Goal: Information Seeking & Learning: Learn about a topic

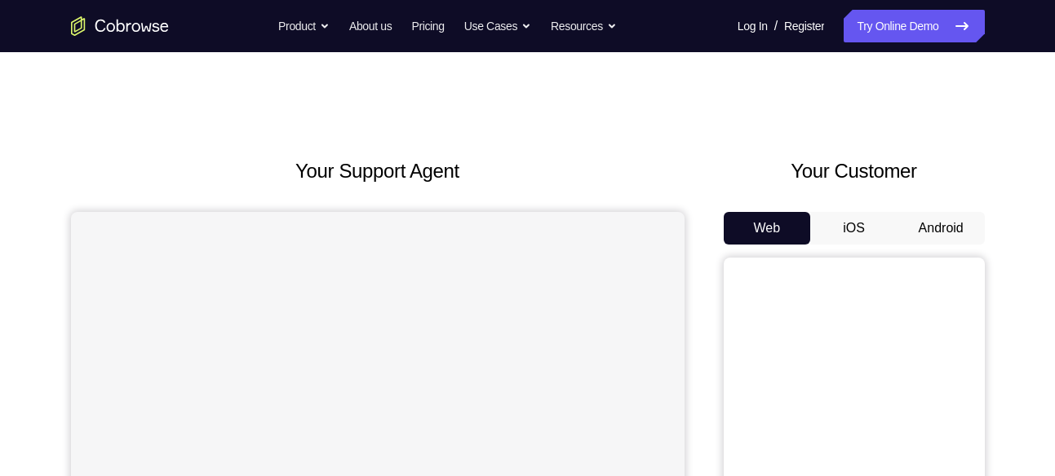
click at [954, 232] on button "Android" at bounding box center [940, 228] width 87 height 33
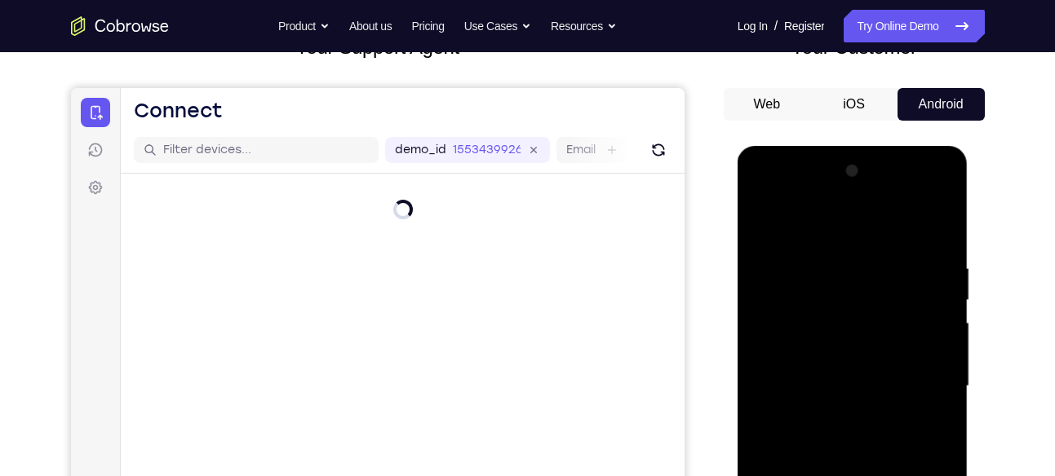
scroll to position [134, 0]
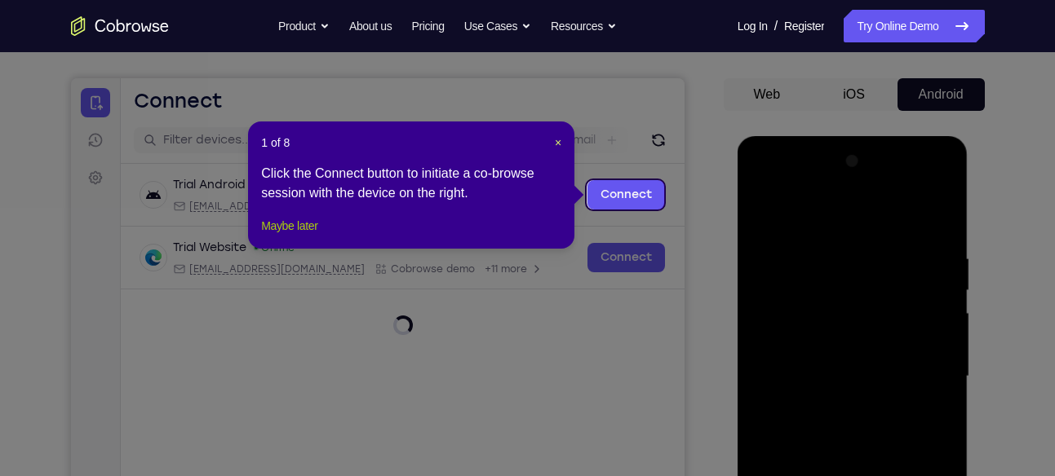
click at [301, 236] on button "Maybe later" at bounding box center [289, 226] width 56 height 20
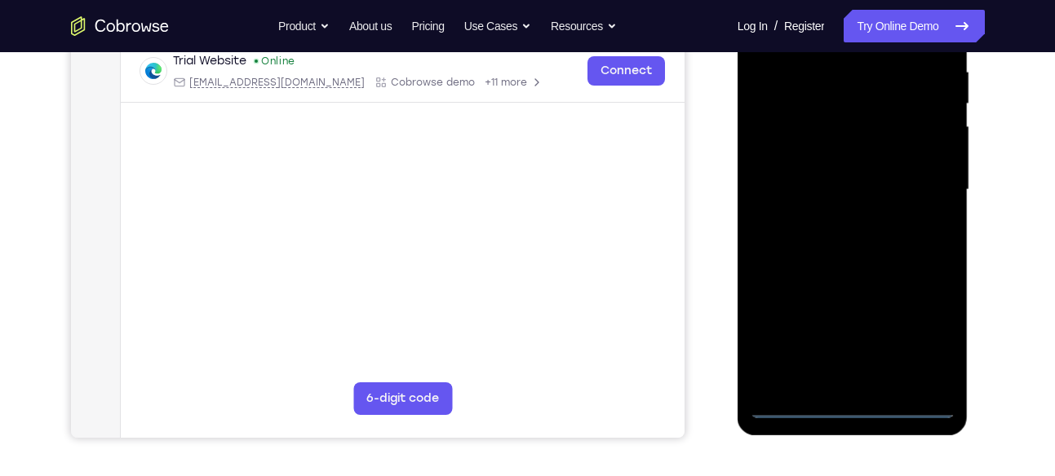
scroll to position [392, 0]
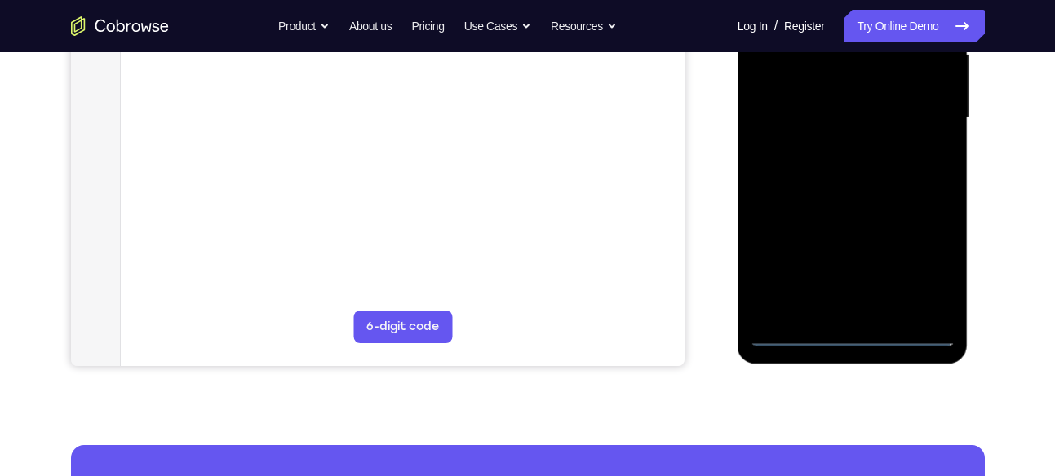
click at [852, 338] on div at bounding box center [853, 118] width 206 height 457
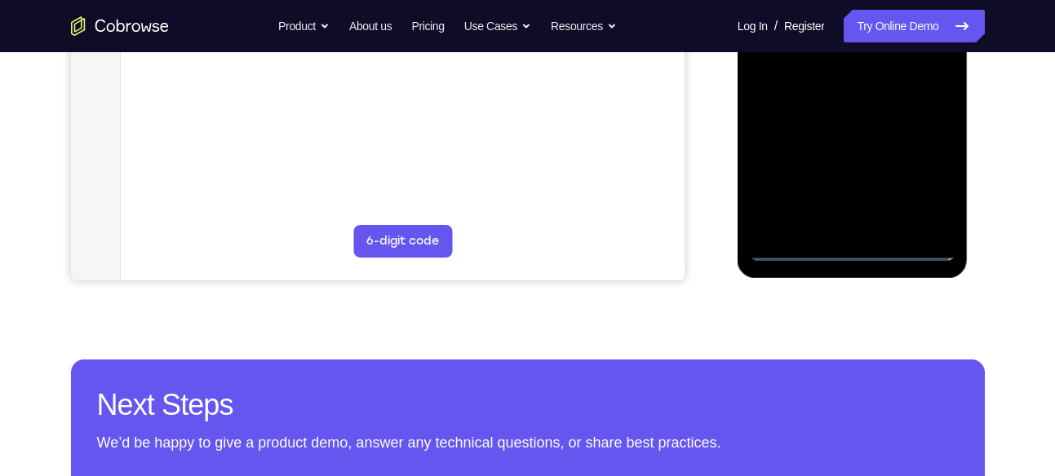
scroll to position [479, 0]
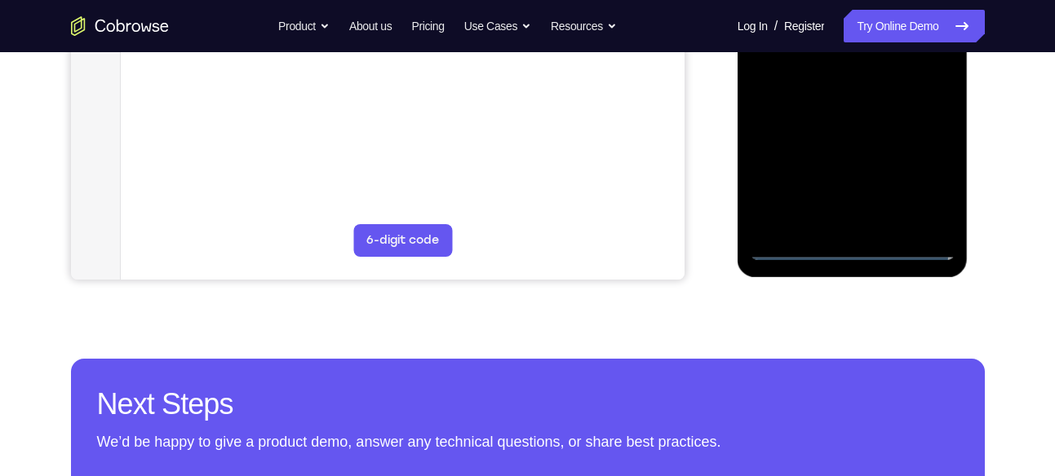
click at [928, 191] on div at bounding box center [853, 31] width 206 height 457
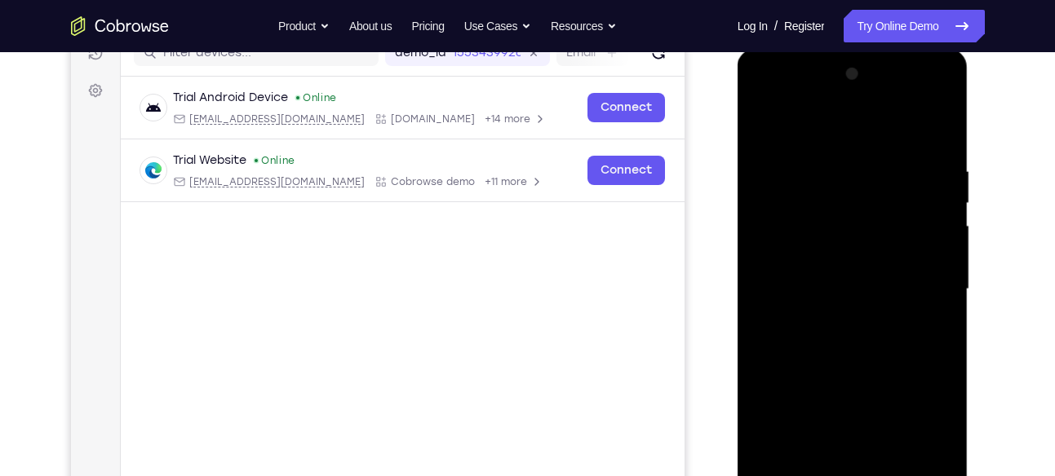
scroll to position [220, 0]
click at [848, 135] on div at bounding box center [853, 290] width 206 height 457
click at [919, 290] on div at bounding box center [853, 290] width 206 height 457
click at [835, 319] on div at bounding box center [853, 290] width 206 height 457
click at [811, 281] on div at bounding box center [853, 290] width 206 height 457
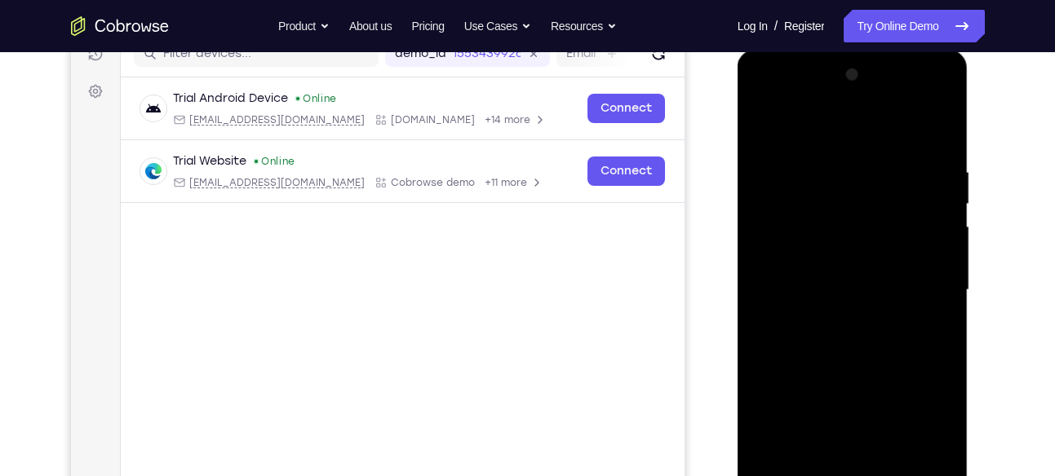
click at [811, 281] on div at bounding box center [853, 290] width 206 height 457
click at [870, 361] on div at bounding box center [853, 290] width 206 height 457
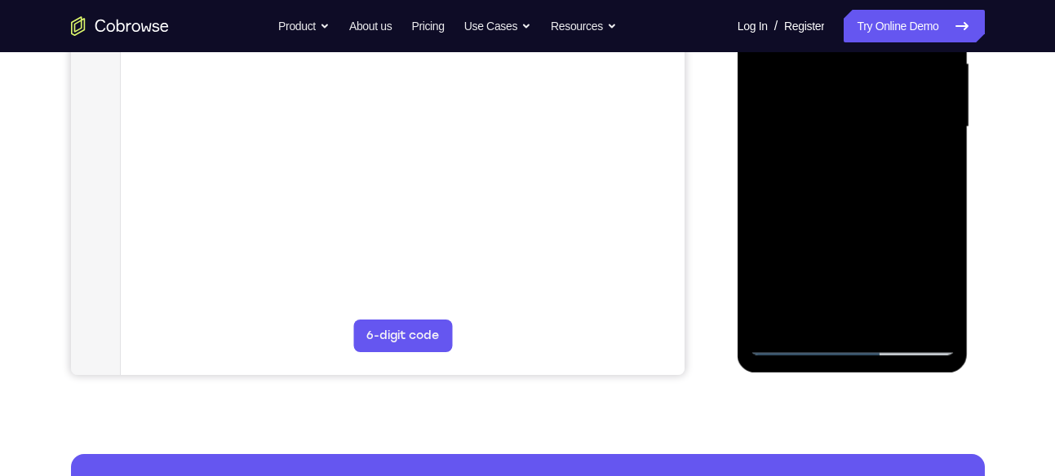
scroll to position [384, 0]
click at [936, 318] on div at bounding box center [853, 126] width 206 height 457
click at [944, 295] on div at bounding box center [853, 126] width 206 height 457
click at [890, 321] on div at bounding box center [853, 126] width 206 height 457
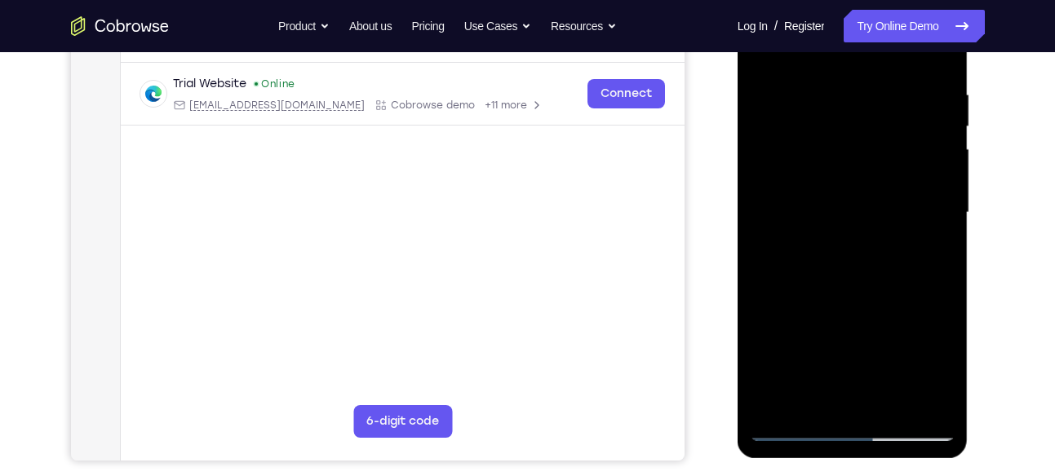
scroll to position [425, 0]
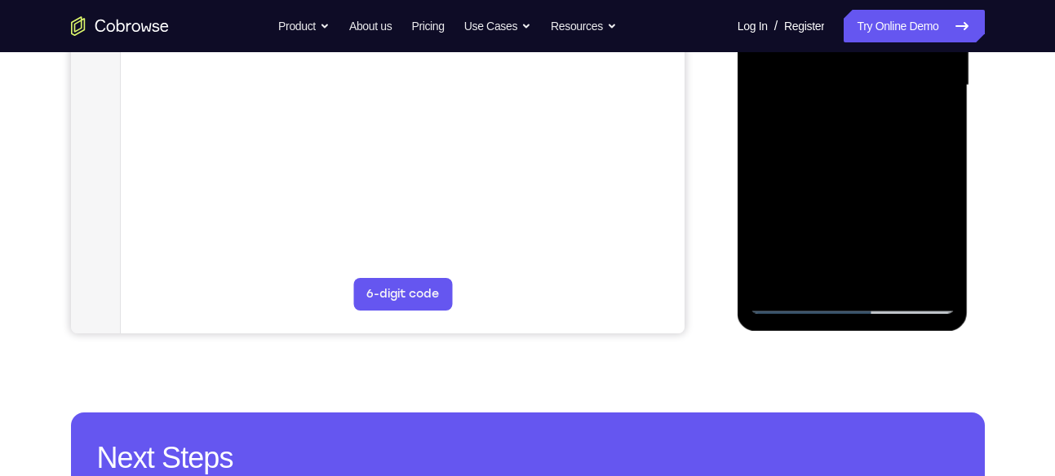
click at [883, 279] on div at bounding box center [853, 85] width 206 height 457
click at [874, 274] on div at bounding box center [853, 85] width 206 height 457
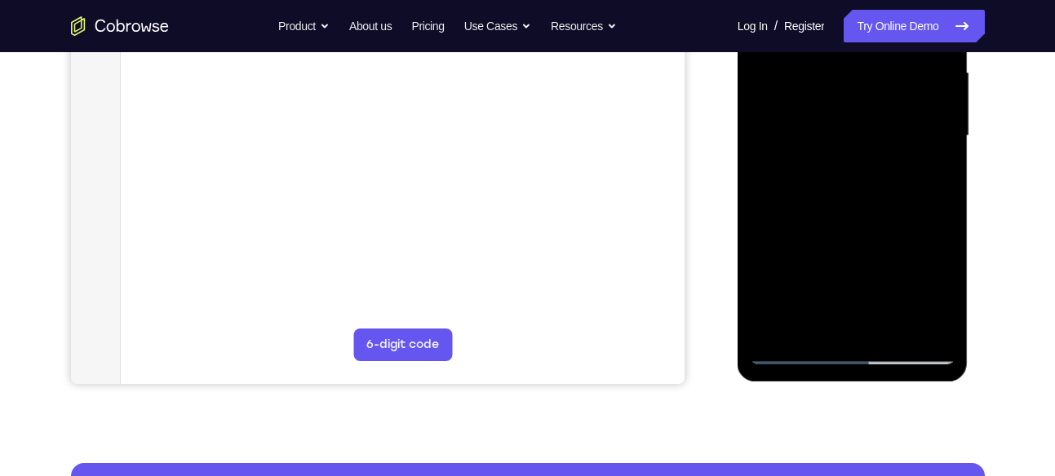
scroll to position [350, 0]
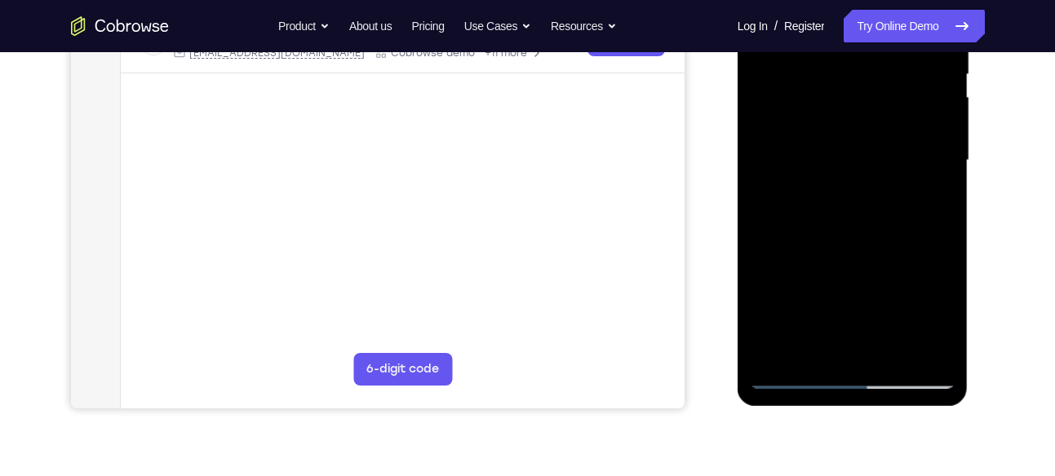
click at [854, 246] on div at bounding box center [853, 160] width 206 height 457
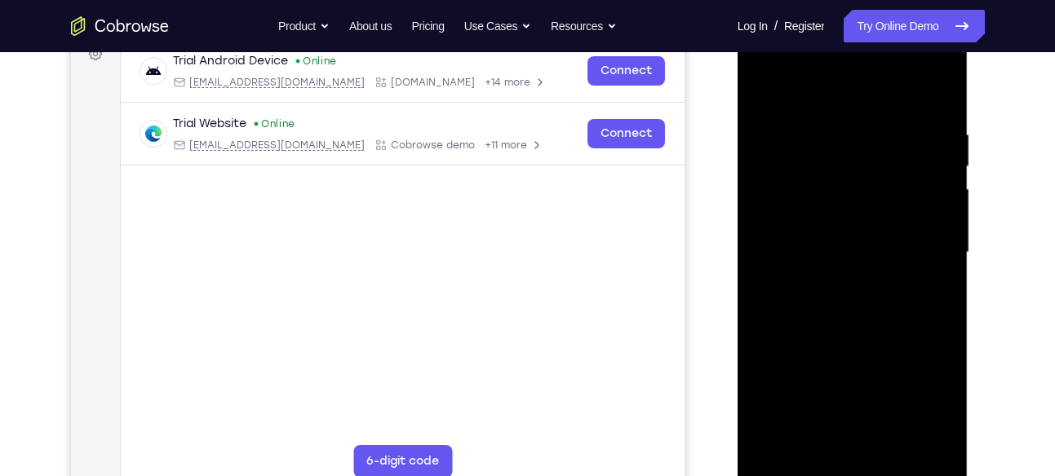
scroll to position [257, 0]
click at [761, 91] on div at bounding box center [853, 253] width 206 height 457
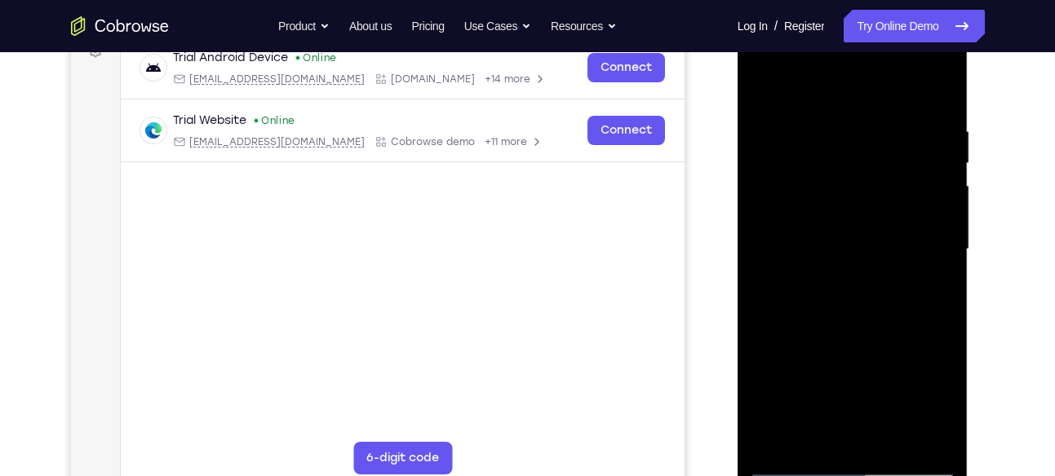
scroll to position [307, 0]
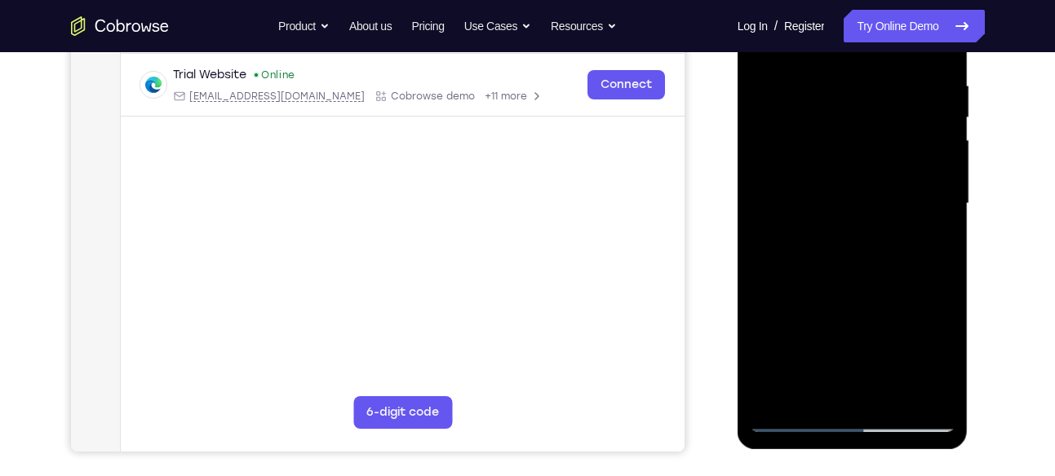
click at [837, 186] on div at bounding box center [853, 204] width 206 height 457
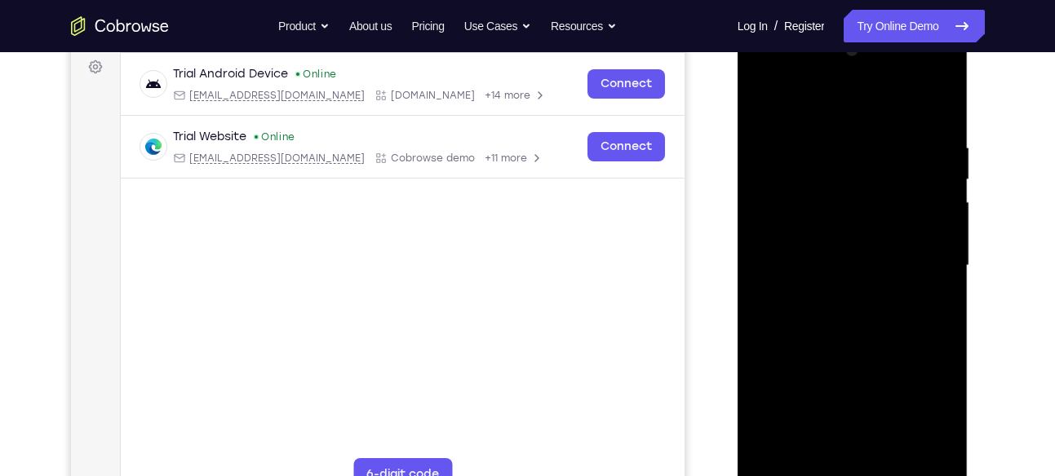
scroll to position [240, 0]
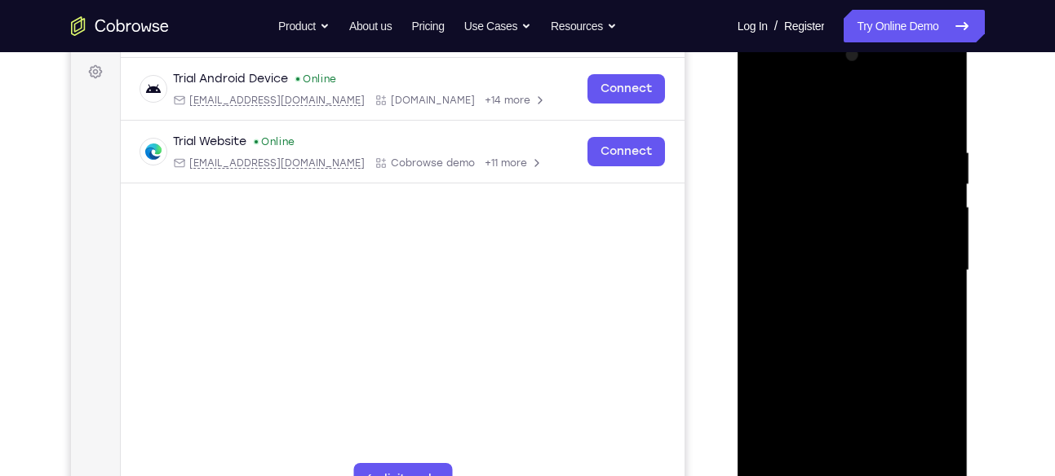
click at [762, 105] on div at bounding box center [853, 270] width 206 height 457
drag, startPoint x: 859, startPoint y: 164, endPoint x: 864, endPoint y: 396, distance: 232.5
click at [864, 396] on div at bounding box center [853, 270] width 206 height 457
click at [939, 145] on div at bounding box center [853, 270] width 206 height 457
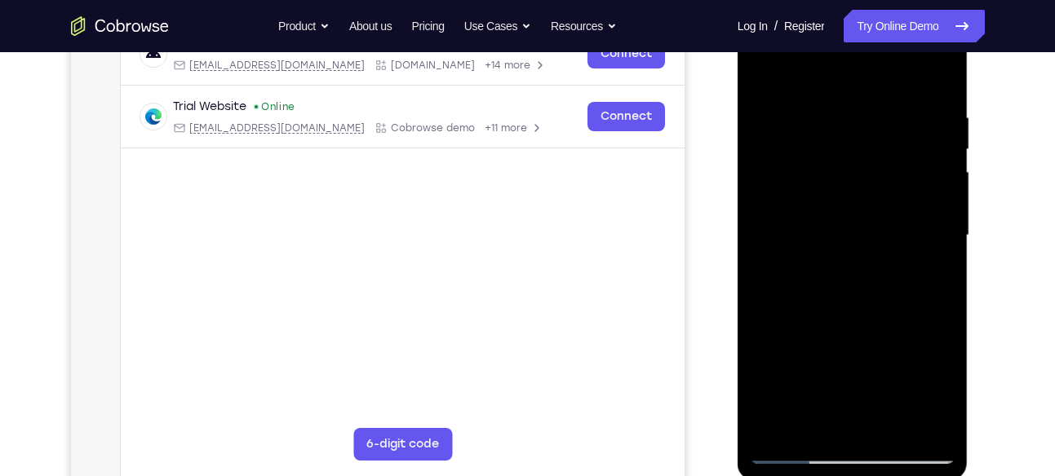
scroll to position [274, 0]
click at [946, 55] on div at bounding box center [853, 236] width 206 height 457
click at [795, 118] on div at bounding box center [853, 236] width 206 height 457
click at [937, 87] on div at bounding box center [853, 236] width 206 height 457
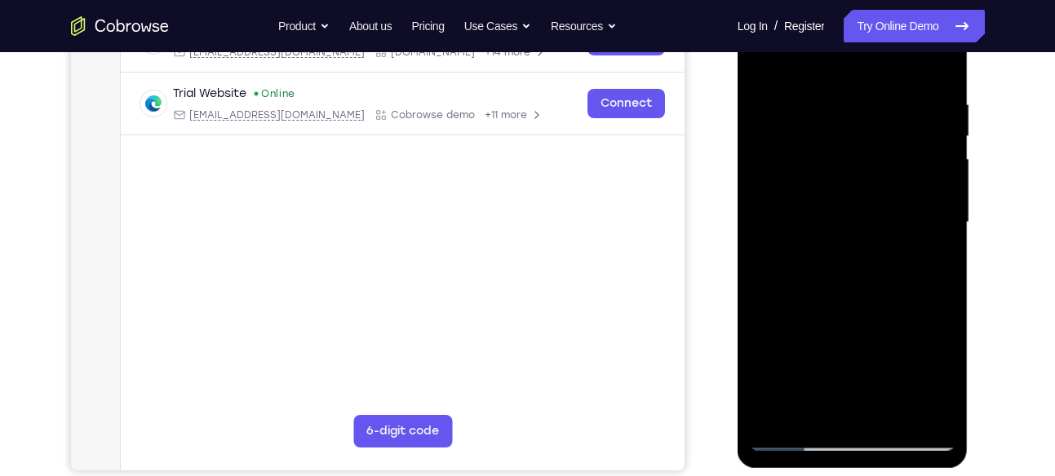
scroll to position [289, 0]
click at [838, 87] on div at bounding box center [853, 221] width 206 height 457
click at [937, 193] on div at bounding box center [853, 221] width 206 height 457
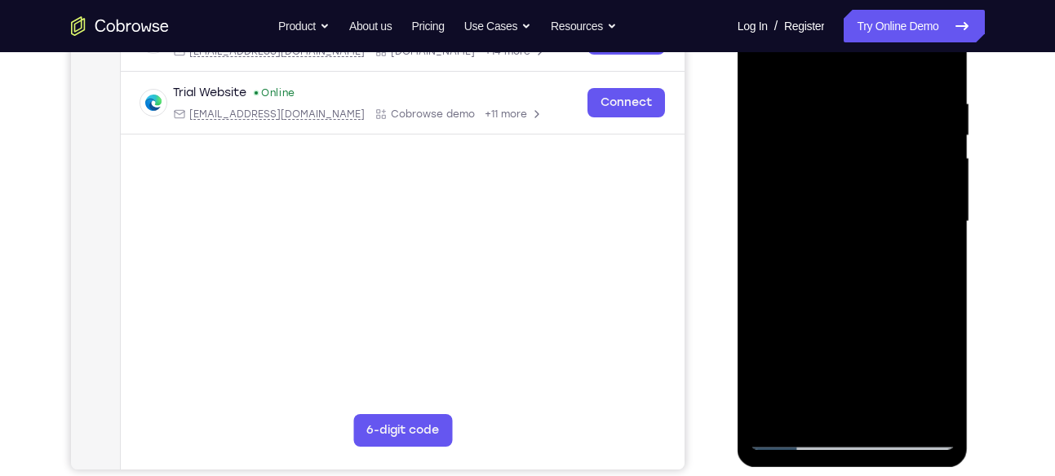
click at [937, 193] on div at bounding box center [853, 221] width 206 height 457
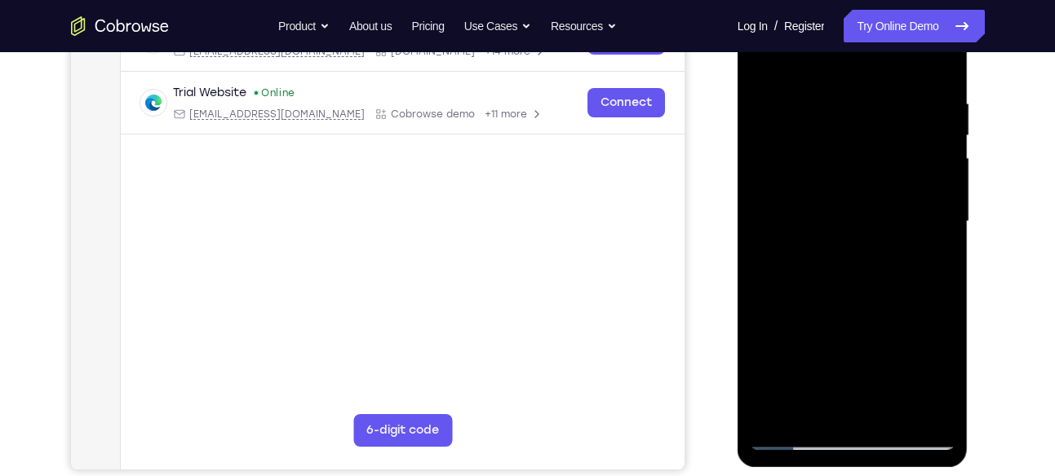
click at [937, 193] on div at bounding box center [853, 221] width 206 height 457
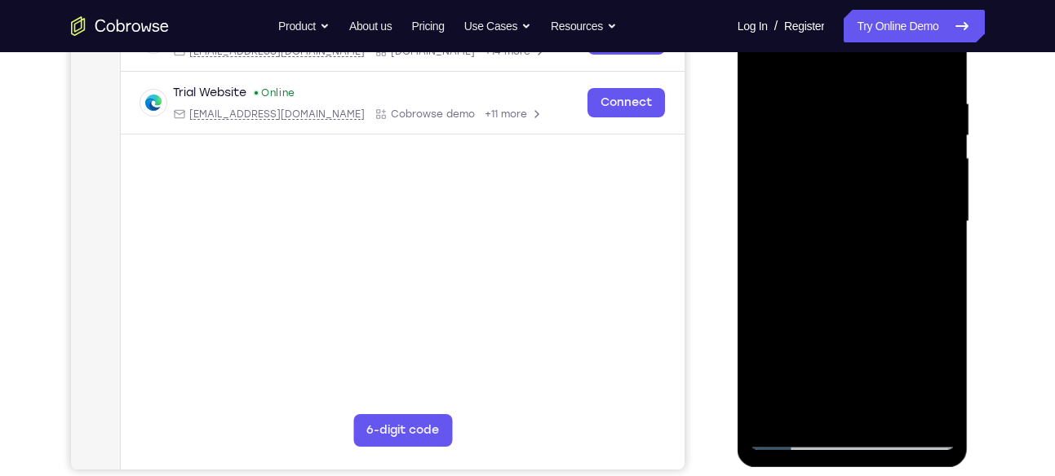
click at [937, 193] on div at bounding box center [853, 221] width 206 height 457
click at [778, 209] on div at bounding box center [853, 221] width 206 height 457
click at [924, 135] on div at bounding box center [853, 221] width 206 height 457
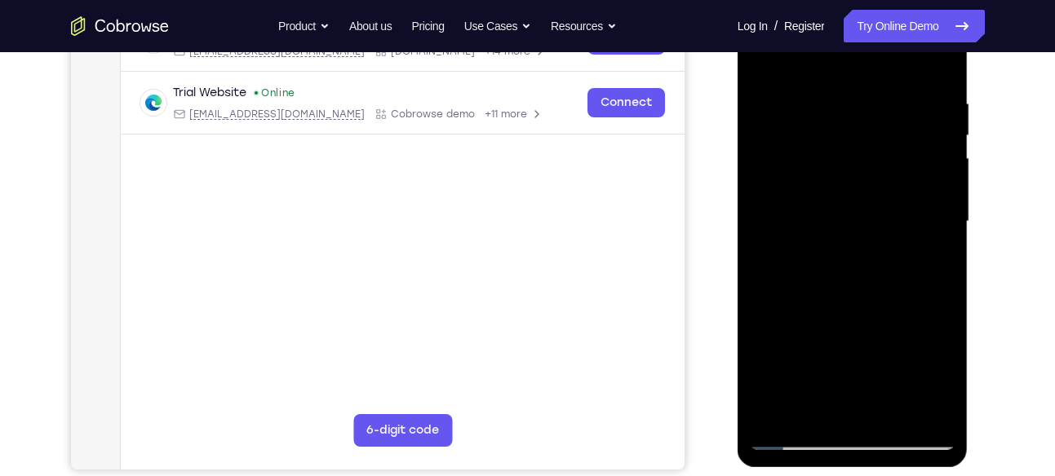
click at [919, 186] on div at bounding box center [853, 221] width 206 height 457
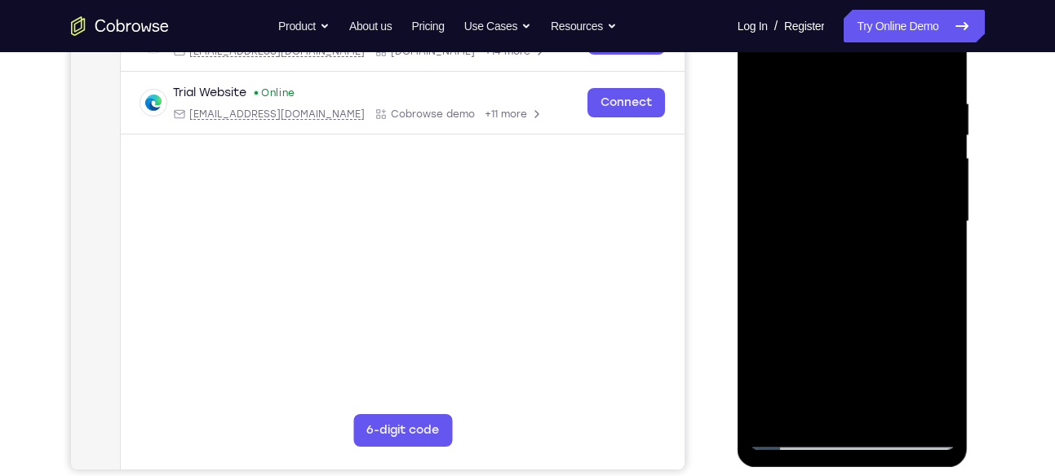
click at [941, 59] on div at bounding box center [853, 221] width 206 height 457
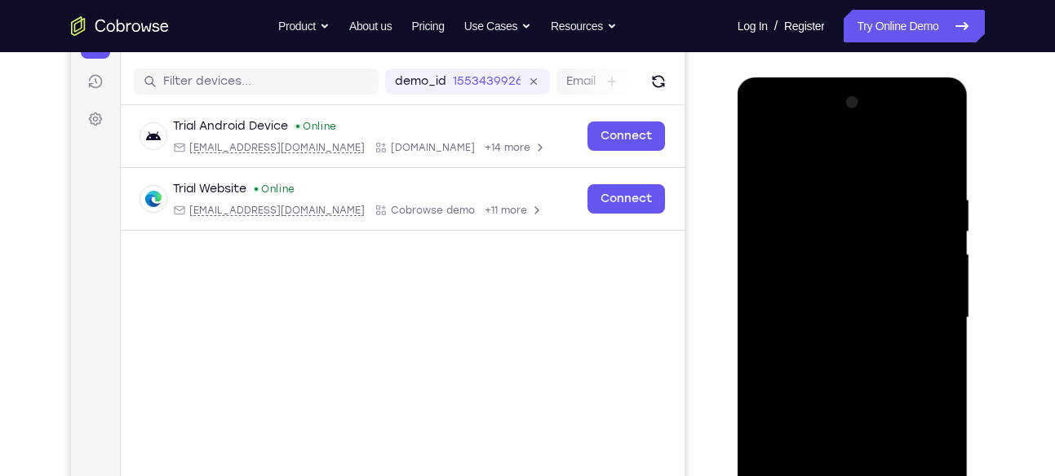
scroll to position [179, 0]
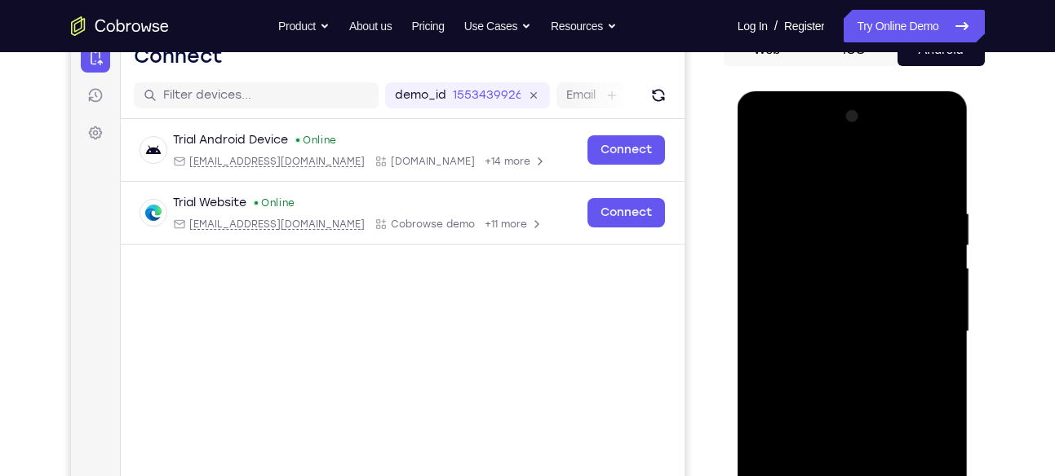
click at [928, 204] on div at bounding box center [853, 332] width 206 height 457
click at [811, 170] on div at bounding box center [853, 332] width 206 height 457
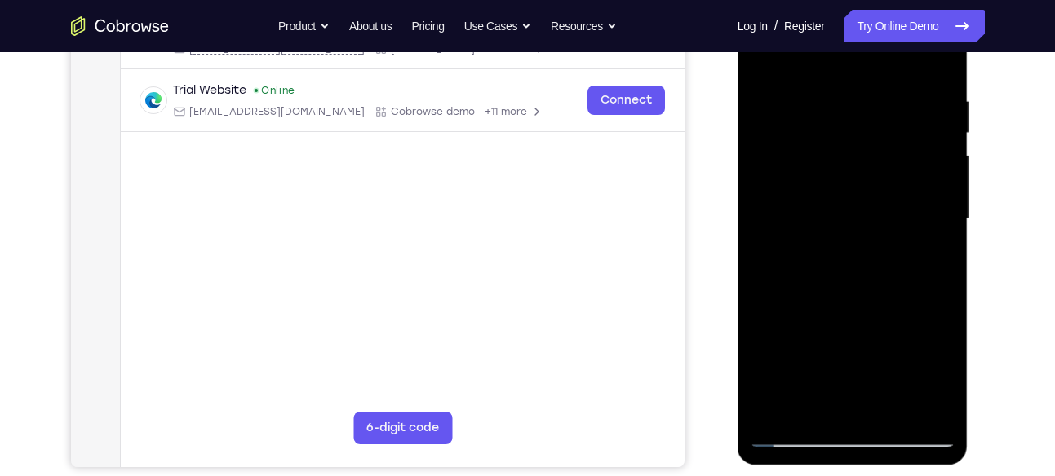
scroll to position [334, 0]
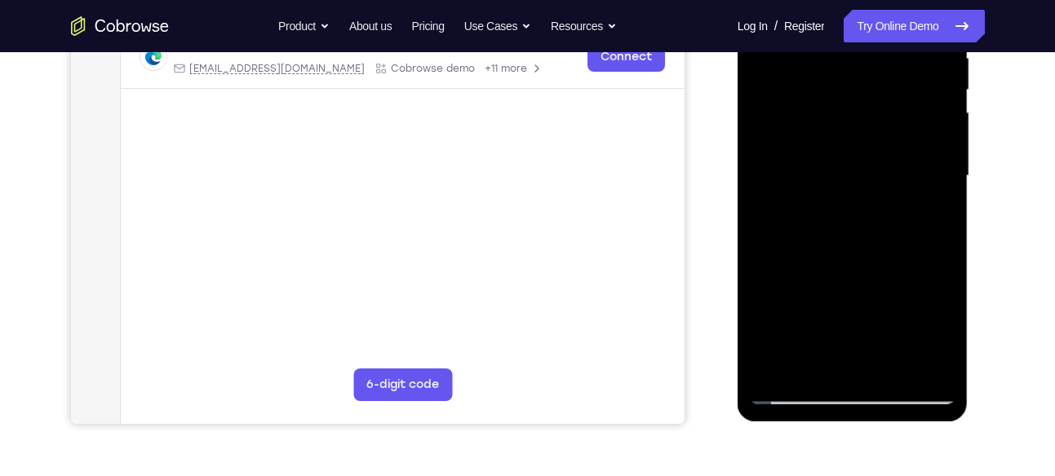
drag, startPoint x: 848, startPoint y: 280, endPoint x: 894, endPoint y: 125, distance: 161.8
click at [894, 125] on div at bounding box center [853, 176] width 206 height 457
click at [798, 193] on div at bounding box center [853, 176] width 206 height 457
click at [760, 195] on div at bounding box center [853, 176] width 206 height 457
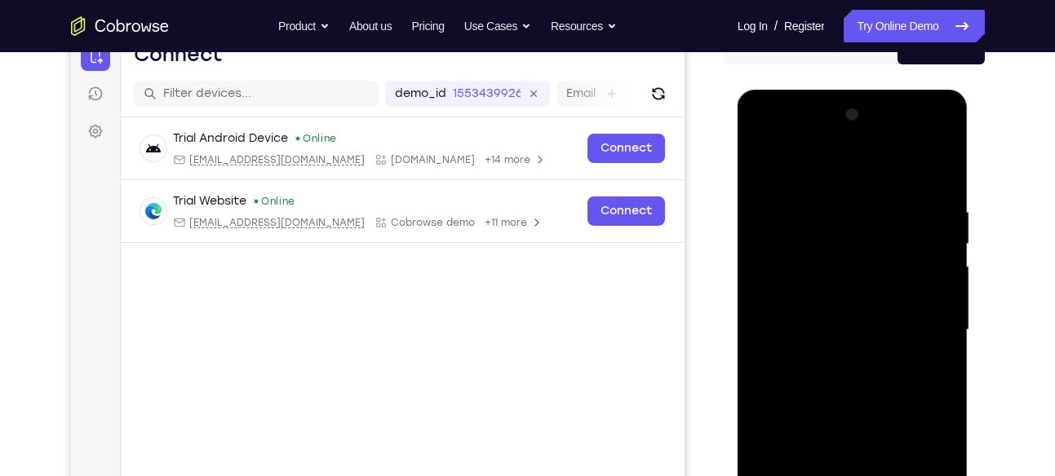
scroll to position [179, 0]
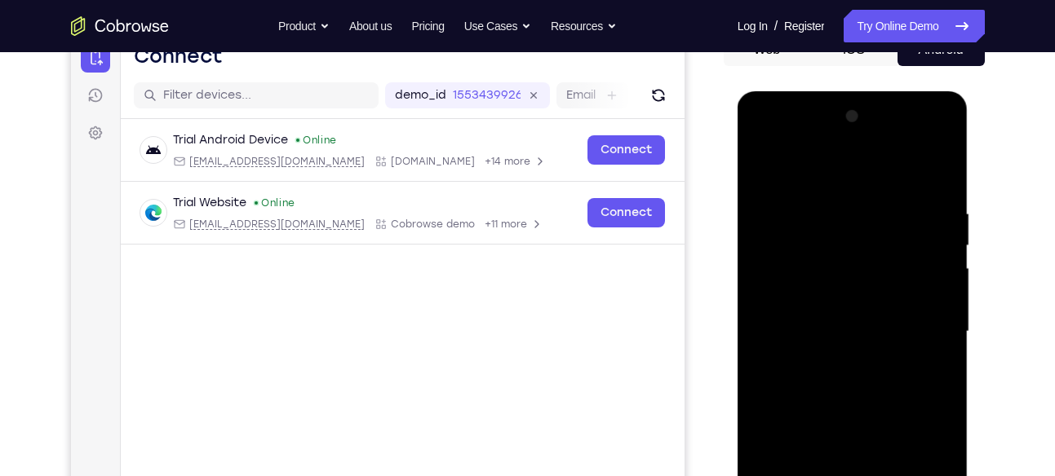
drag, startPoint x: 873, startPoint y: 361, endPoint x: 873, endPoint y: 239, distance: 121.6
click at [873, 239] on div at bounding box center [853, 332] width 206 height 457
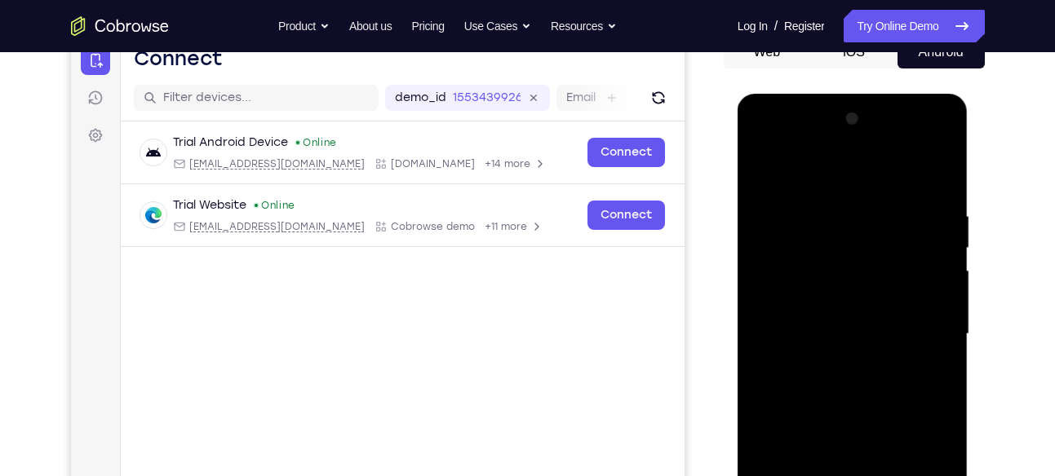
click at [759, 166] on div at bounding box center [853, 334] width 206 height 457
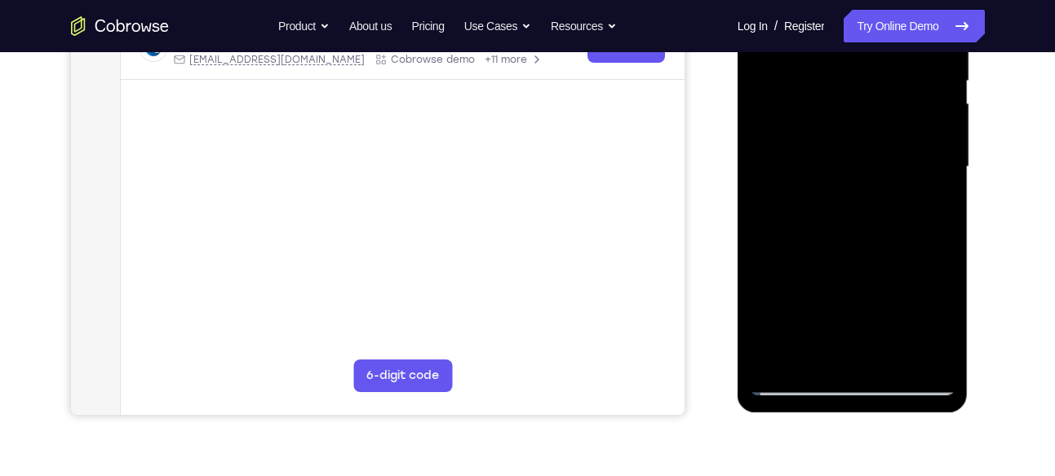
scroll to position [344, 0]
drag, startPoint x: 872, startPoint y: 272, endPoint x: 900, endPoint y: 168, distance: 107.3
click at [900, 168] on div at bounding box center [853, 166] width 206 height 457
click at [926, 165] on div at bounding box center [853, 166] width 206 height 457
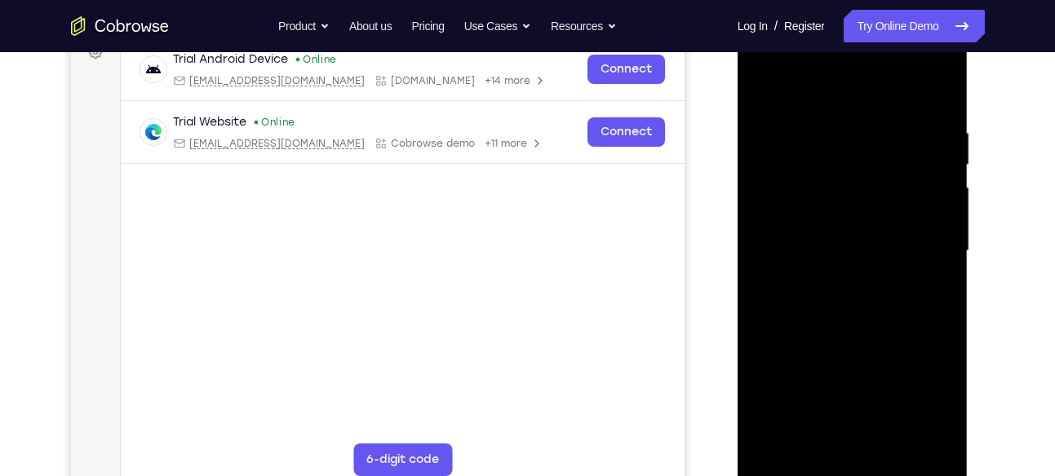
scroll to position [251, 0]
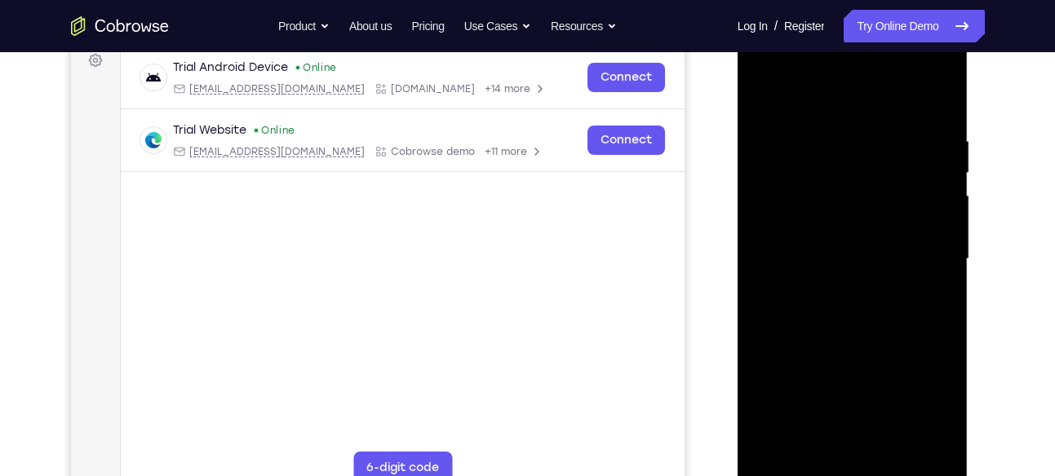
click at [765, 94] on div at bounding box center [853, 259] width 206 height 457
drag, startPoint x: 834, startPoint y: 253, endPoint x: 867, endPoint y: 139, distance: 119.0
click at [867, 139] on div at bounding box center [853, 259] width 206 height 457
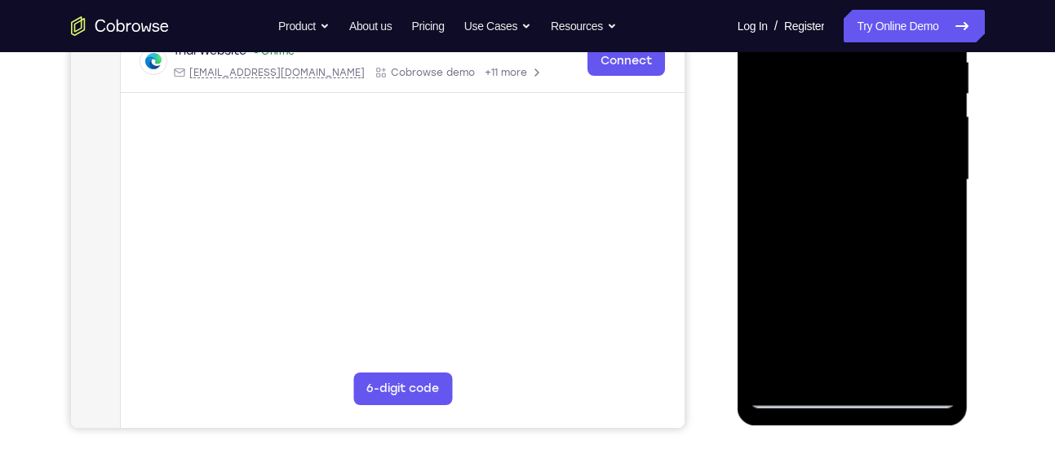
scroll to position [332, 0]
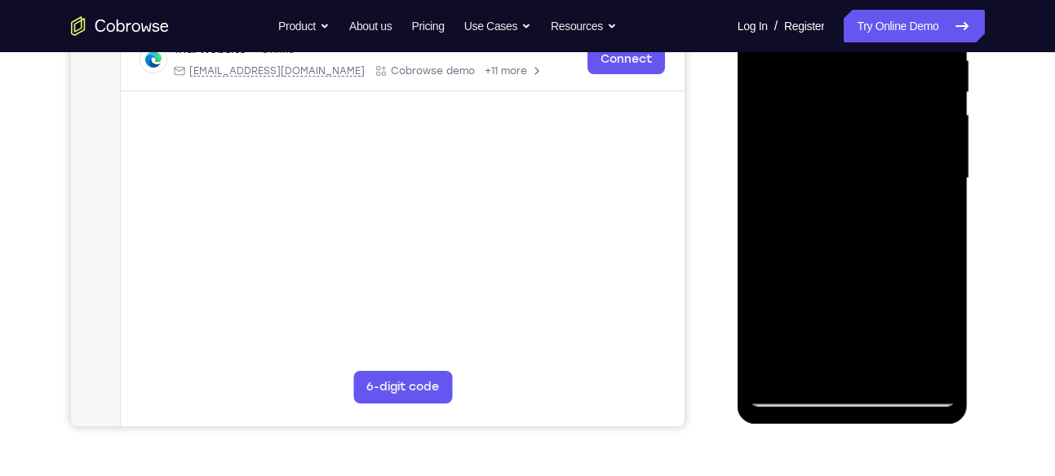
click at [850, 242] on div at bounding box center [853, 178] width 206 height 457
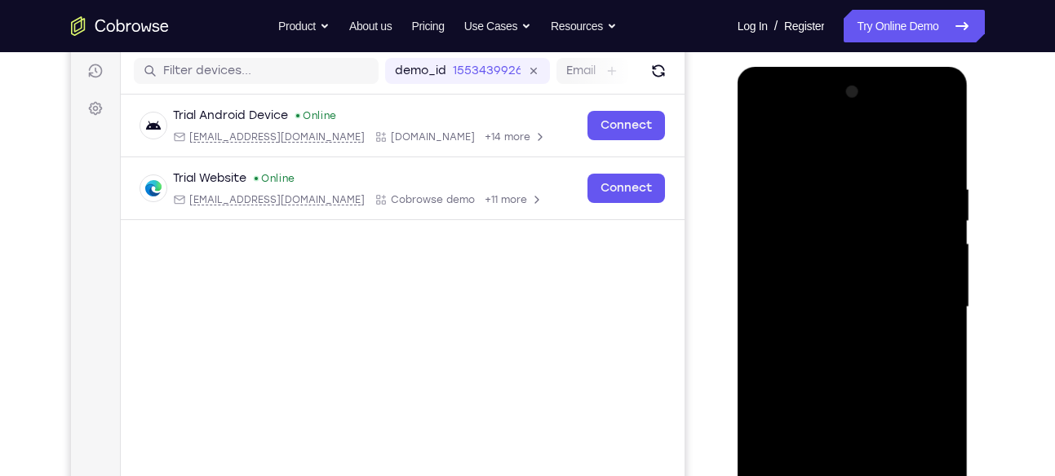
scroll to position [202, 0]
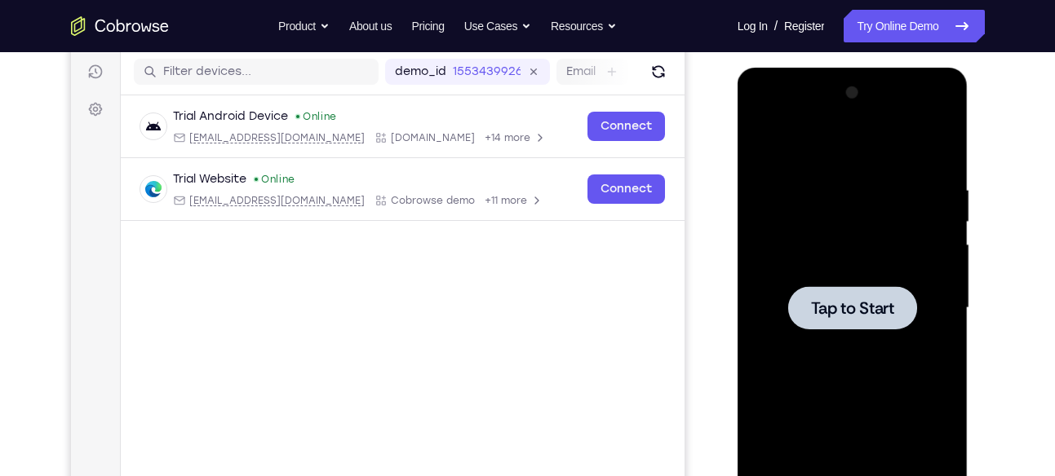
drag, startPoint x: 850, startPoint y: 372, endPoint x: 850, endPoint y: 324, distance: 48.1
click at [850, 68] on div "Tap to Start" at bounding box center [852, 68] width 231 height 0
click at [809, 290] on div at bounding box center [852, 307] width 129 height 43
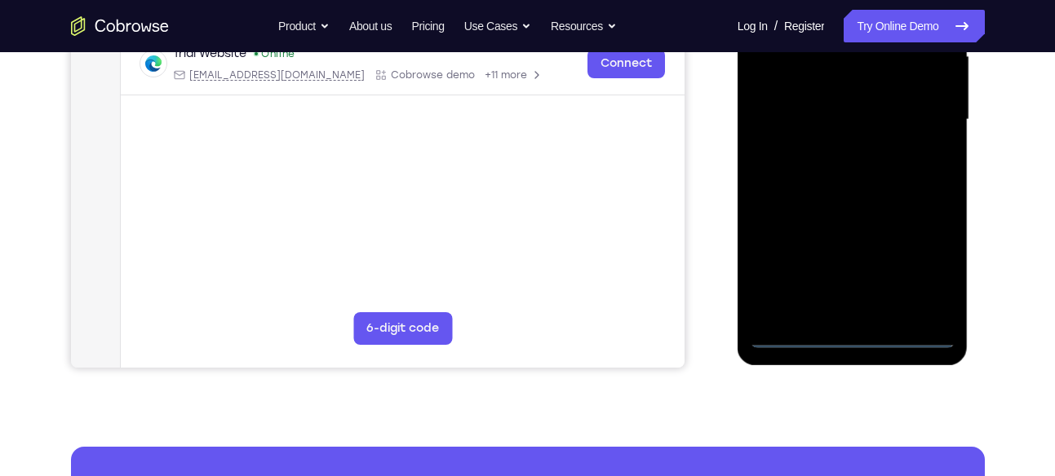
scroll to position [392, 0]
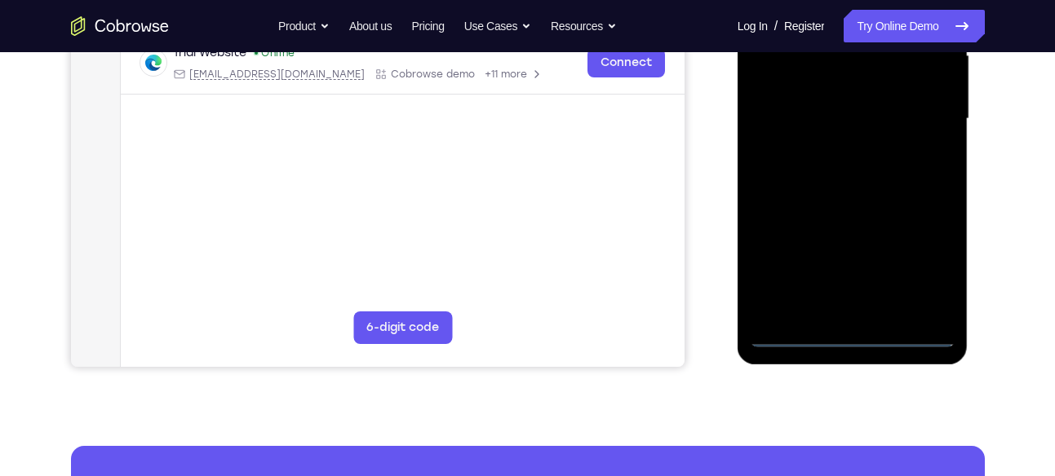
click at [854, 336] on div at bounding box center [853, 119] width 206 height 457
click at [928, 258] on div at bounding box center [853, 119] width 206 height 457
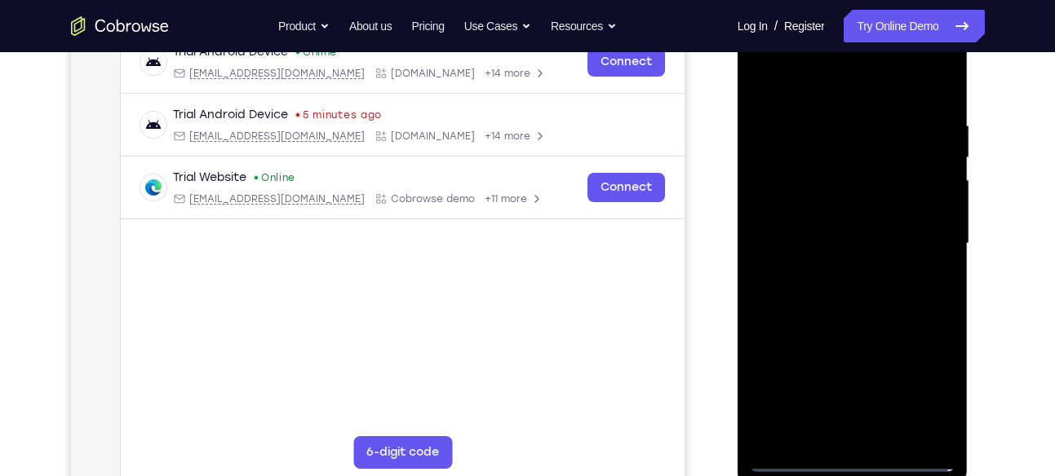
scroll to position [263, 0]
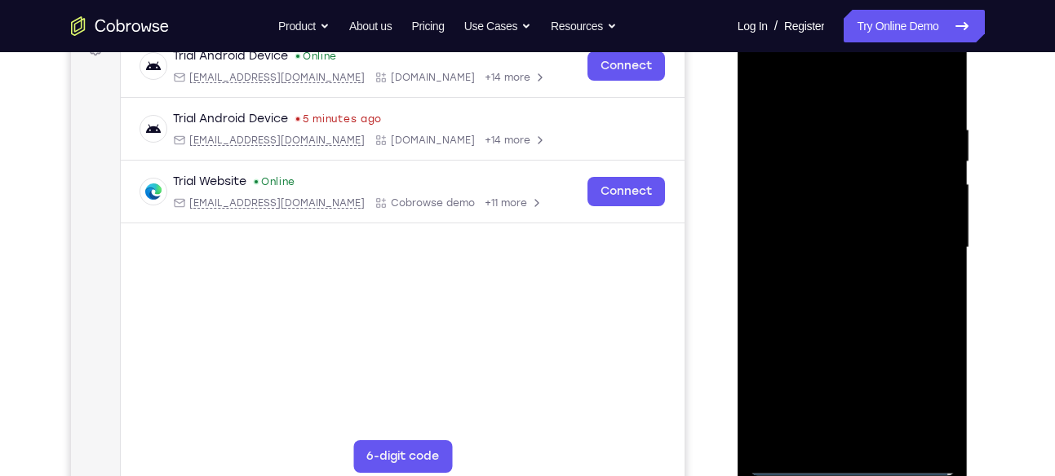
click at [812, 82] on div at bounding box center [853, 248] width 206 height 457
click at [924, 236] on div at bounding box center [853, 248] width 206 height 457
click at [834, 276] on div at bounding box center [853, 248] width 206 height 457
click at [815, 230] on div at bounding box center [853, 248] width 206 height 457
click at [859, 241] on div at bounding box center [853, 248] width 206 height 457
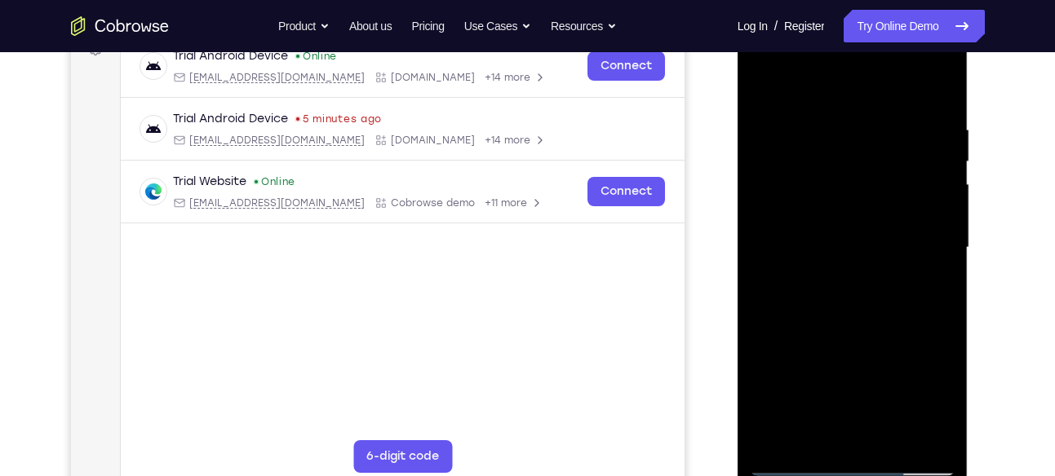
click at [919, 303] on div at bounding box center [853, 248] width 206 height 457
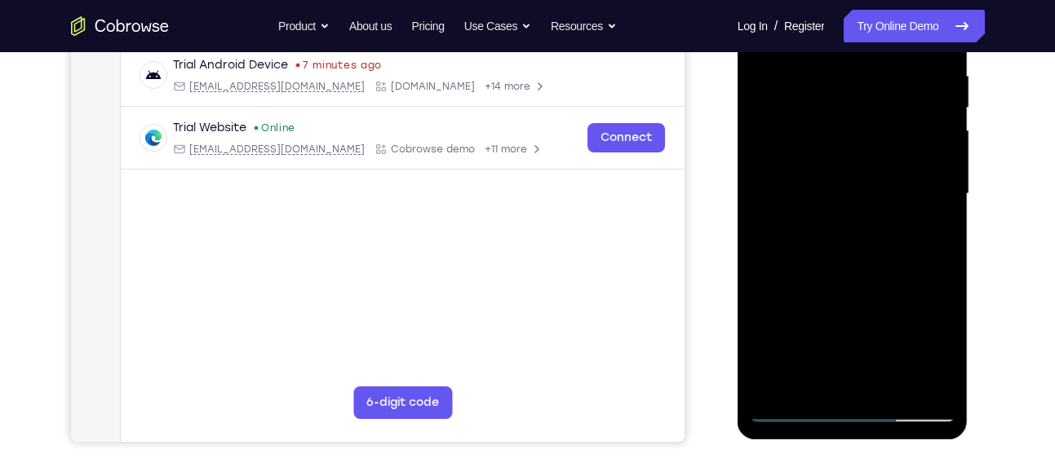
scroll to position [315, 0]
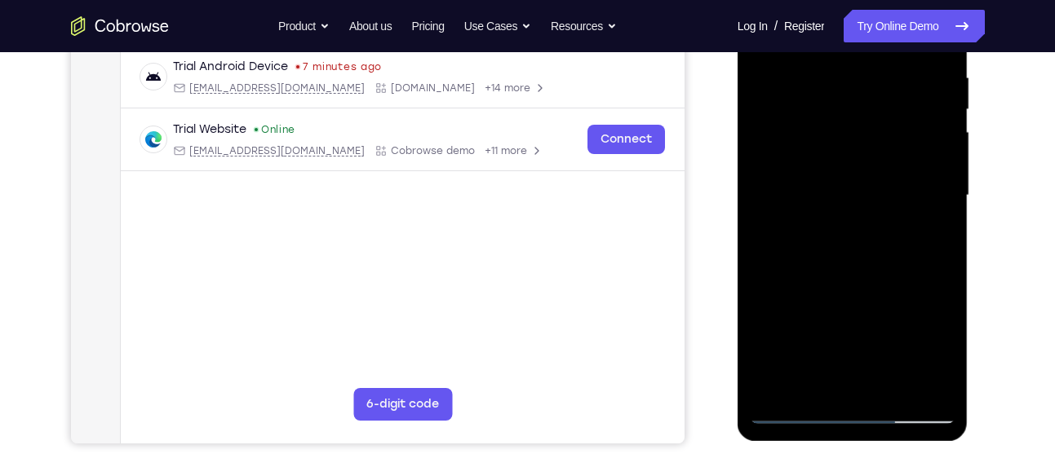
click at [857, 263] on div at bounding box center [853, 195] width 206 height 457
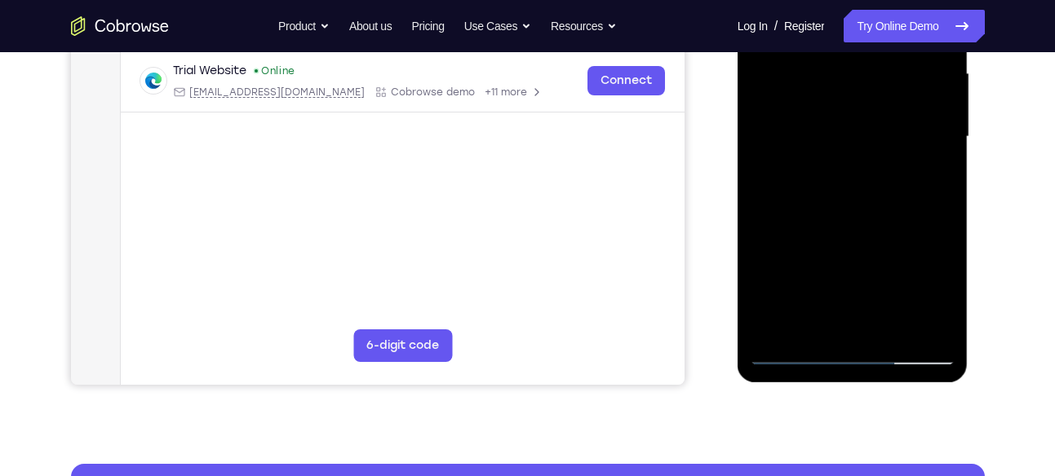
scroll to position [378, 0]
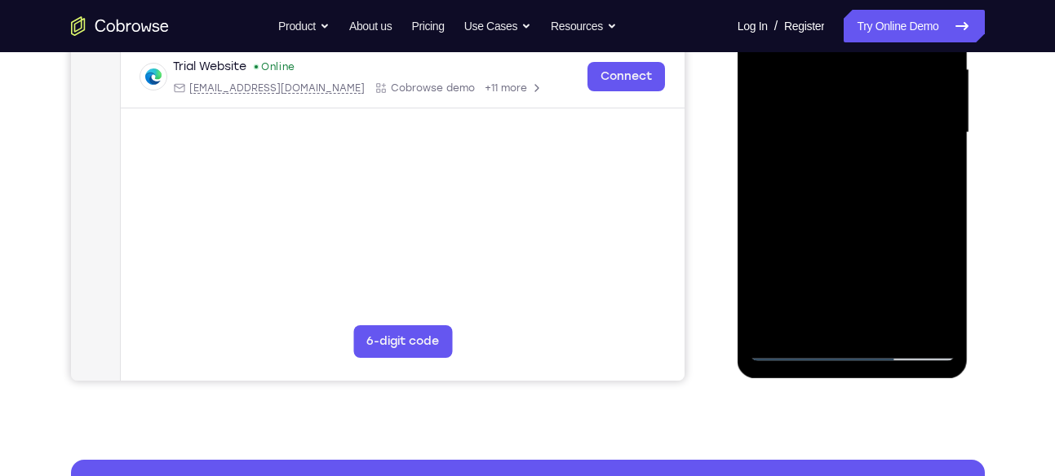
click at [944, 324] on div at bounding box center [853, 133] width 206 height 457
click at [946, 310] on div at bounding box center [853, 133] width 206 height 457
click at [884, 328] on div at bounding box center [853, 133] width 206 height 457
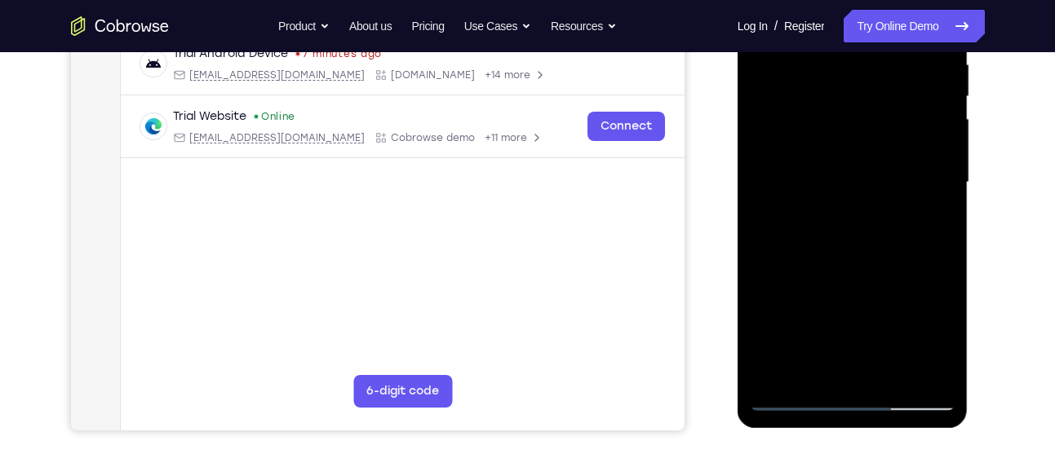
scroll to position [327, 0]
click at [837, 270] on div at bounding box center [853, 183] width 206 height 457
click at [839, 210] on div at bounding box center [853, 183] width 206 height 457
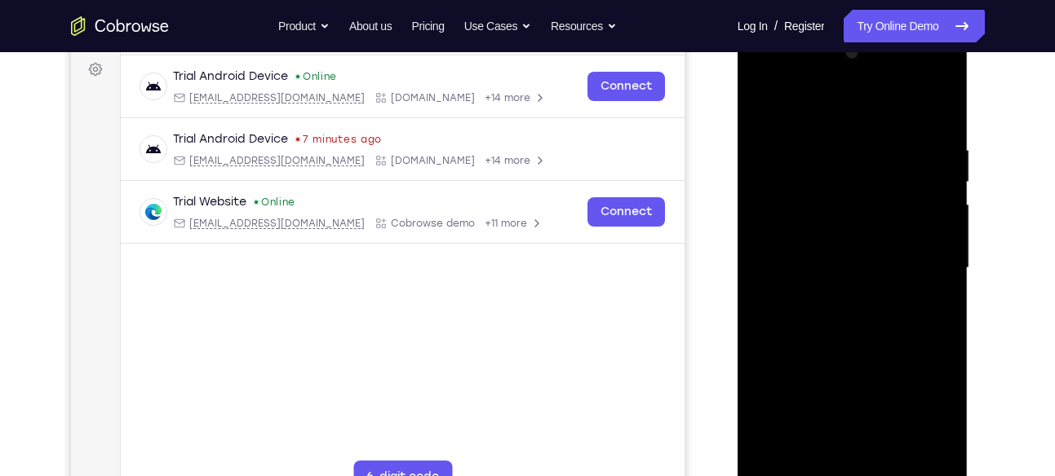
scroll to position [241, 0]
click at [757, 103] on div at bounding box center [853, 269] width 206 height 457
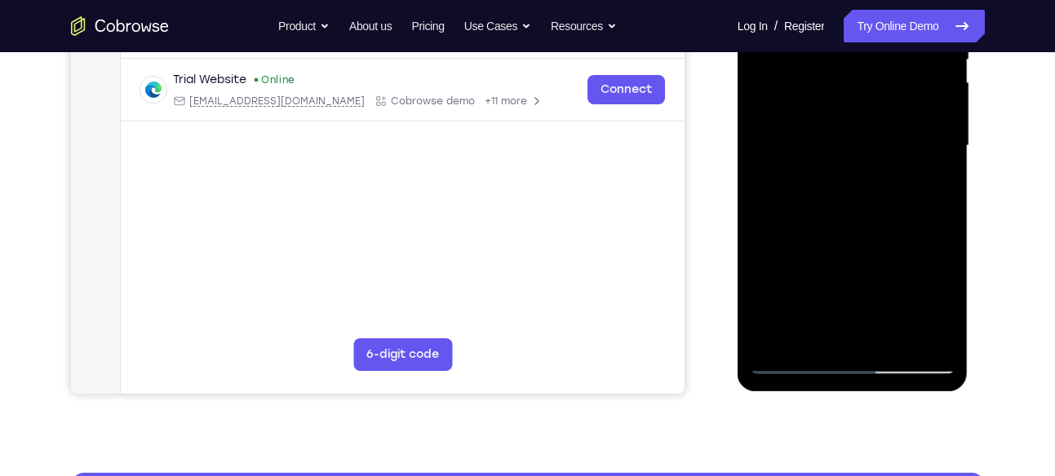
scroll to position [365, 0]
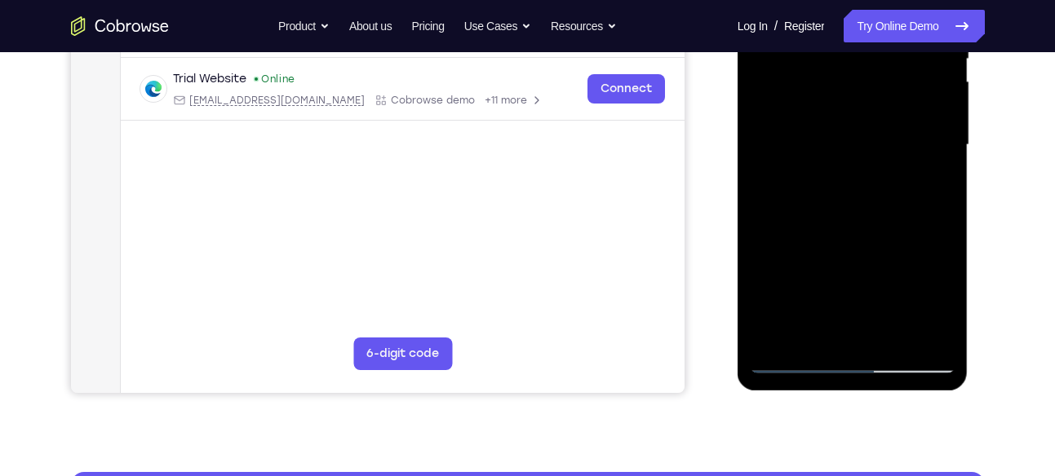
drag, startPoint x: 826, startPoint y: 255, endPoint x: 841, endPoint y: 158, distance: 98.3
click at [841, 158] on div at bounding box center [853, 145] width 206 height 457
click at [831, 227] on div at bounding box center [853, 145] width 206 height 457
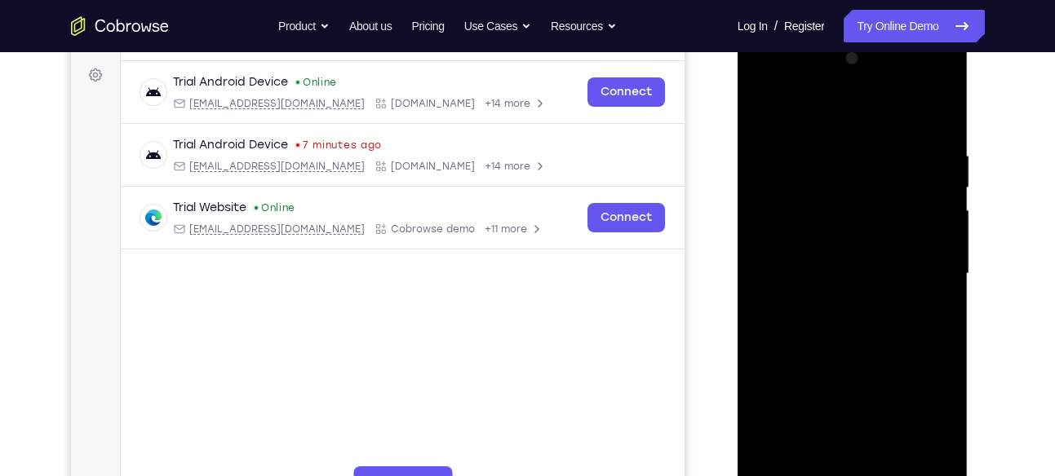
scroll to position [227, 0]
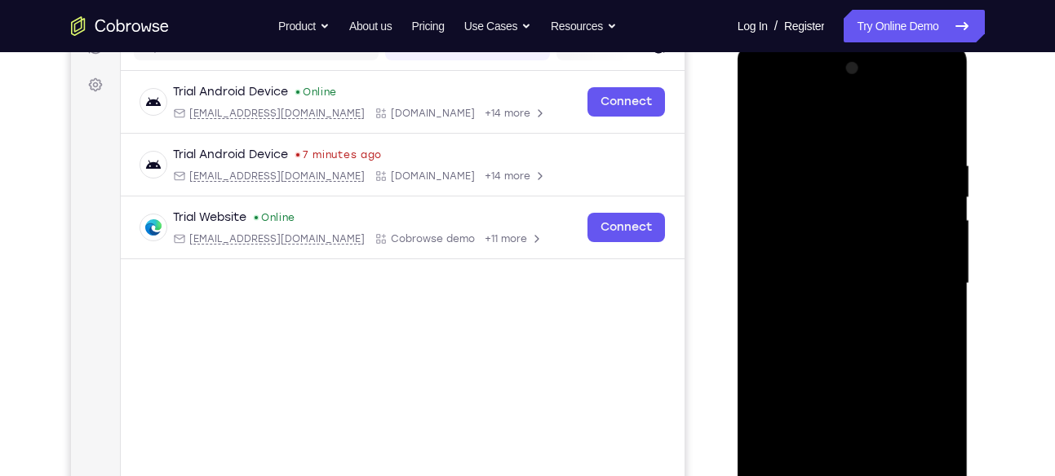
click at [798, 116] on div at bounding box center [853, 283] width 206 height 457
click at [765, 118] on div at bounding box center [853, 283] width 206 height 457
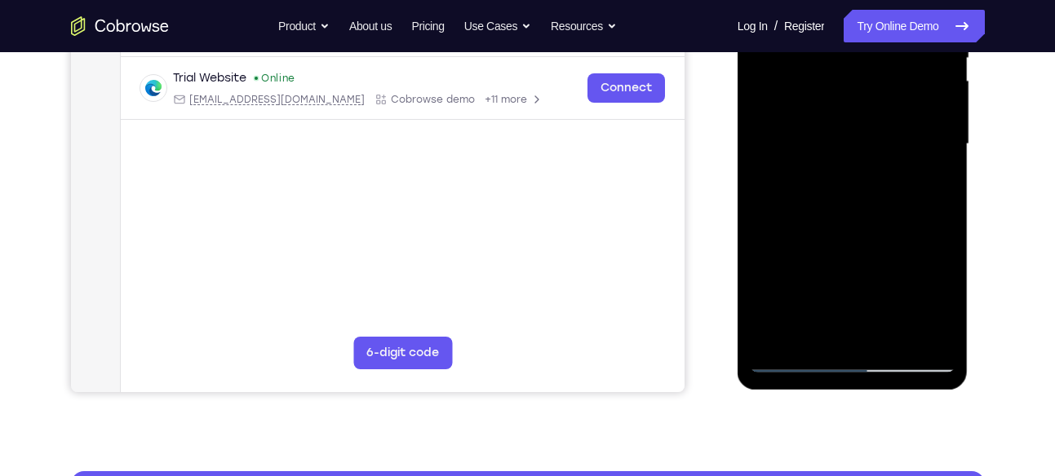
scroll to position [354, 0]
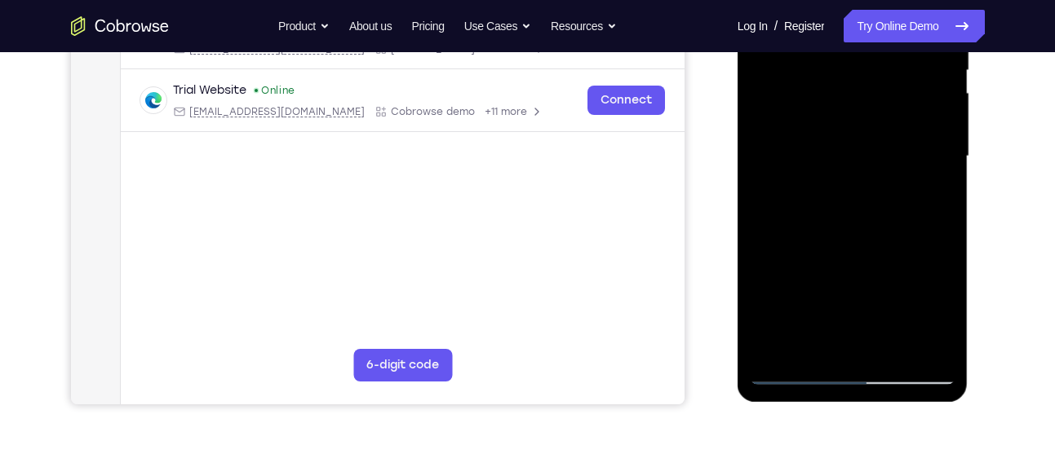
click at [826, 250] on div at bounding box center [853, 156] width 206 height 457
click at [823, 256] on div at bounding box center [853, 156] width 206 height 457
click at [807, 237] on div at bounding box center [853, 156] width 206 height 457
click at [813, 150] on div at bounding box center [853, 156] width 206 height 457
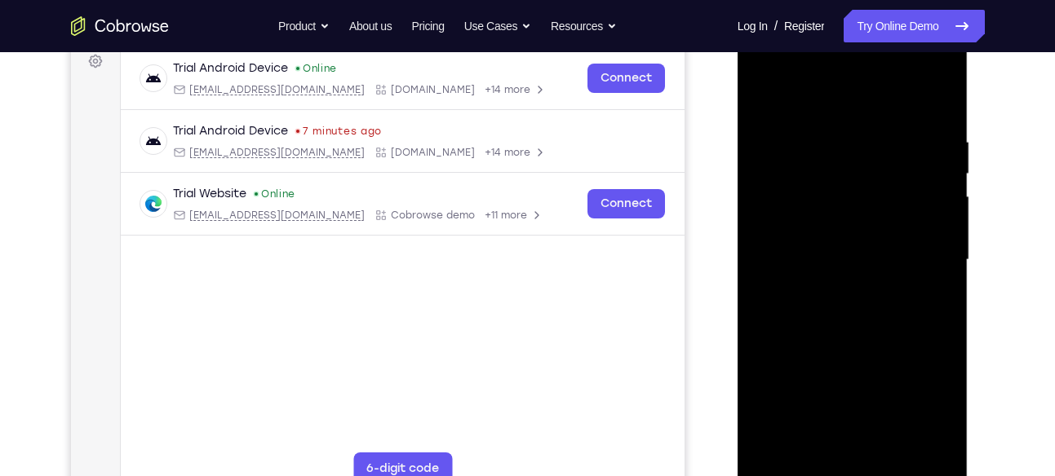
scroll to position [241, 0]
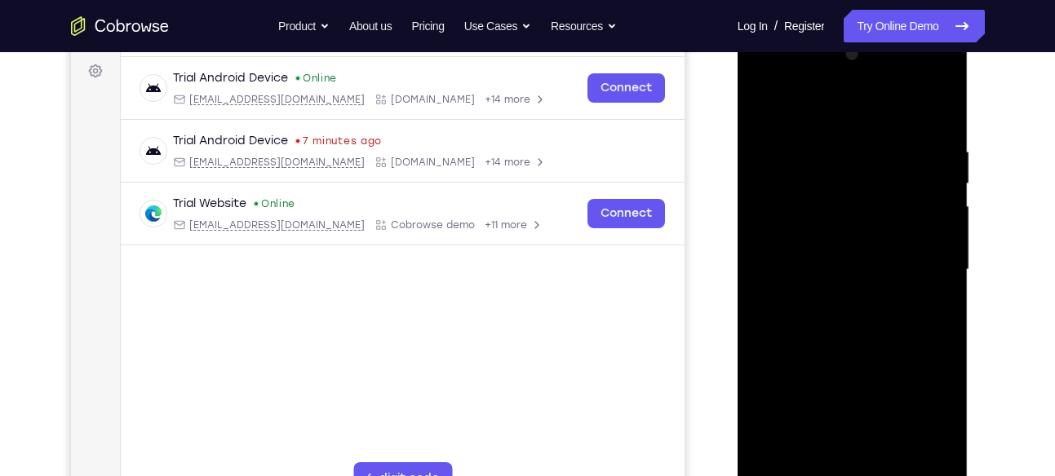
click at [764, 109] on div at bounding box center [853, 270] width 206 height 457
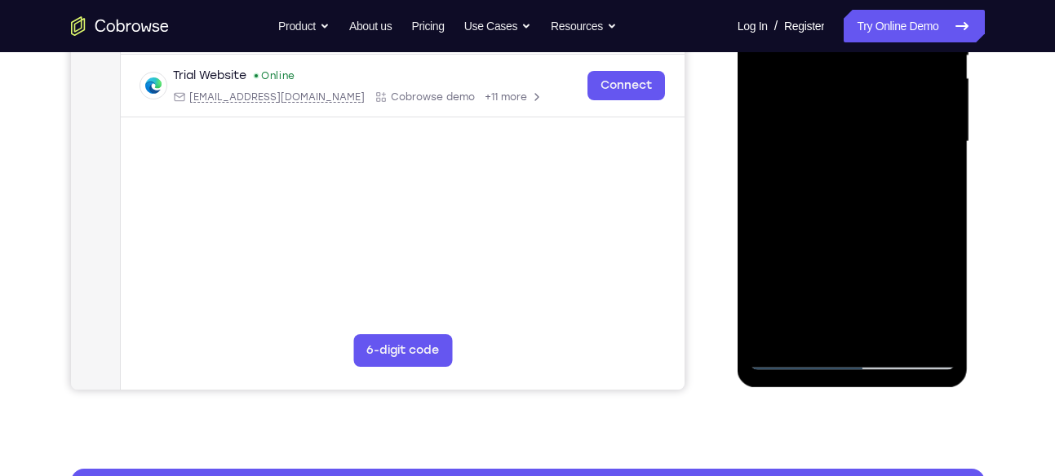
scroll to position [381, 0]
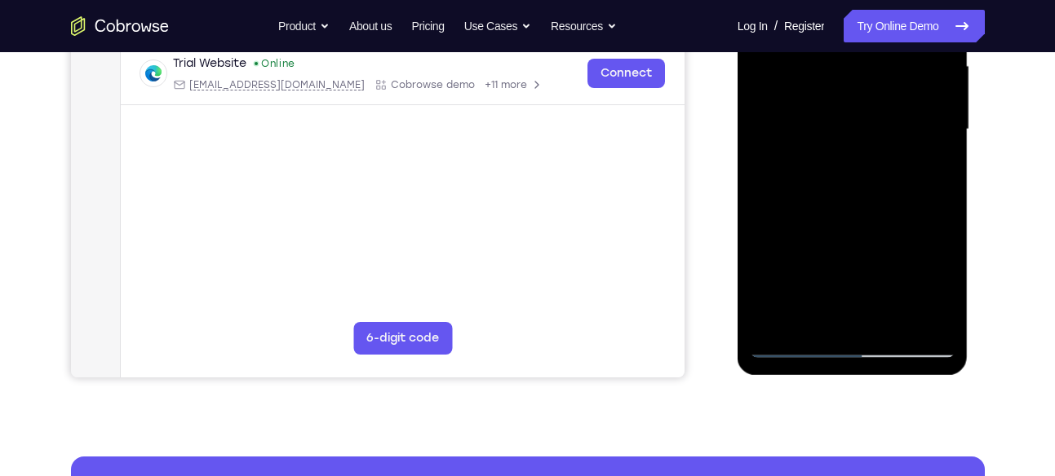
drag, startPoint x: 817, startPoint y: 296, endPoint x: 817, endPoint y: 145, distance: 150.9
click at [817, 145] on div at bounding box center [853, 129] width 206 height 457
drag, startPoint x: 813, startPoint y: 273, endPoint x: 820, endPoint y: 156, distance: 117.7
click at [820, 156] on div at bounding box center [853, 129] width 206 height 457
drag, startPoint x: 817, startPoint y: 280, endPoint x: 827, endPoint y: 141, distance: 139.0
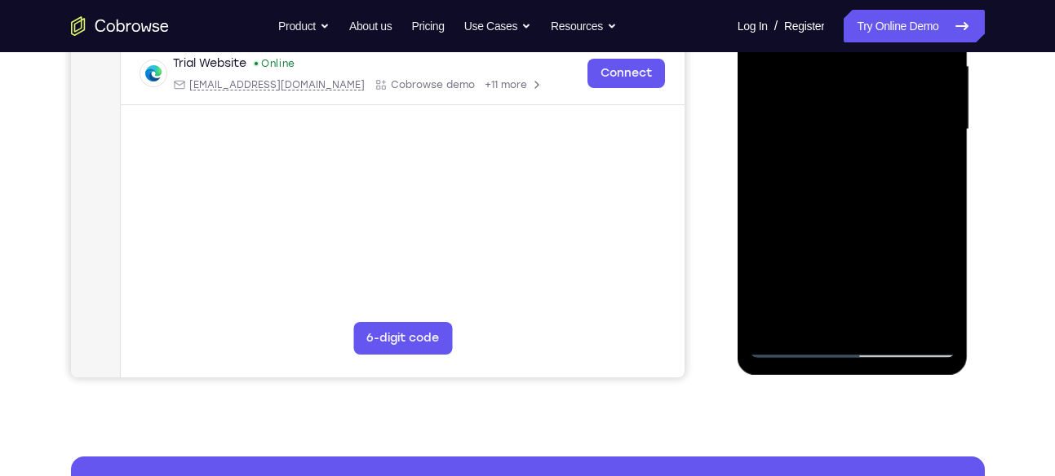
click at [827, 141] on div at bounding box center [853, 129] width 206 height 457
click at [821, 171] on div at bounding box center [853, 129] width 206 height 457
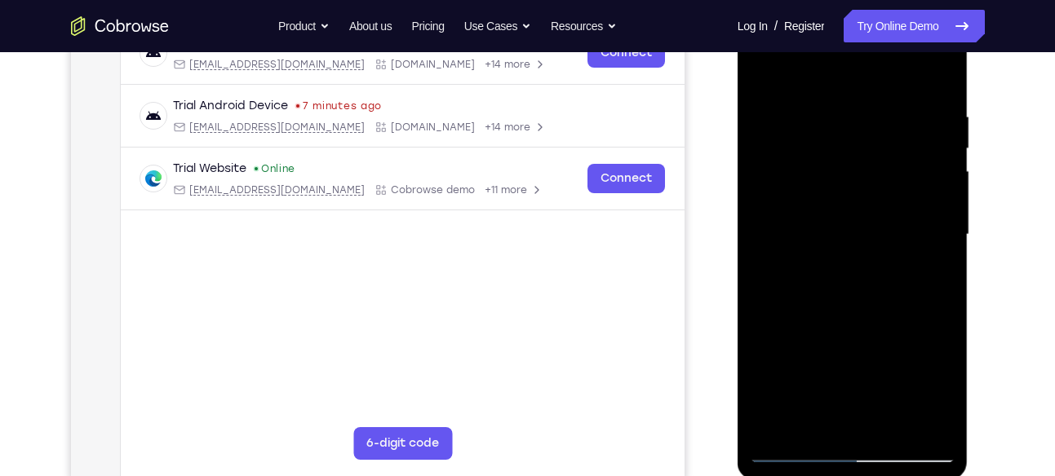
scroll to position [275, 0]
click at [768, 73] on div at bounding box center [853, 235] width 206 height 457
drag, startPoint x: 813, startPoint y: 276, endPoint x: 821, endPoint y: 163, distance: 112.9
click at [821, 163] on div at bounding box center [853, 235] width 206 height 457
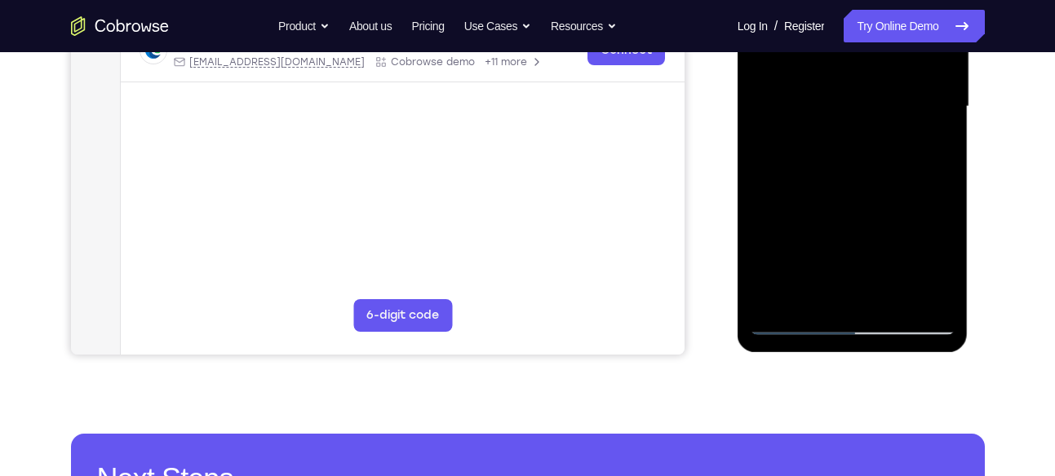
scroll to position [405, 0]
drag, startPoint x: 804, startPoint y: 260, endPoint x: 813, endPoint y: 146, distance: 114.6
click at [813, 146] on div at bounding box center [853, 106] width 206 height 457
click at [827, 219] on div at bounding box center [853, 106] width 206 height 457
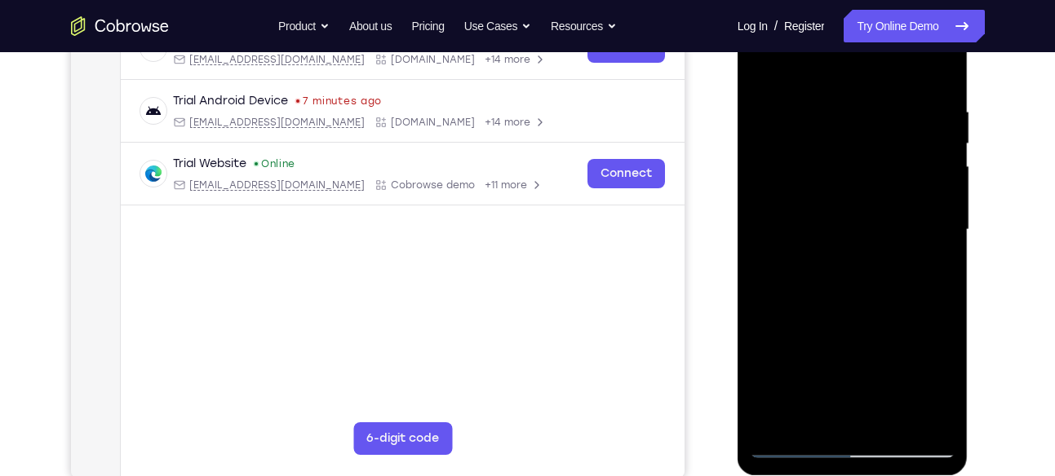
scroll to position [271, 0]
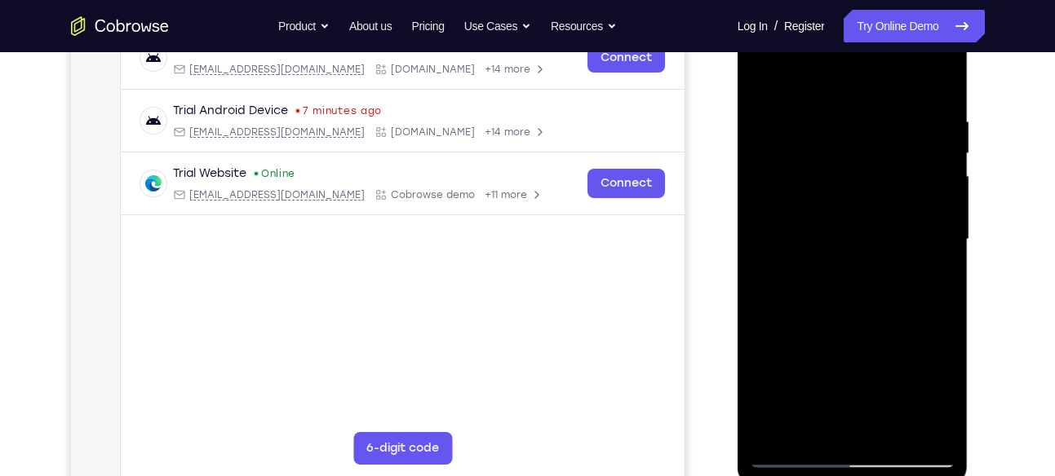
click at [764, 74] on div at bounding box center [853, 239] width 206 height 457
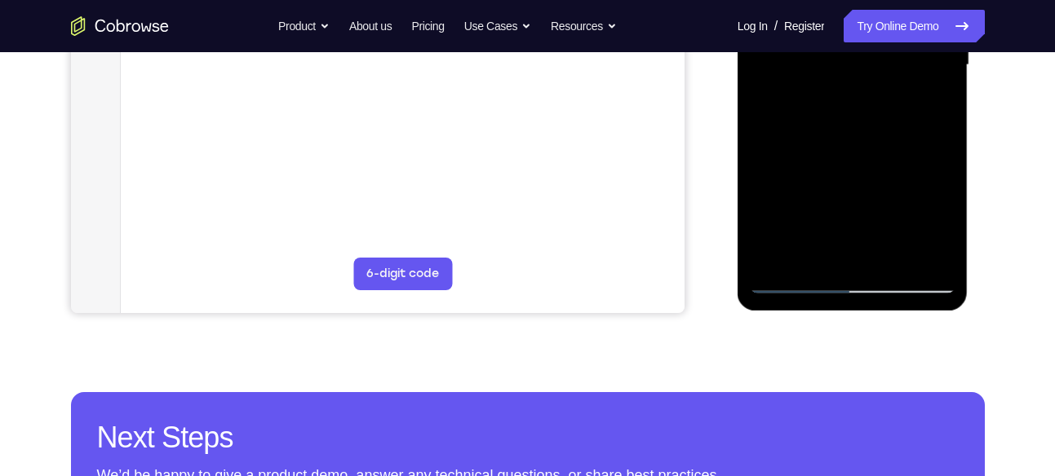
scroll to position [446, 0]
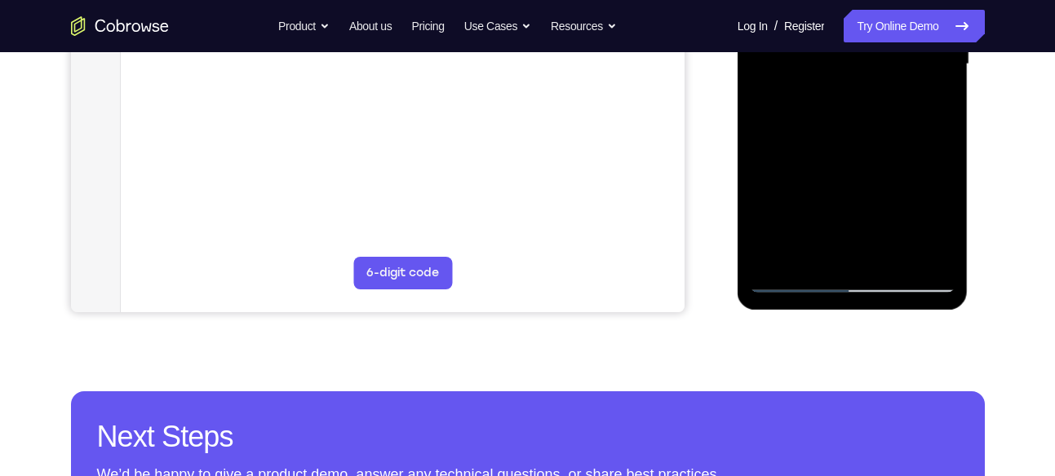
drag, startPoint x: 822, startPoint y: 245, endPoint x: 875, endPoint y: 20, distance: 231.1
click at [875, 20] on div at bounding box center [853, 64] width 206 height 457
drag, startPoint x: 859, startPoint y: 179, endPoint x: 879, endPoint y: 64, distance: 116.7
click at [879, 64] on div at bounding box center [853, 64] width 206 height 457
click at [826, 77] on div at bounding box center [853, 64] width 206 height 457
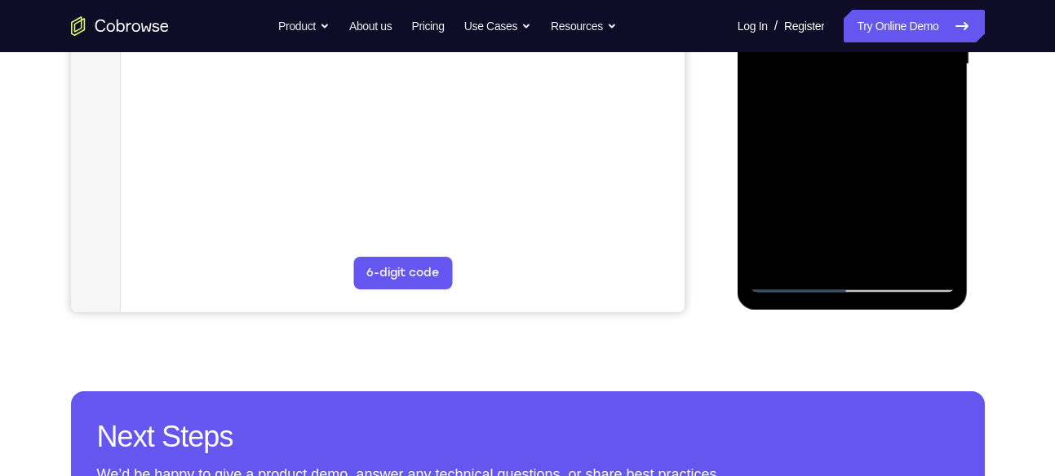
drag, startPoint x: 890, startPoint y: 98, endPoint x: 850, endPoint y: 232, distance: 139.6
click at [850, 232] on div at bounding box center [853, 64] width 206 height 457
drag, startPoint x: 866, startPoint y: 117, endPoint x: 847, endPoint y: 246, distance: 130.4
click at [847, 246] on div at bounding box center [853, 64] width 206 height 457
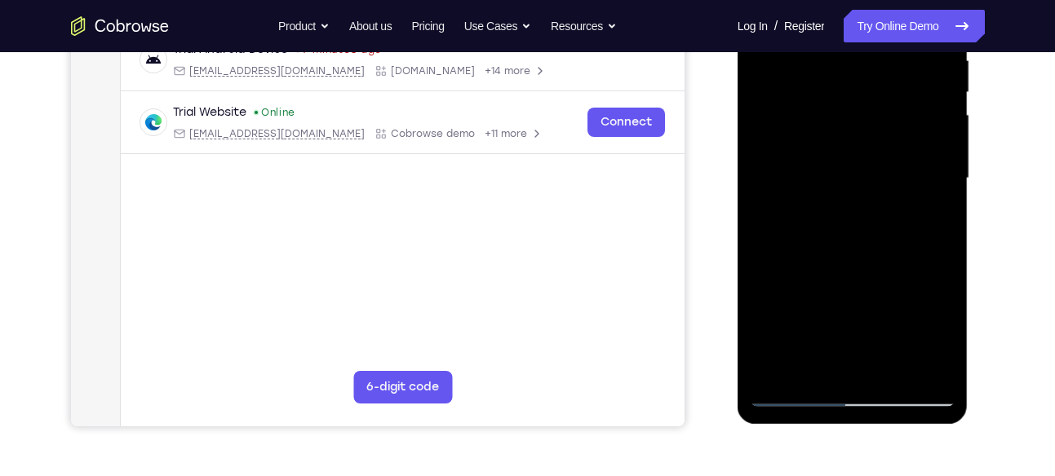
scroll to position [328, 0]
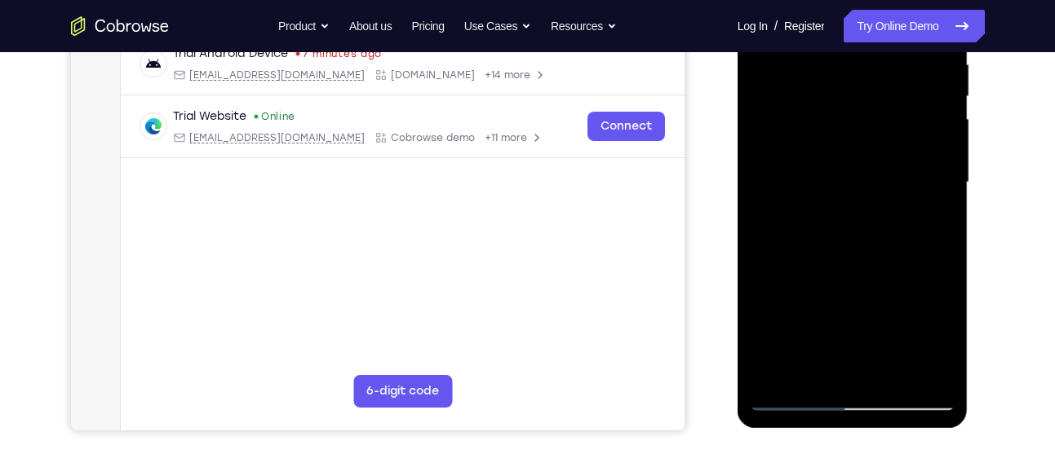
drag, startPoint x: 856, startPoint y: 113, endPoint x: 824, endPoint y: 250, distance: 141.5
click at [824, 250] on div at bounding box center [853, 182] width 206 height 457
drag, startPoint x: 852, startPoint y: 96, endPoint x: 843, endPoint y: 161, distance: 65.2
click at [843, 161] on div at bounding box center [853, 182] width 206 height 457
click at [869, 179] on div at bounding box center [853, 182] width 206 height 457
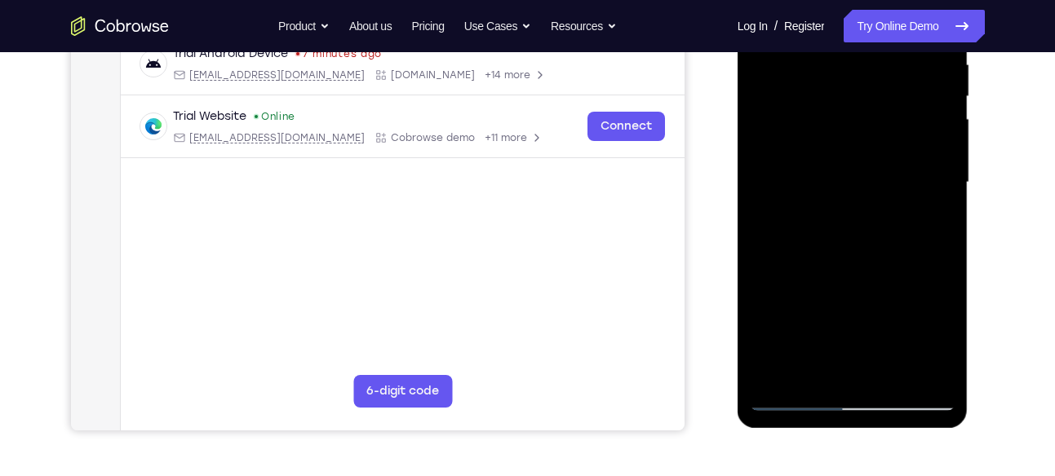
click at [870, 179] on div at bounding box center [853, 182] width 206 height 457
click at [837, 162] on div at bounding box center [853, 182] width 206 height 457
click at [866, 181] on div at bounding box center [853, 182] width 206 height 457
drag, startPoint x: 892, startPoint y: 94, endPoint x: 861, endPoint y: 245, distance: 154.1
click at [860, 252] on div at bounding box center [853, 182] width 206 height 457
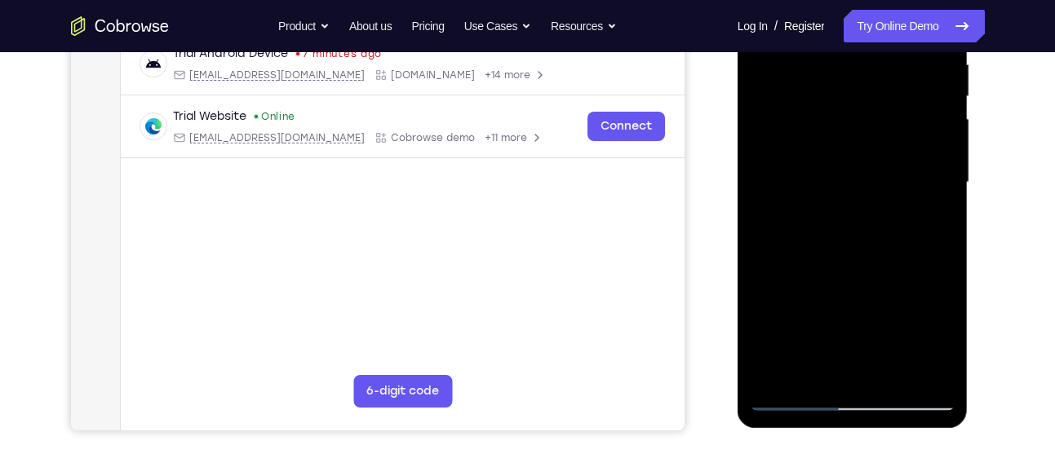
drag, startPoint x: 861, startPoint y: 245, endPoint x: 755, endPoint y: 272, distance: 109.6
click at [755, 272] on div at bounding box center [853, 182] width 206 height 457
click at [878, 150] on div at bounding box center [853, 182] width 206 height 457
click at [870, 155] on div at bounding box center [853, 182] width 206 height 457
click at [841, 134] on div at bounding box center [853, 182] width 206 height 457
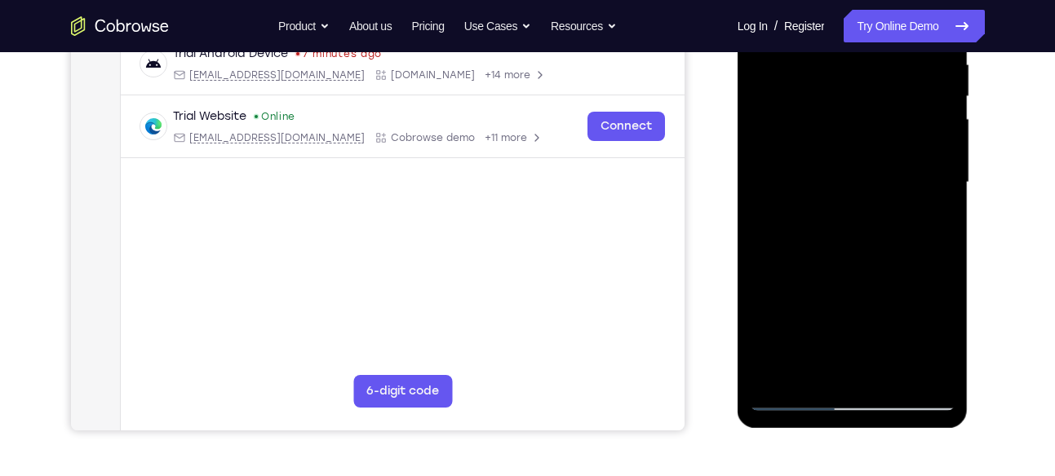
click at [821, 175] on div at bounding box center [853, 182] width 206 height 457
click at [796, 162] on div at bounding box center [853, 182] width 206 height 457
click at [793, 157] on div at bounding box center [853, 182] width 206 height 457
click at [790, 126] on div at bounding box center [853, 182] width 206 height 457
click at [857, 180] on div at bounding box center [853, 182] width 206 height 457
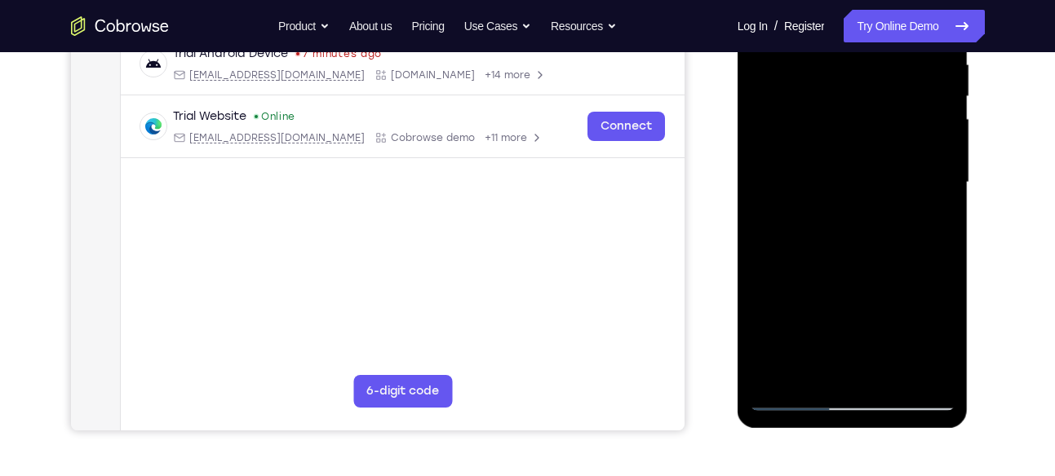
click at [869, 73] on div at bounding box center [853, 182] width 206 height 457
click at [864, 75] on div at bounding box center [853, 182] width 206 height 457
click at [854, 158] on div at bounding box center [853, 182] width 206 height 457
click at [845, 186] on div at bounding box center [853, 182] width 206 height 457
drag, startPoint x: 848, startPoint y: 272, endPoint x: 847, endPoint y: 299, distance: 26.1
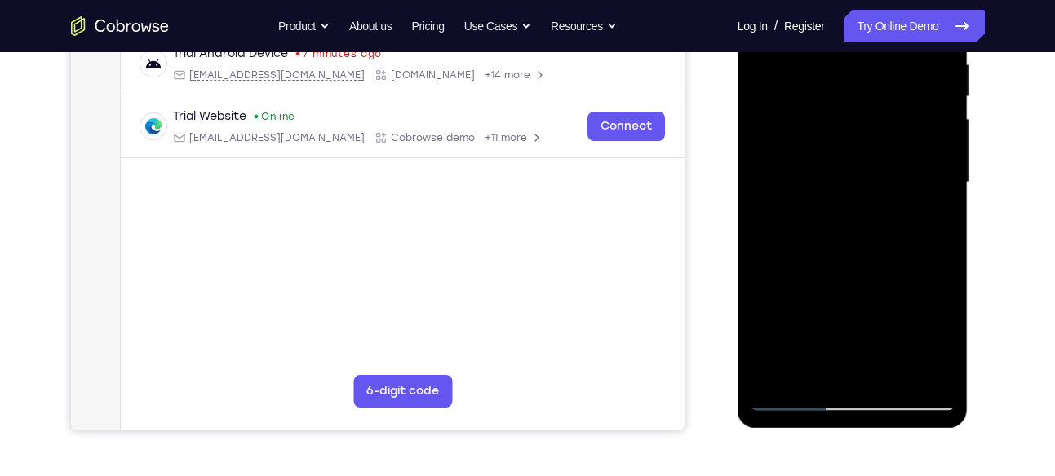
click at [847, 299] on div at bounding box center [853, 182] width 206 height 457
drag, startPoint x: 875, startPoint y: 80, endPoint x: 852, endPoint y: 249, distance: 170.3
click at [852, 249] on div at bounding box center [853, 182] width 206 height 457
click at [873, 188] on div at bounding box center [853, 182] width 206 height 457
click at [881, 185] on div at bounding box center [853, 182] width 206 height 457
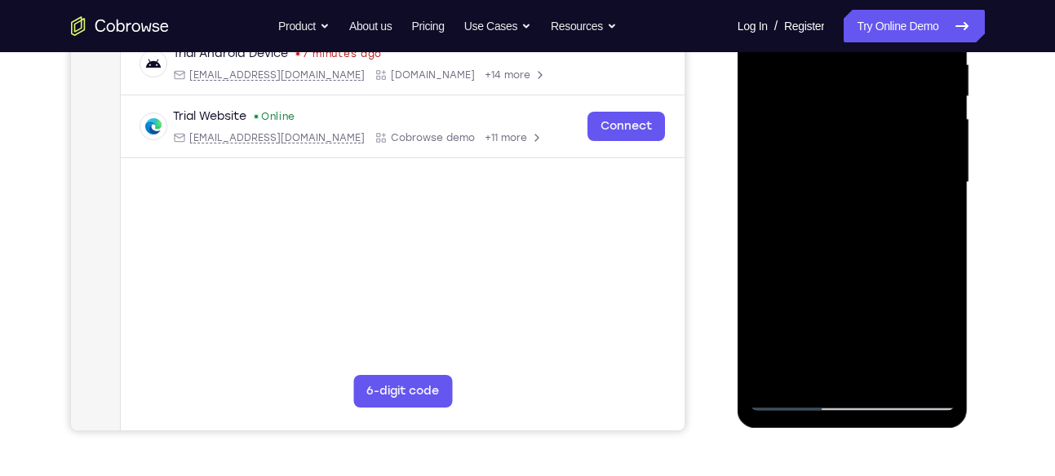
click at [879, 180] on div at bounding box center [853, 182] width 206 height 457
click at [861, 169] on div at bounding box center [853, 182] width 206 height 457
click at [850, 184] on div at bounding box center [853, 182] width 206 height 457
drag, startPoint x: 907, startPoint y: 115, endPoint x: 866, endPoint y: 271, distance: 161.1
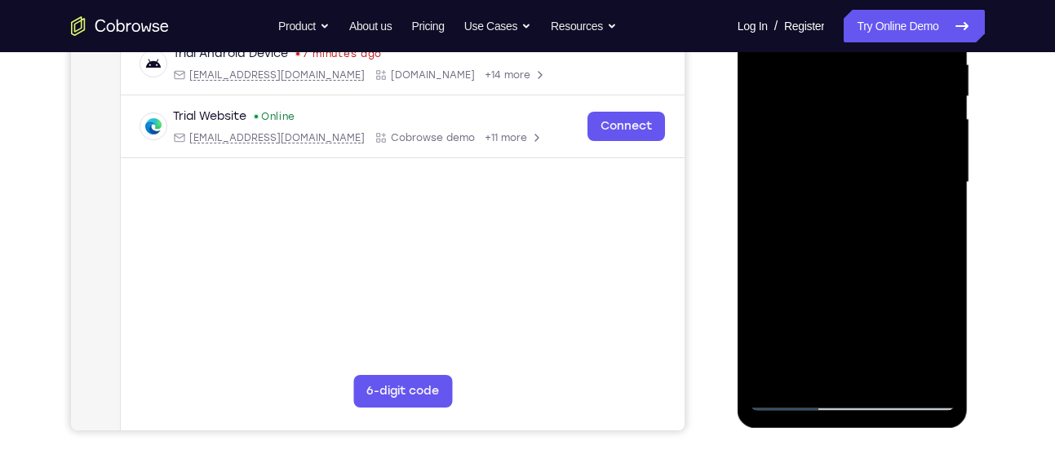
click at [866, 271] on div at bounding box center [853, 182] width 206 height 457
click at [869, 193] on div at bounding box center [853, 182] width 206 height 457
click at [870, 201] on div at bounding box center [853, 182] width 206 height 457
click at [852, 185] on div at bounding box center [853, 182] width 206 height 457
click at [827, 188] on div at bounding box center [853, 182] width 206 height 457
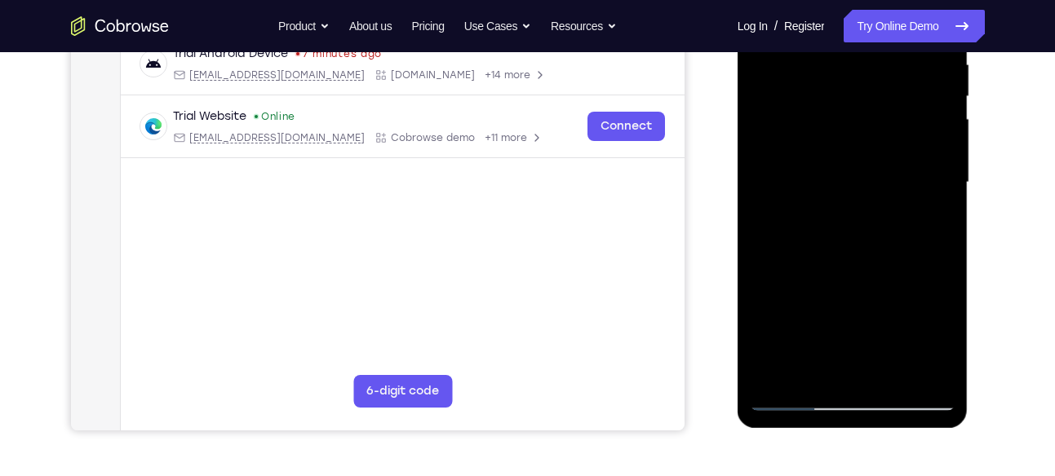
click at [870, 152] on div at bounding box center [853, 182] width 206 height 457
click at [866, 160] on div at bounding box center [853, 182] width 206 height 457
click at [846, 140] on div at bounding box center [853, 182] width 206 height 457
click at [815, 185] on div at bounding box center [853, 182] width 206 height 457
click at [883, 141] on div at bounding box center [853, 182] width 206 height 457
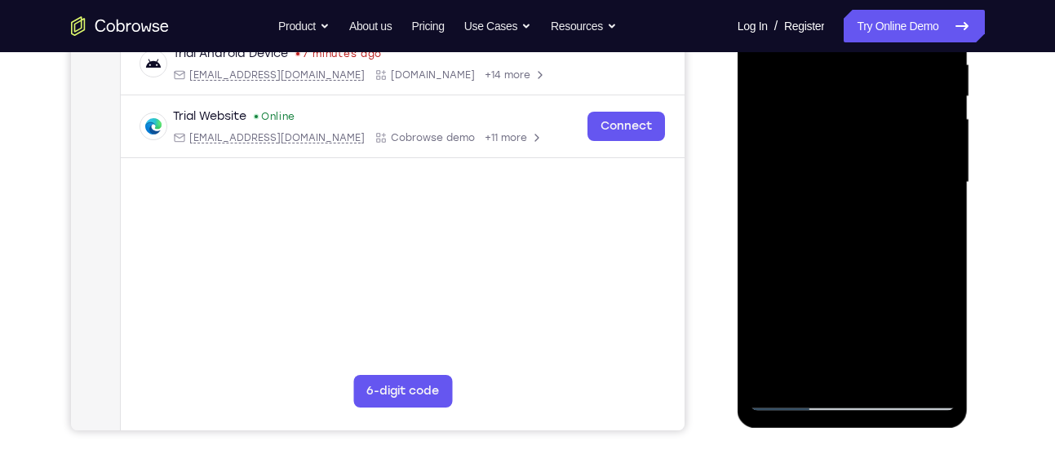
click at [883, 141] on div at bounding box center [853, 182] width 206 height 457
click at [859, 119] on div at bounding box center [853, 182] width 206 height 457
click at [838, 185] on div at bounding box center [853, 182] width 206 height 457
click at [899, 144] on div at bounding box center [853, 182] width 206 height 457
click at [892, 143] on div at bounding box center [853, 182] width 206 height 457
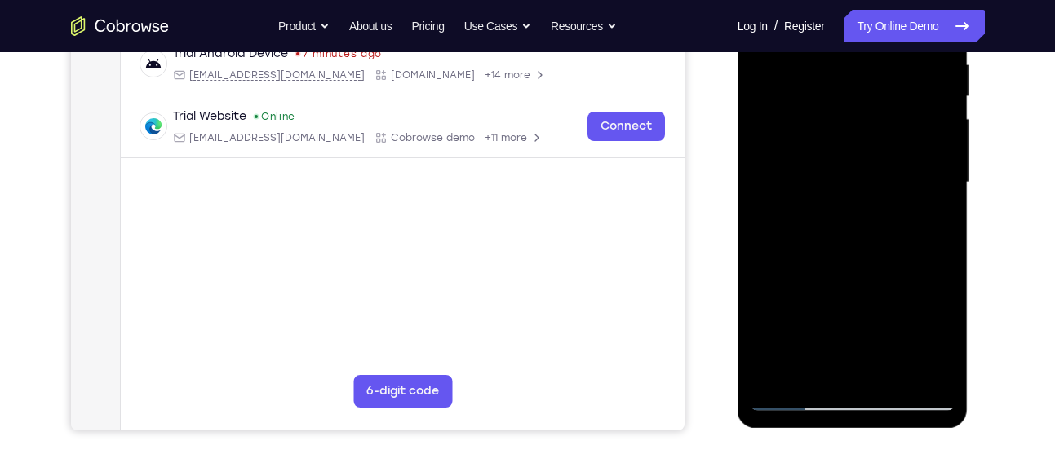
click at [875, 126] on div at bounding box center [853, 182] width 206 height 457
click at [836, 177] on div at bounding box center [853, 182] width 206 height 457
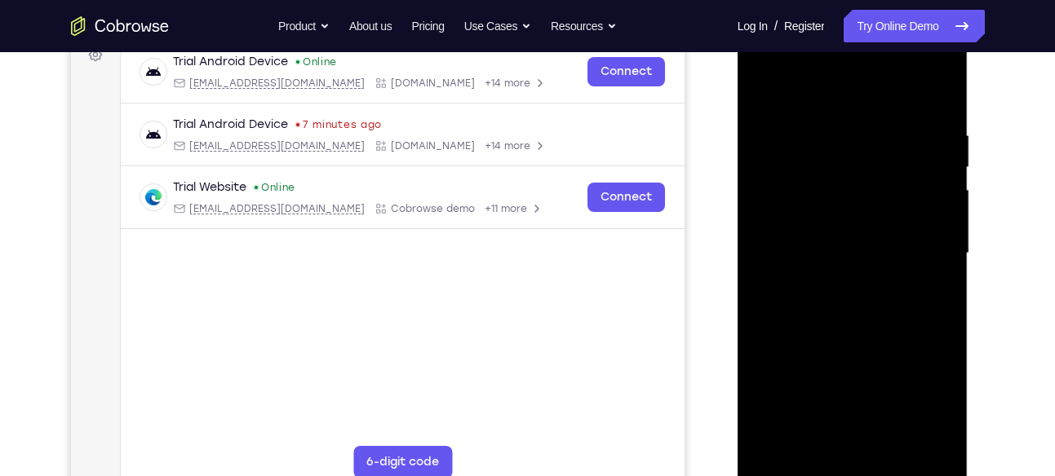
scroll to position [254, 0]
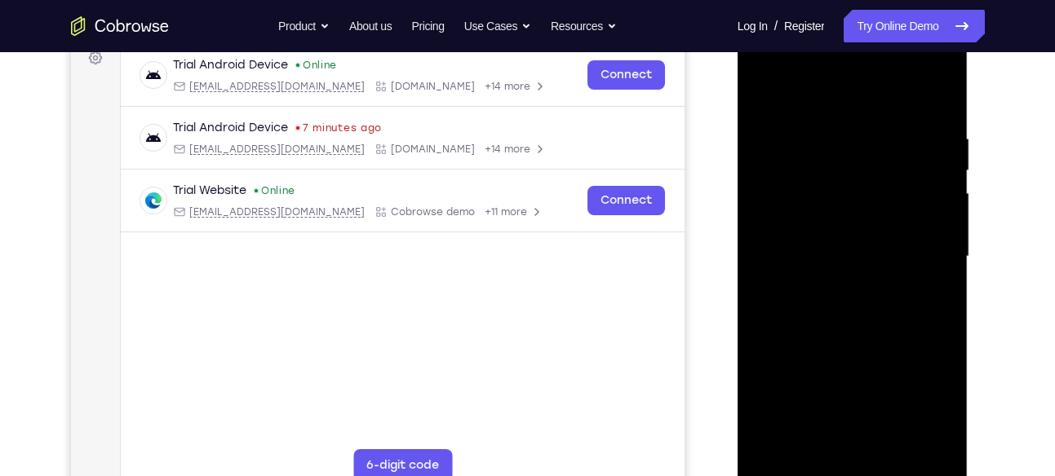
click at [844, 117] on div at bounding box center [853, 257] width 206 height 457
click at [822, 197] on div at bounding box center [853, 257] width 206 height 457
click at [847, 264] on div at bounding box center [853, 257] width 206 height 457
click at [876, 122] on div at bounding box center [853, 257] width 206 height 457
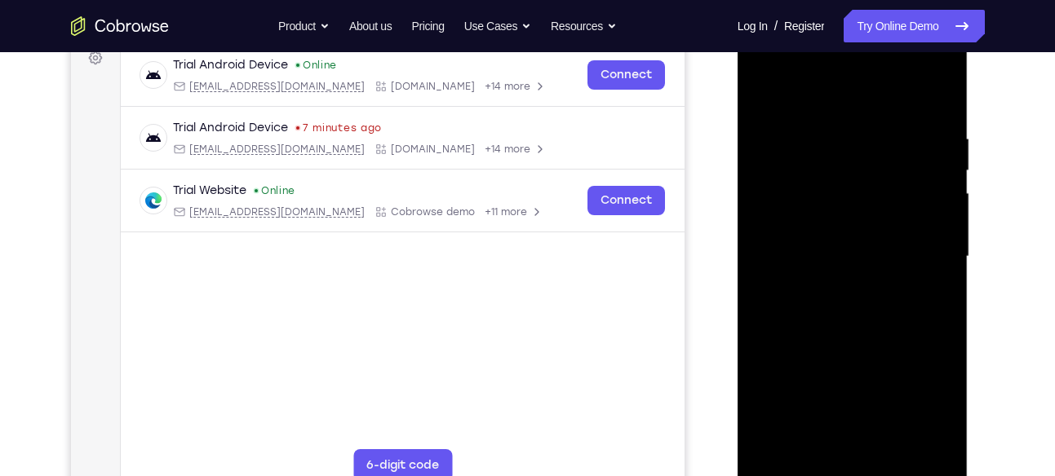
click at [879, 117] on div at bounding box center [853, 257] width 206 height 457
click at [846, 193] on div at bounding box center [853, 257] width 206 height 457
click at [818, 253] on div at bounding box center [853, 257] width 206 height 457
drag, startPoint x: 902, startPoint y: 148, endPoint x: 883, endPoint y: 324, distance: 177.2
click at [883, 324] on div at bounding box center [853, 257] width 206 height 457
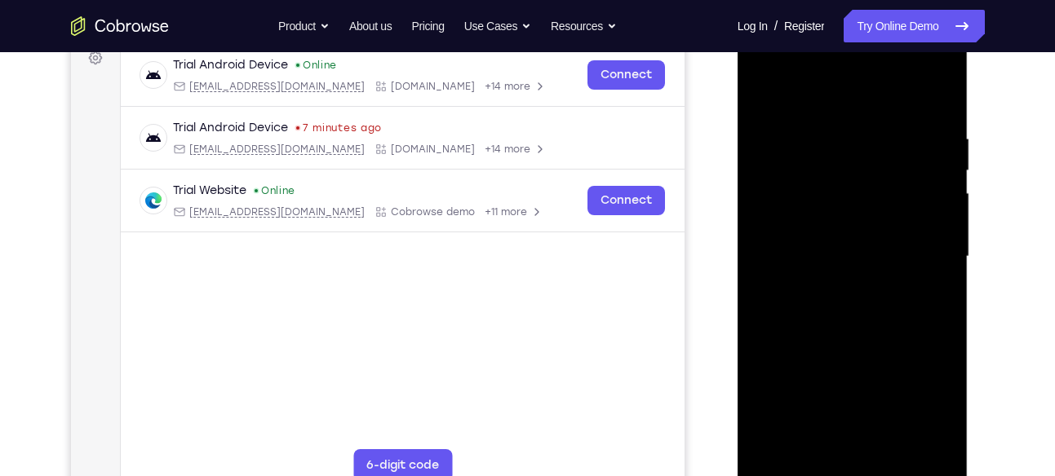
drag, startPoint x: 885, startPoint y: 162, endPoint x: 875, endPoint y: 232, distance: 70.8
click at [875, 232] on div at bounding box center [853, 257] width 206 height 457
click at [867, 217] on div at bounding box center [853, 257] width 206 height 457
click at [857, 220] on div at bounding box center [853, 257] width 206 height 457
click at [836, 199] on div at bounding box center [853, 257] width 206 height 457
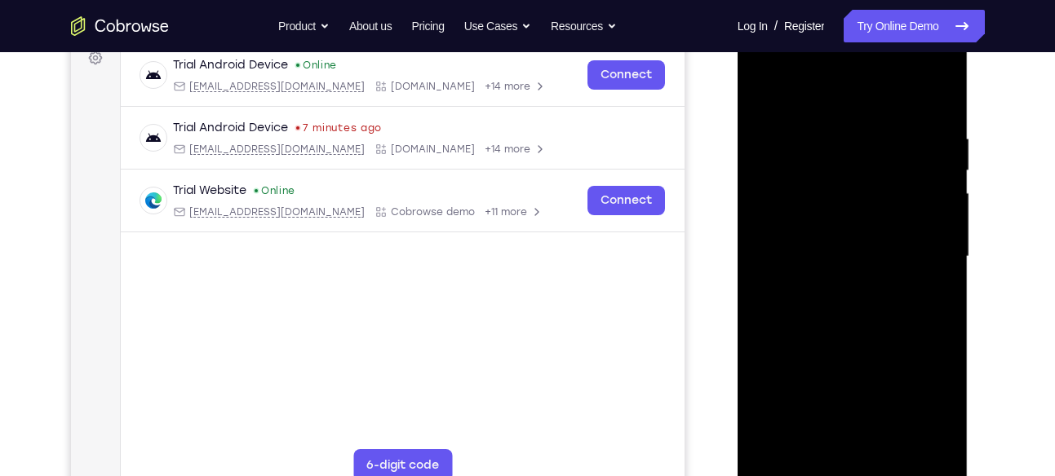
click at [839, 254] on div at bounding box center [853, 257] width 206 height 457
click at [873, 153] on div at bounding box center [853, 257] width 206 height 457
click at [866, 153] on div at bounding box center [853, 257] width 206 height 457
click at [846, 228] on div at bounding box center [853, 257] width 206 height 457
click at [831, 256] on div at bounding box center [853, 257] width 206 height 457
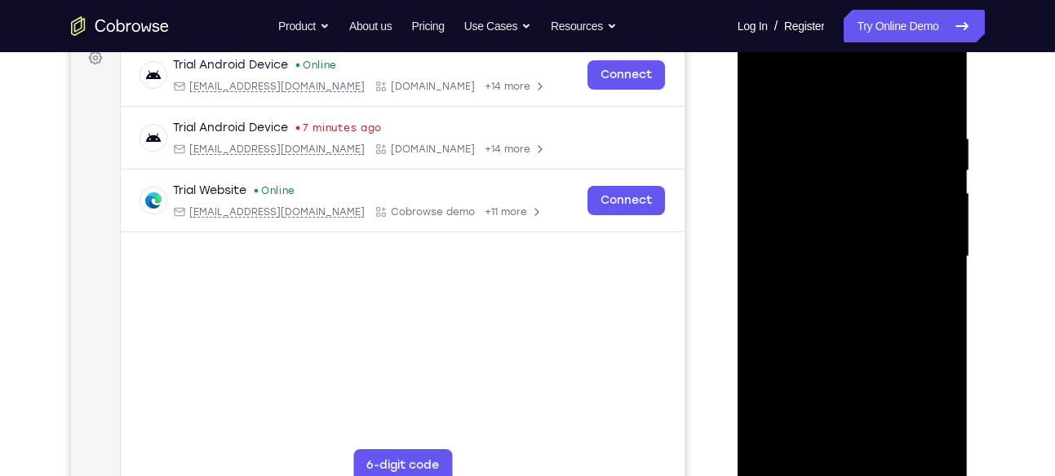
click at [888, 176] on div at bounding box center [853, 257] width 206 height 457
click at [885, 171] on div at bounding box center [853, 257] width 206 height 457
click at [851, 250] on div at bounding box center [853, 257] width 206 height 457
click at [835, 252] on div at bounding box center [853, 257] width 206 height 457
drag, startPoint x: 889, startPoint y: 151, endPoint x: 848, endPoint y: 312, distance: 166.8
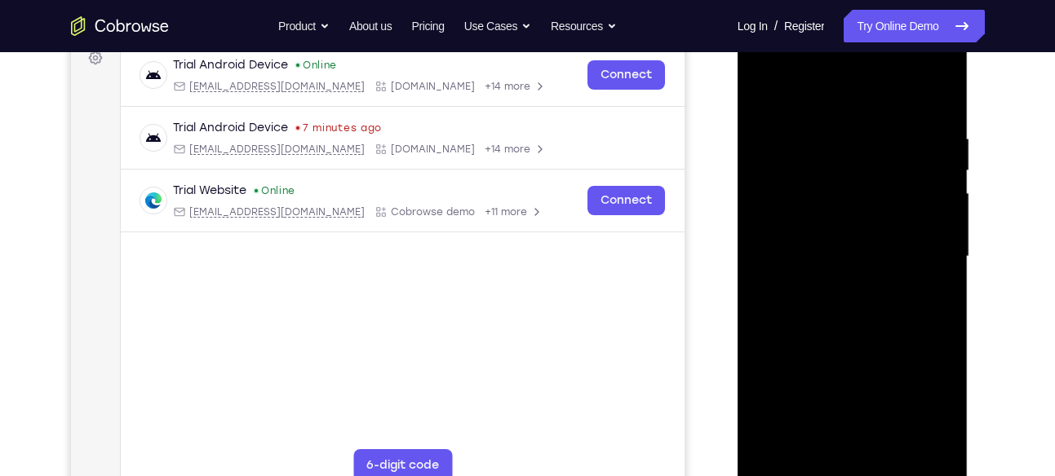
click at [848, 312] on div at bounding box center [853, 257] width 206 height 457
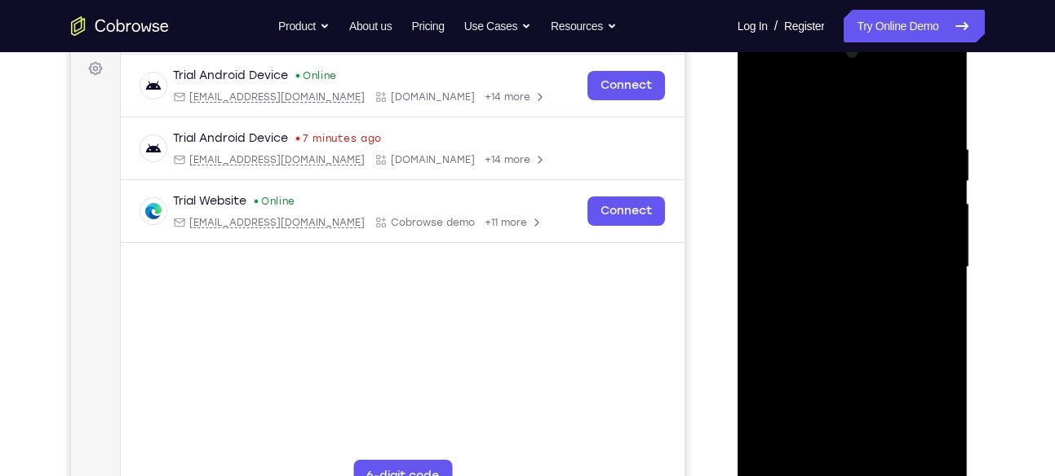
scroll to position [237, 0]
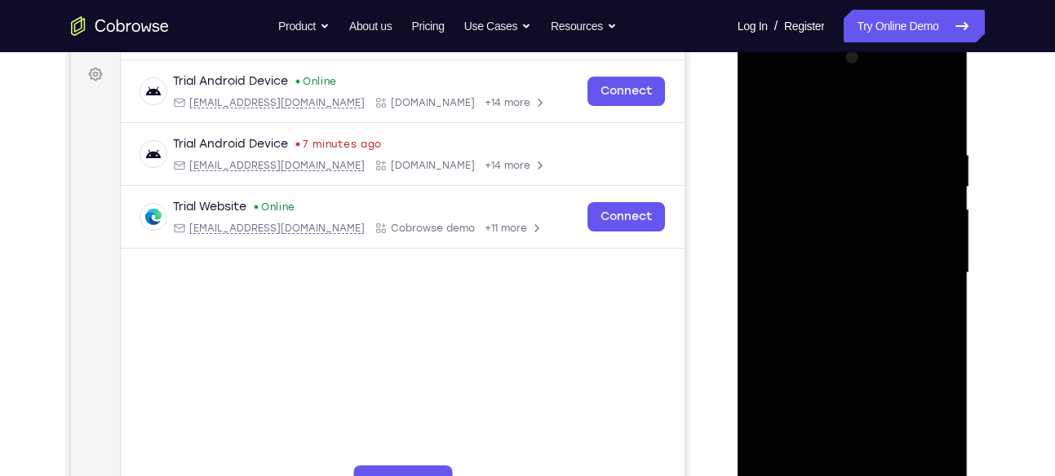
click at [870, 250] on div at bounding box center [853, 273] width 206 height 457
click at [877, 259] on div at bounding box center [853, 273] width 206 height 457
click at [842, 240] on div at bounding box center [853, 273] width 206 height 457
click at [826, 284] on div at bounding box center [853, 273] width 206 height 457
click at [885, 259] on div at bounding box center [853, 273] width 206 height 457
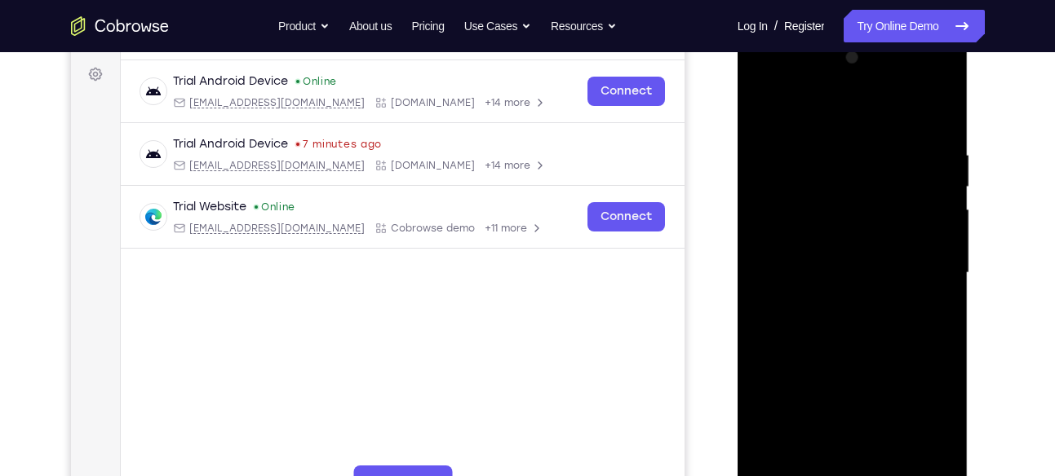
click at [890, 259] on div at bounding box center [853, 273] width 206 height 457
click at [862, 237] on div at bounding box center [853, 273] width 206 height 457
click at [826, 274] on div at bounding box center [853, 273] width 206 height 457
click at [879, 157] on div at bounding box center [853, 273] width 206 height 457
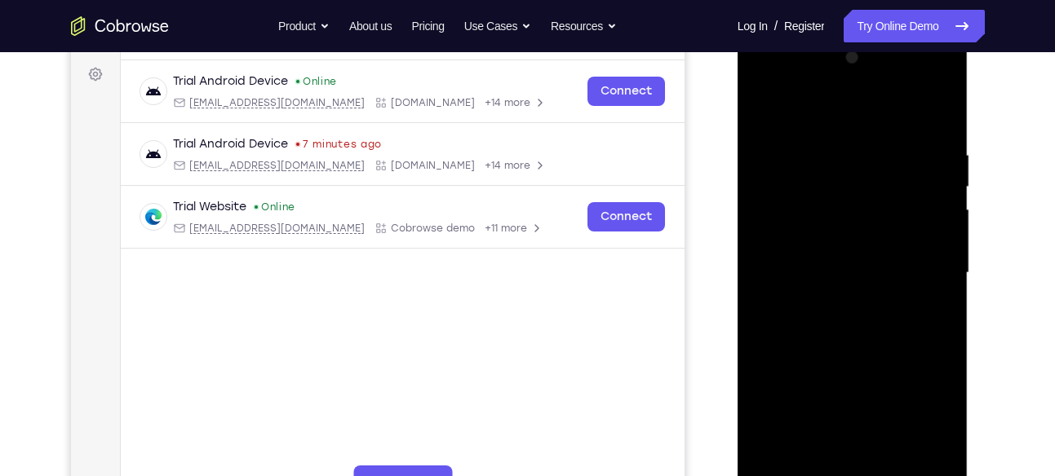
click at [848, 237] on div at bounding box center [853, 273] width 206 height 457
click at [823, 268] on div at bounding box center [853, 273] width 206 height 457
drag, startPoint x: 867, startPoint y: 162, endPoint x: 820, endPoint y: 322, distance: 167.5
click at [820, 322] on div at bounding box center [853, 273] width 206 height 457
click at [877, 188] on div at bounding box center [853, 273] width 206 height 457
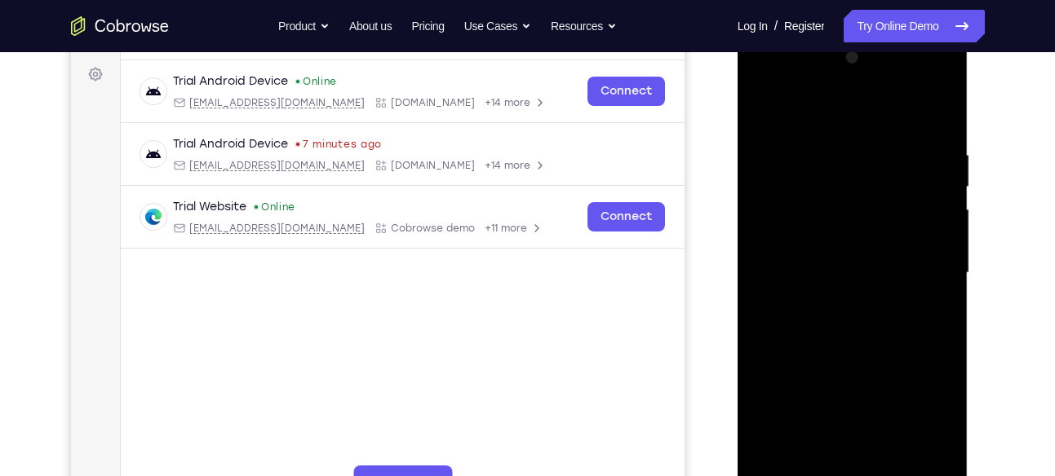
click at [877, 203] on div at bounding box center [853, 273] width 206 height 457
click at [832, 279] on div at bounding box center [853, 273] width 206 height 457
click at [804, 271] on div at bounding box center [853, 273] width 206 height 457
click at [867, 139] on div at bounding box center [853, 273] width 206 height 457
click at [867, 146] on div at bounding box center [853, 273] width 206 height 457
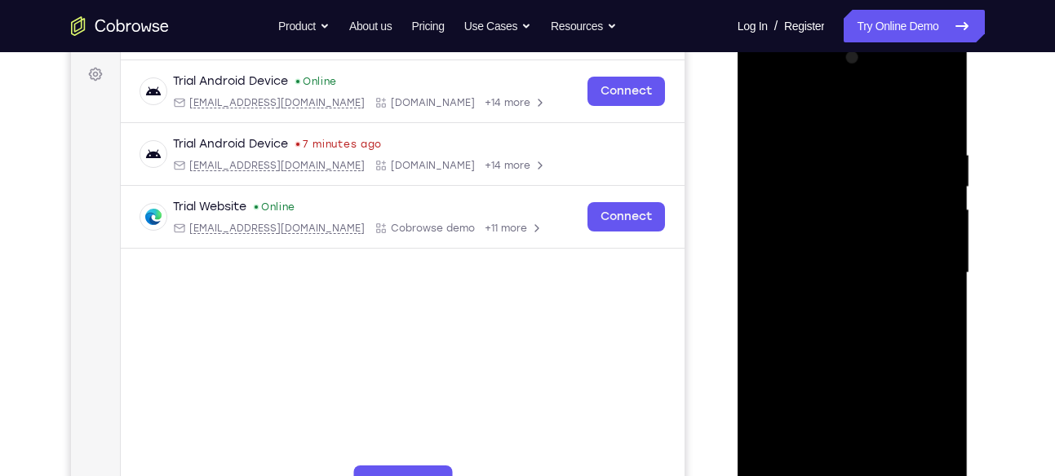
click at [843, 221] on div at bounding box center [853, 273] width 206 height 457
click at [821, 275] on div at bounding box center [853, 273] width 206 height 457
drag, startPoint x: 863, startPoint y: 168, endPoint x: 816, endPoint y: 321, distance: 160.5
click at [816, 321] on div at bounding box center [853, 273] width 206 height 457
drag, startPoint x: 856, startPoint y: 195, endPoint x: 823, endPoint y: 323, distance: 132.2
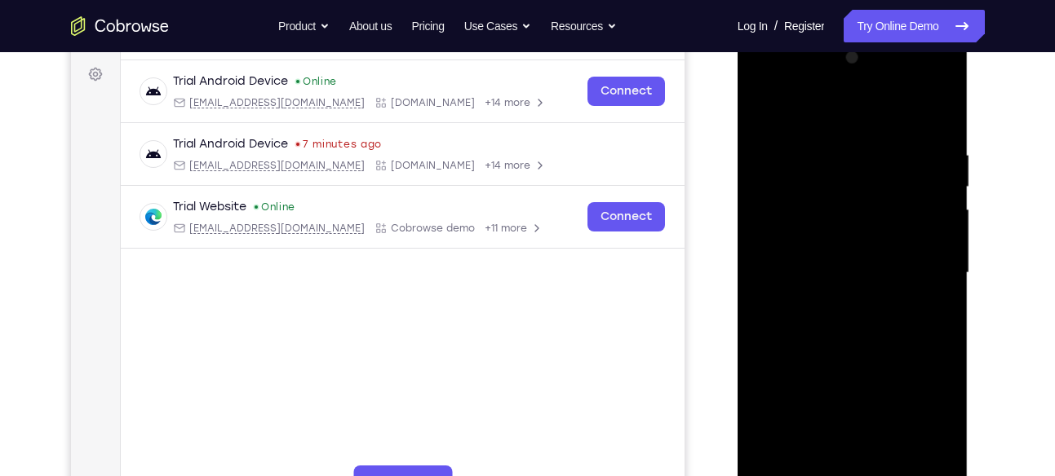
click at [823, 323] on div at bounding box center [853, 273] width 206 height 457
click at [861, 204] on div at bounding box center [853, 273] width 206 height 457
click at [851, 209] on div at bounding box center [853, 273] width 206 height 457
click at [839, 286] on div at bounding box center [853, 273] width 206 height 457
click at [837, 263] on div at bounding box center [853, 273] width 206 height 457
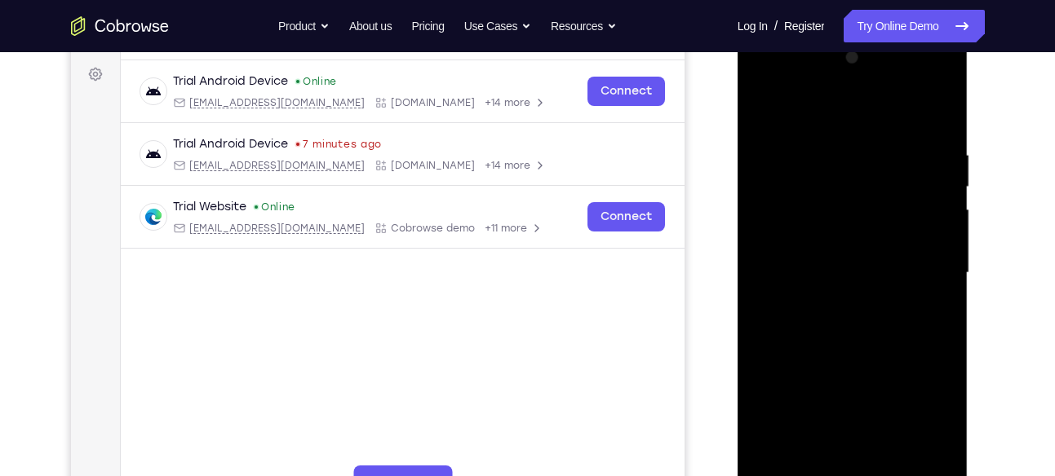
click at [879, 184] on div at bounding box center [853, 273] width 206 height 457
click at [875, 179] on div at bounding box center [853, 273] width 206 height 457
click at [858, 257] on div at bounding box center [853, 273] width 206 height 457
click at [844, 263] on div at bounding box center [853, 273] width 206 height 457
drag, startPoint x: 865, startPoint y: 212, endPoint x: 844, endPoint y: 327, distance: 116.8
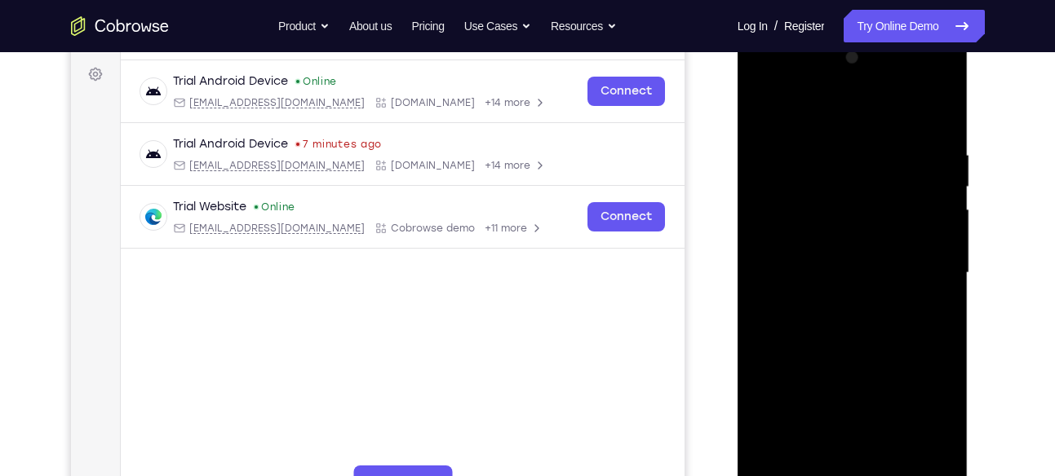
click at [844, 327] on div at bounding box center [853, 273] width 206 height 457
click at [811, 187] on div at bounding box center [853, 273] width 206 height 457
click at [806, 179] on div at bounding box center [853, 273] width 206 height 457
click at [805, 269] on div at bounding box center [853, 273] width 206 height 457
click at [852, 267] on div at bounding box center [853, 273] width 206 height 457
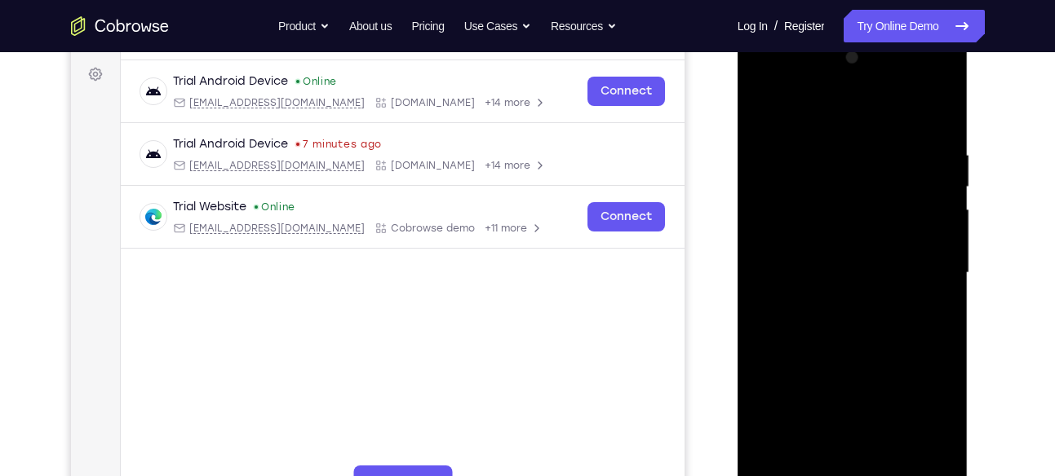
click at [807, 166] on div at bounding box center [853, 273] width 206 height 457
click at [804, 162] on div at bounding box center [853, 273] width 206 height 457
click at [797, 162] on div at bounding box center [853, 273] width 206 height 457
click at [798, 241] on div at bounding box center [853, 273] width 206 height 457
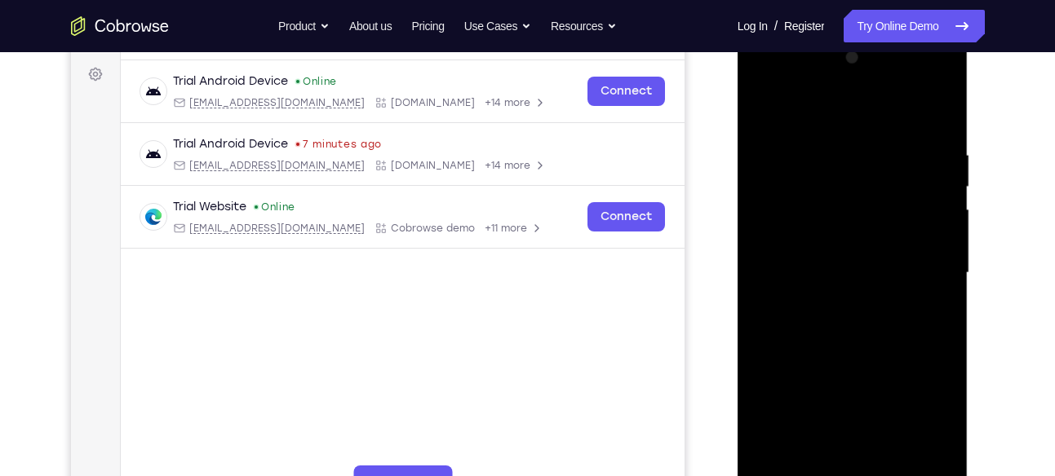
click at [872, 280] on div at bounding box center [853, 273] width 206 height 457
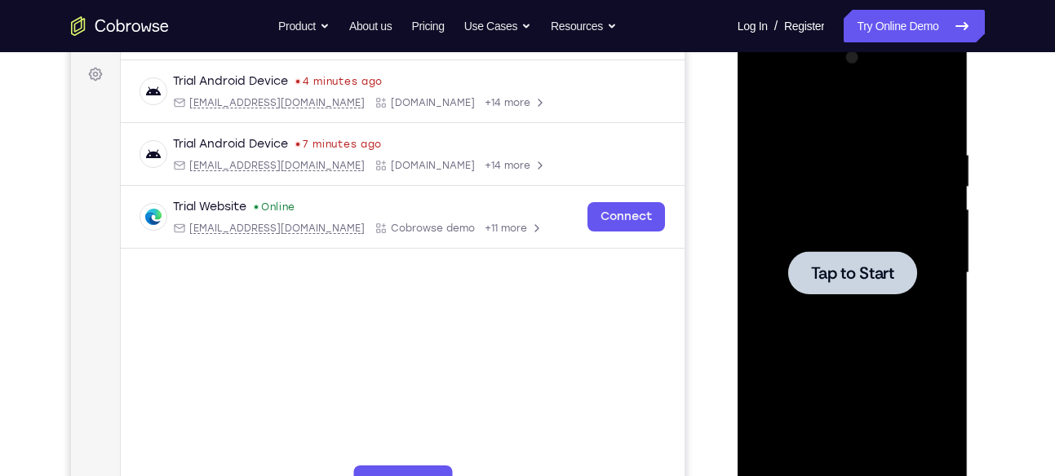
click at [861, 303] on div at bounding box center [853, 273] width 206 height 457
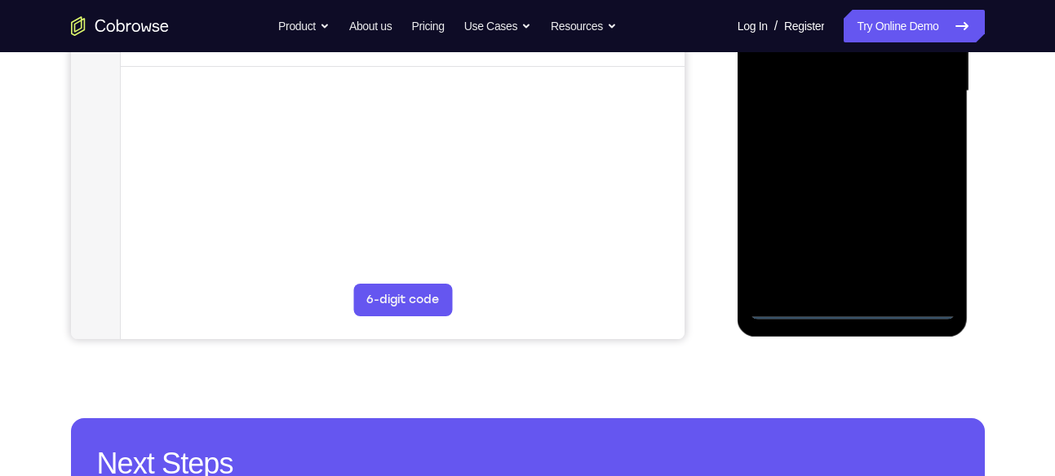
scroll to position [420, 0]
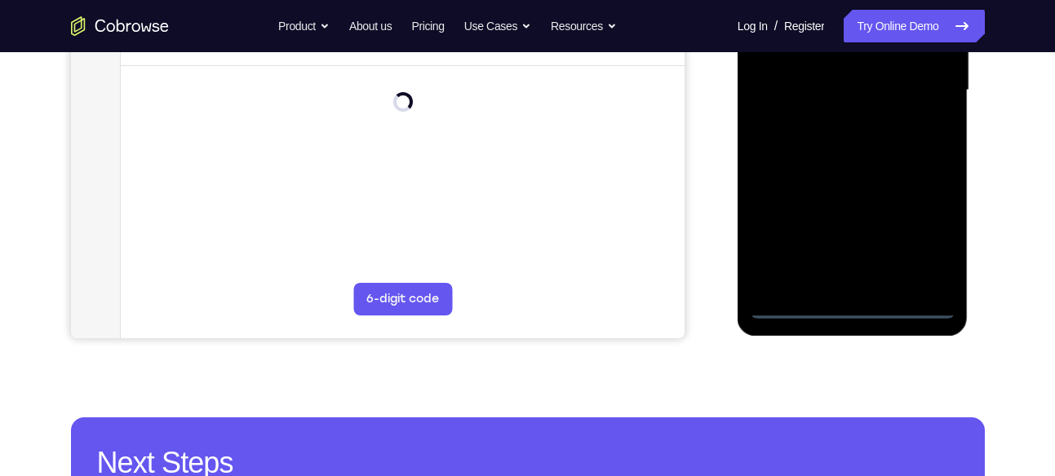
click at [848, 304] on div at bounding box center [853, 90] width 206 height 457
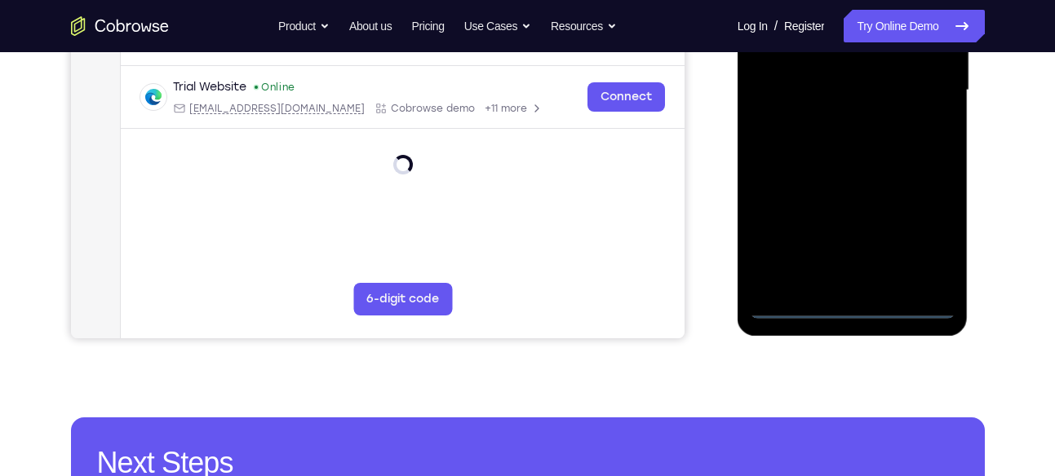
click at [920, 239] on div at bounding box center [853, 90] width 206 height 457
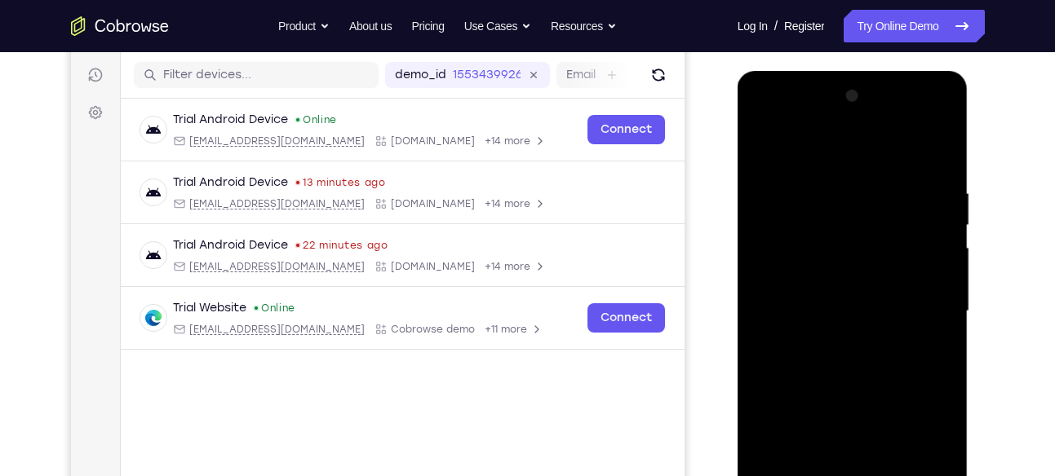
scroll to position [198, 0]
click at [857, 149] on div at bounding box center [853, 312] width 206 height 457
click at [917, 301] on div at bounding box center [853, 312] width 206 height 457
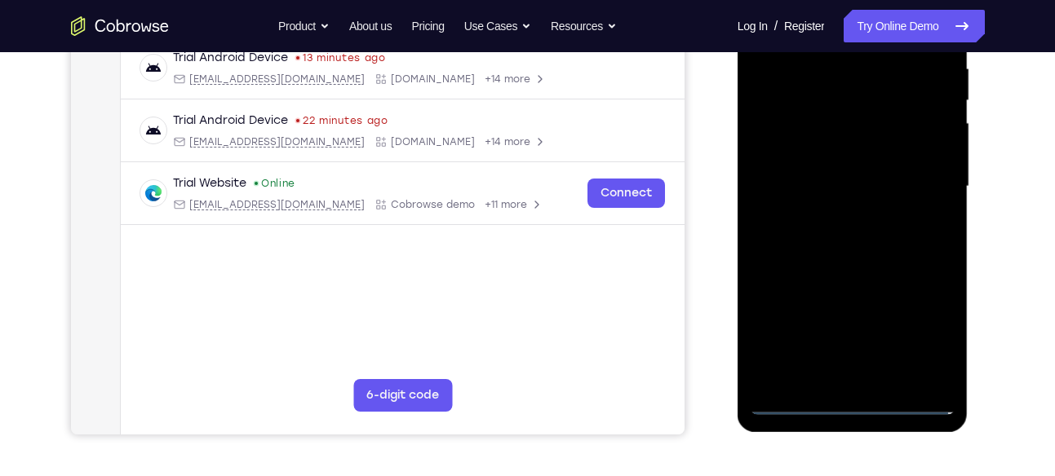
scroll to position [339, 0]
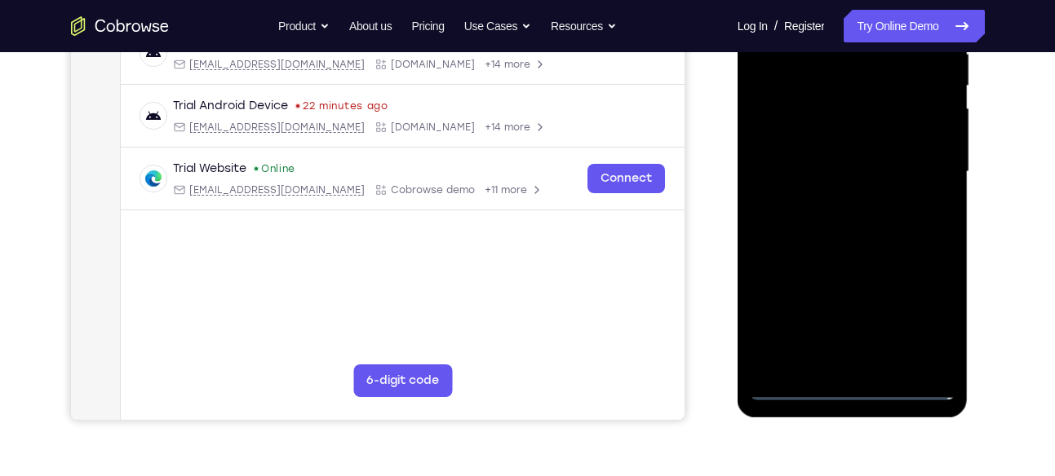
click at [837, 199] on div at bounding box center [853, 172] width 206 height 457
click at [854, 151] on div at bounding box center [853, 172] width 206 height 457
click at [846, 166] on div at bounding box center [853, 172] width 206 height 457
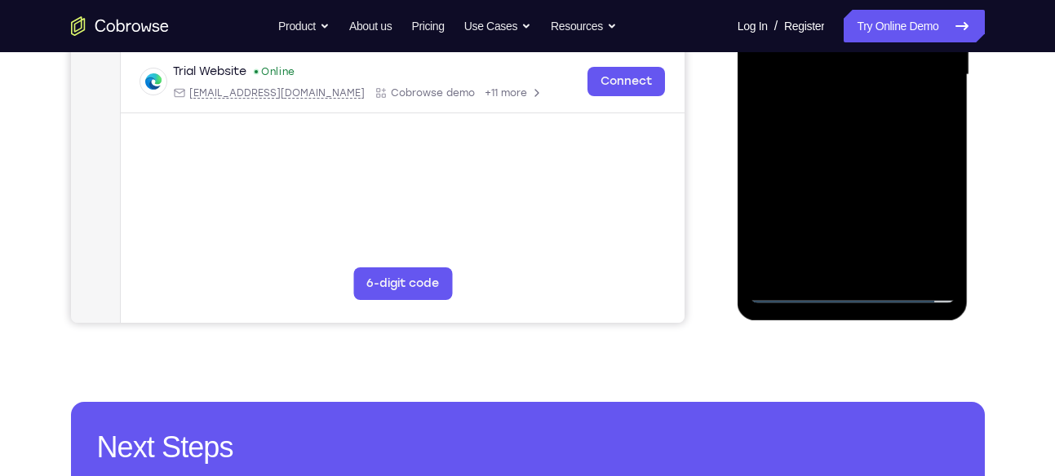
scroll to position [436, 0]
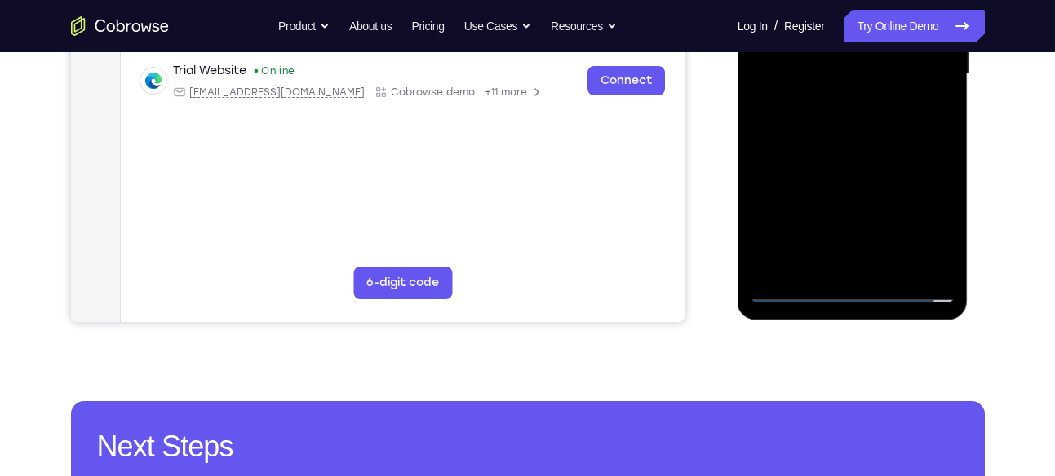
click at [939, 262] on div at bounding box center [853, 74] width 206 height 457
click at [870, 148] on div at bounding box center [853, 74] width 206 height 457
click at [892, 265] on div at bounding box center [853, 74] width 206 height 457
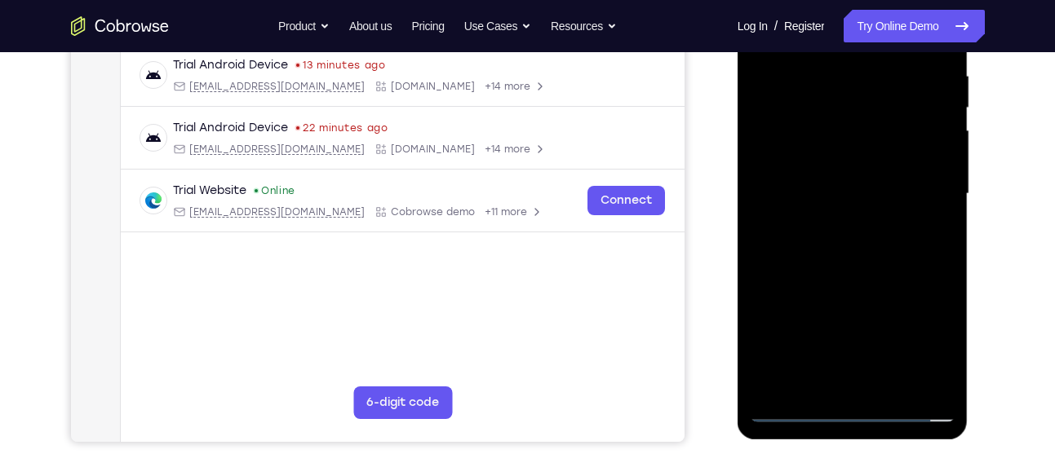
scroll to position [317, 0]
click at [864, 273] on div at bounding box center [853, 193] width 206 height 457
click at [855, 179] on div at bounding box center [853, 193] width 206 height 457
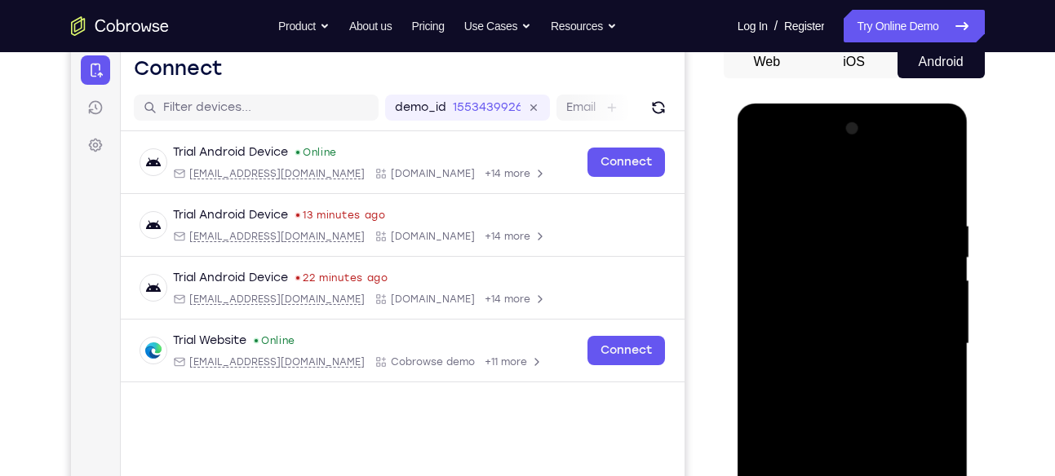
scroll to position [150, 0]
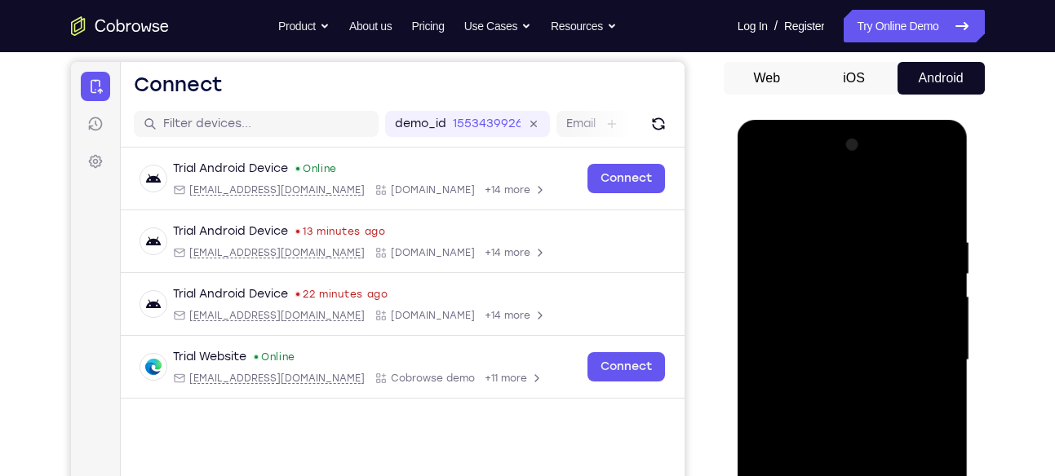
click at [753, 198] on div at bounding box center [853, 360] width 206 height 457
click at [764, 196] on div at bounding box center [853, 360] width 206 height 457
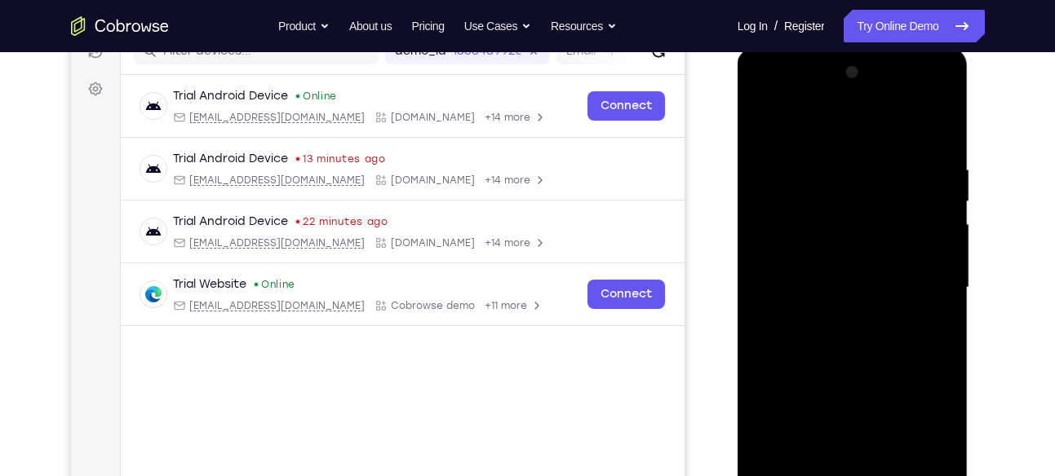
scroll to position [226, 0]
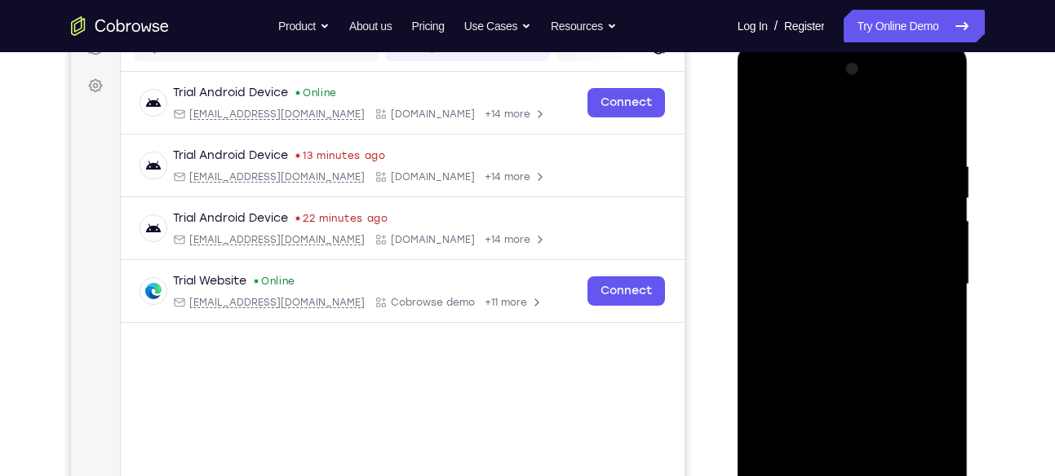
drag, startPoint x: 897, startPoint y: 162, endPoint x: 831, endPoint y: 178, distance: 67.9
click at [831, 178] on div at bounding box center [853, 284] width 206 height 457
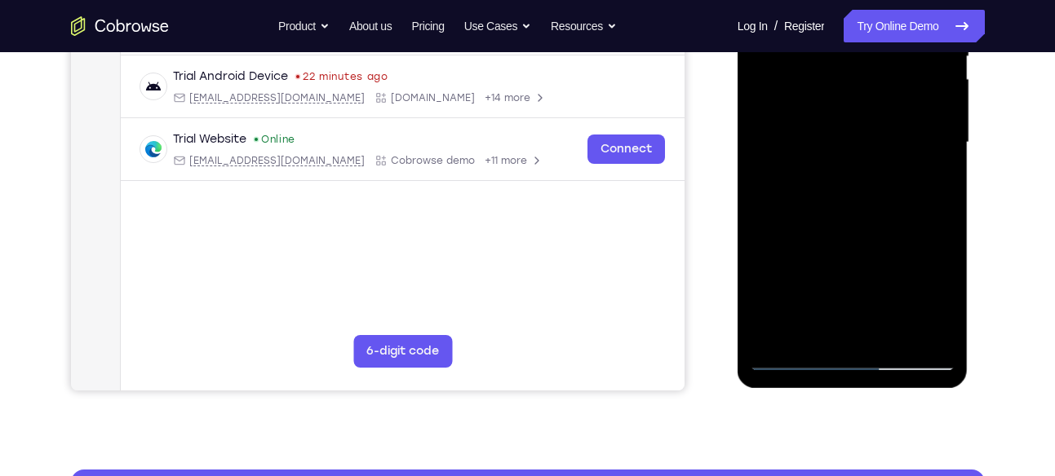
scroll to position [370, 0]
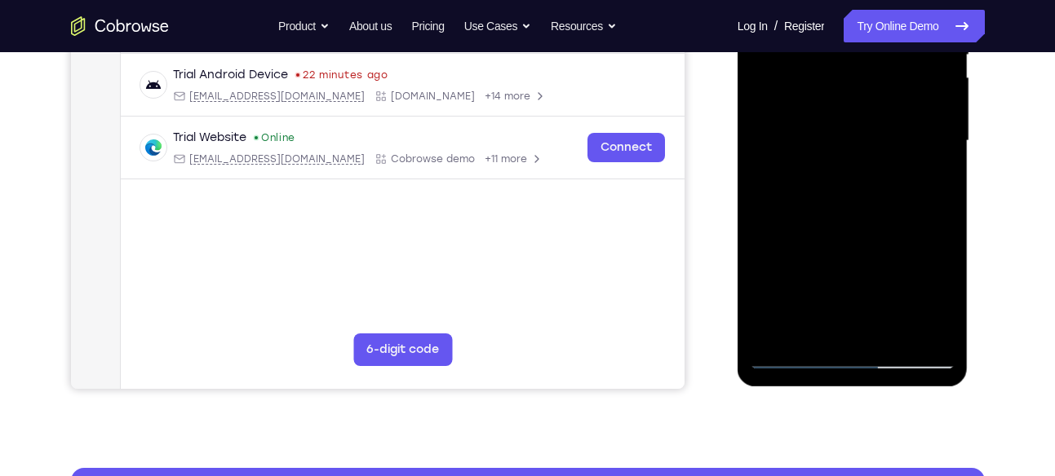
click at [813, 337] on div at bounding box center [853, 141] width 206 height 457
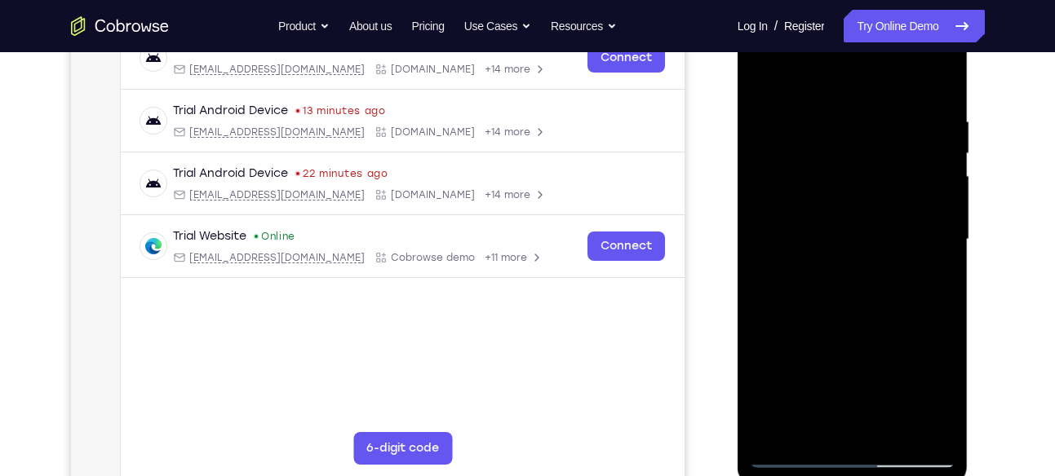
scroll to position [268, 0]
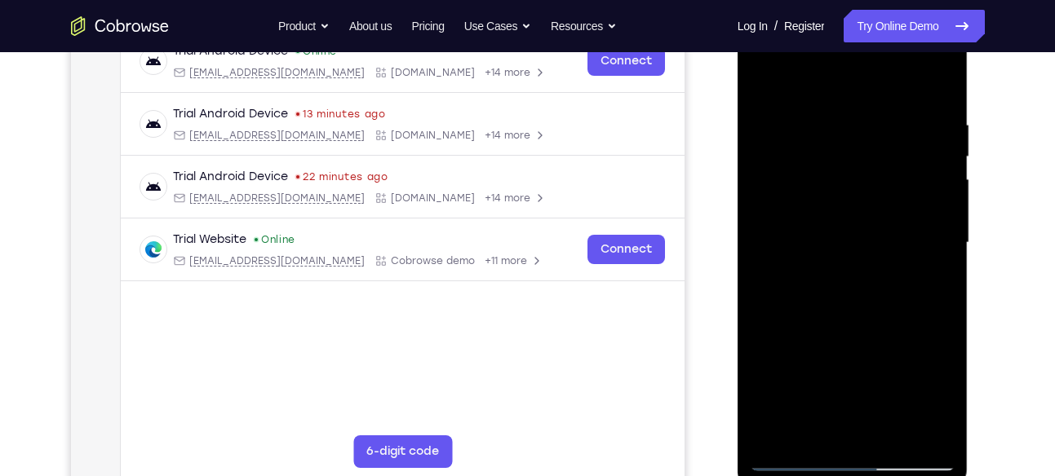
click at [814, 81] on div at bounding box center [853, 243] width 206 height 457
click at [776, 151] on div at bounding box center [853, 243] width 206 height 457
click at [800, 153] on div at bounding box center [853, 243] width 206 height 457
click at [766, 77] on div at bounding box center [853, 243] width 206 height 457
click at [763, 74] on div at bounding box center [853, 243] width 206 height 457
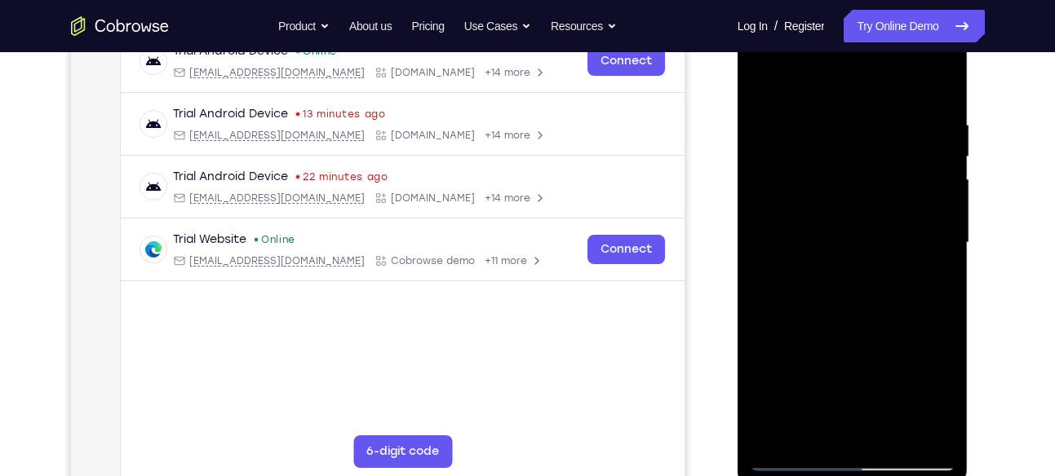
drag, startPoint x: 809, startPoint y: 214, endPoint x: 814, endPoint y: 159, distance: 54.9
click at [814, 159] on div at bounding box center [853, 243] width 206 height 457
click at [806, 219] on div at bounding box center [853, 243] width 206 height 457
click at [911, 199] on div at bounding box center [853, 243] width 206 height 457
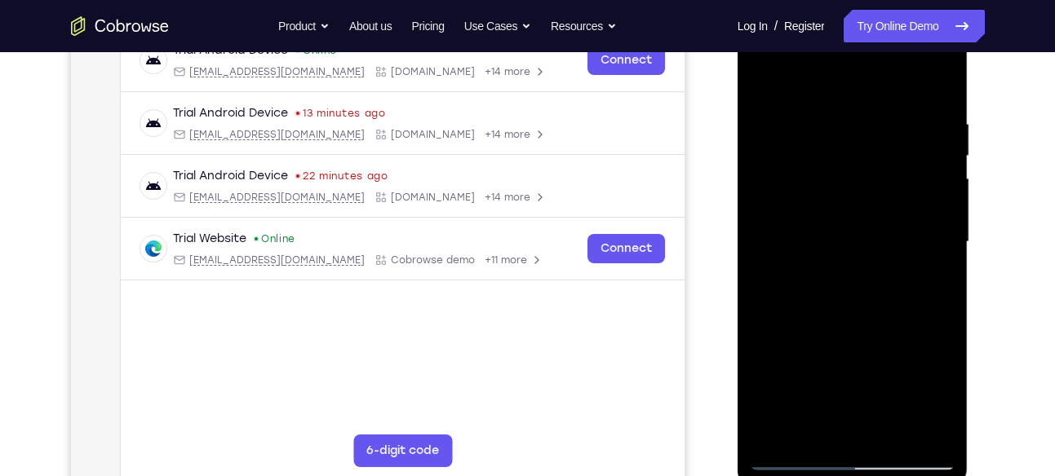
drag, startPoint x: 850, startPoint y: 162, endPoint x: 870, endPoint y: 370, distance: 208.9
click at [870, 370] on div at bounding box center [853, 242] width 206 height 457
drag, startPoint x: 854, startPoint y: 131, endPoint x: 910, endPoint y: 370, distance: 246.4
click at [910, 370] on div at bounding box center [853, 242] width 206 height 457
drag, startPoint x: 842, startPoint y: 140, endPoint x: 839, endPoint y: 370, distance: 230.1
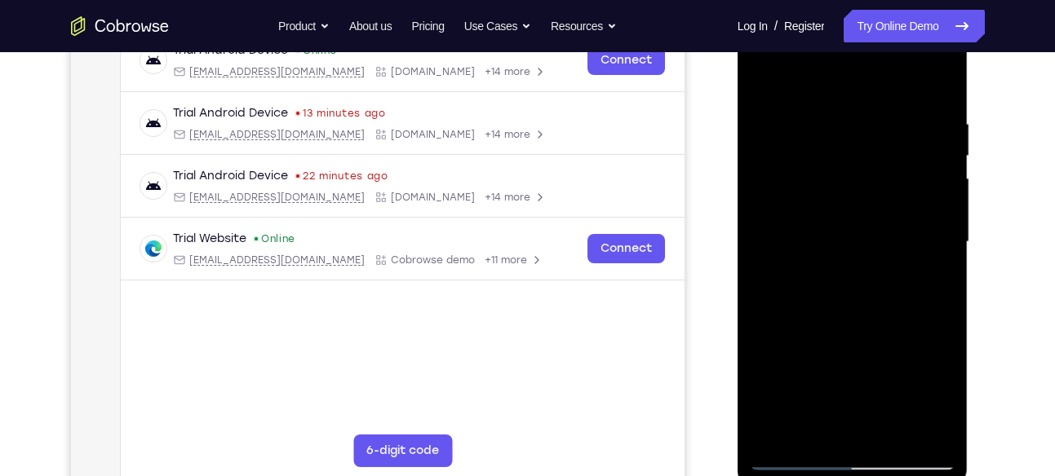
click at [839, 370] on div at bounding box center [853, 242] width 206 height 457
drag, startPoint x: 840, startPoint y: 141, endPoint x: 843, endPoint y: 328, distance: 186.8
click at [843, 328] on div at bounding box center [853, 242] width 206 height 457
drag, startPoint x: 827, startPoint y: 148, endPoint x: 828, endPoint y: 299, distance: 151.7
click at [828, 299] on div at bounding box center [853, 242] width 206 height 457
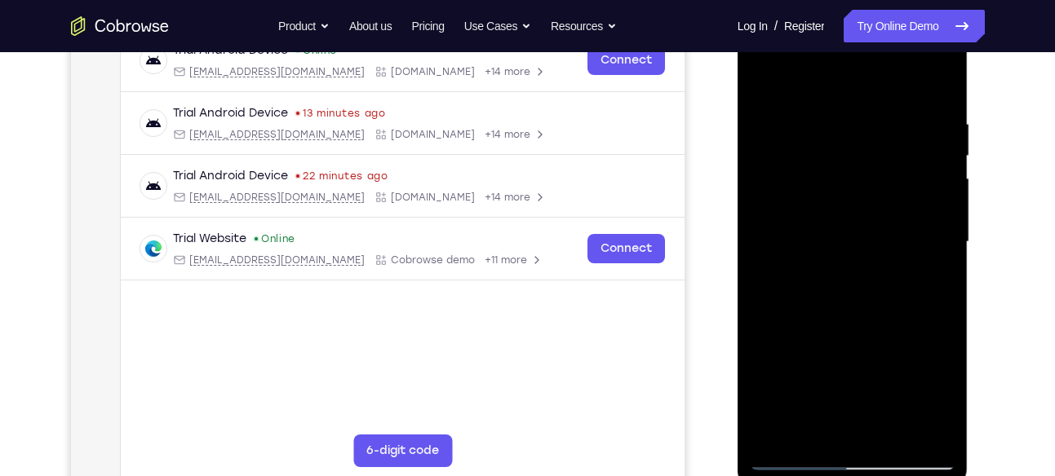
click at [763, 75] on div at bounding box center [853, 242] width 206 height 457
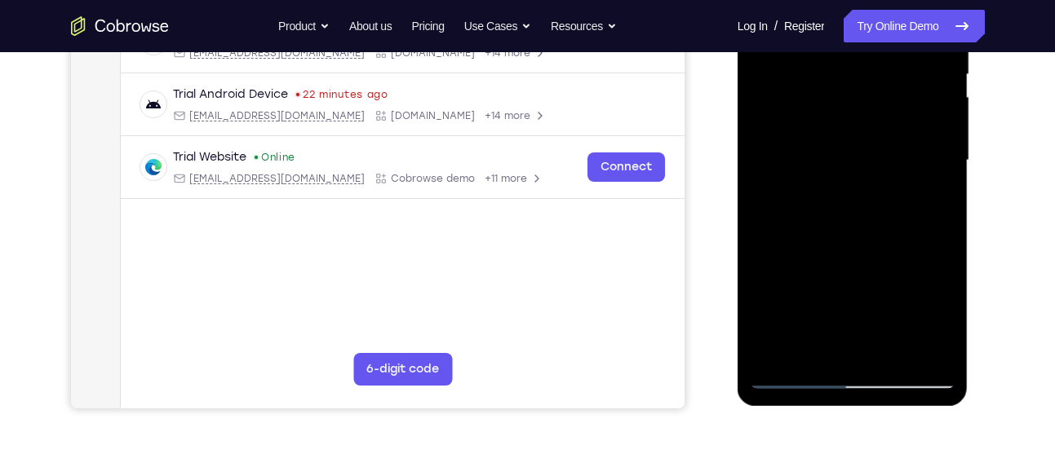
scroll to position [351, 0]
click at [852, 170] on div at bounding box center [853, 159] width 206 height 457
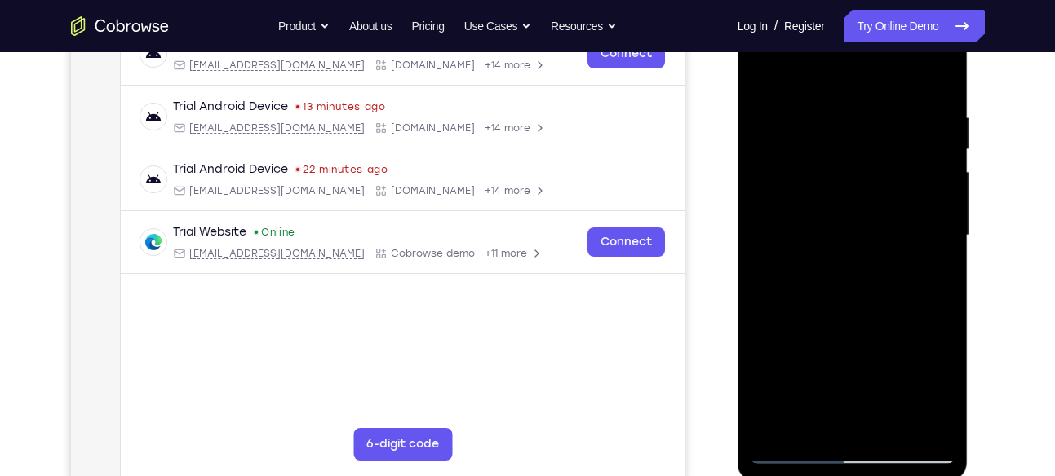
scroll to position [267, 0]
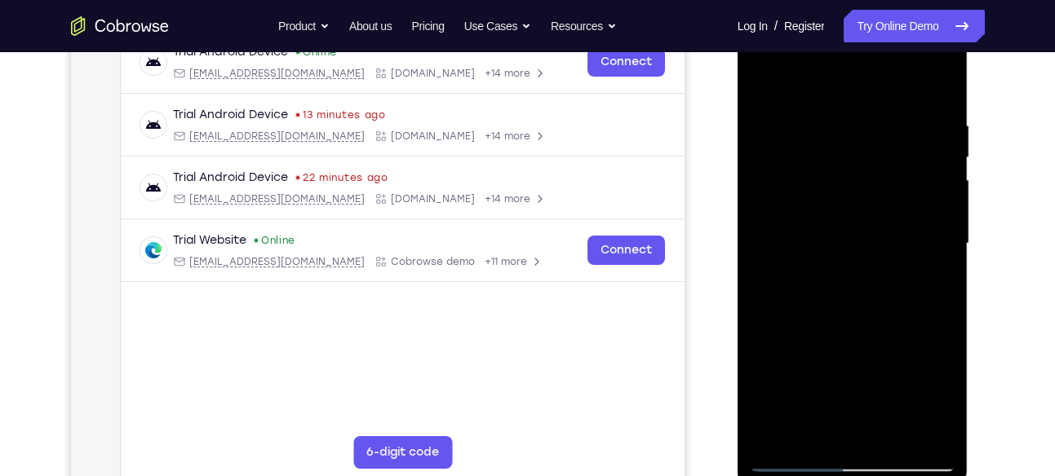
click at [766, 81] on div at bounding box center [853, 243] width 206 height 457
click at [820, 250] on div at bounding box center [853, 243] width 206 height 457
drag, startPoint x: 846, startPoint y: 245, endPoint x: 842, endPoint y: 310, distance: 65.4
click at [842, 310] on div at bounding box center [853, 243] width 206 height 457
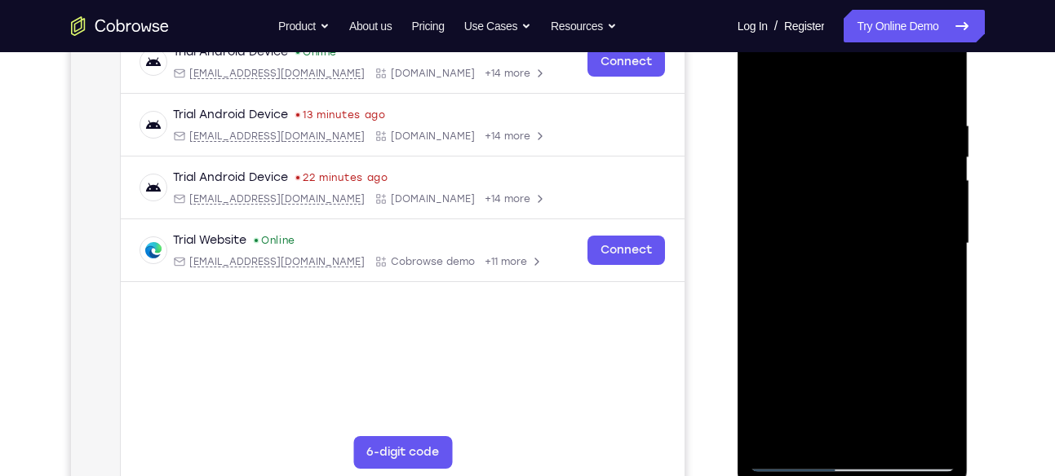
drag, startPoint x: 846, startPoint y: 258, endPoint x: 828, endPoint y: 327, distance: 71.6
click at [828, 327] on div at bounding box center [853, 243] width 206 height 457
click at [765, 83] on div at bounding box center [853, 243] width 206 height 457
drag, startPoint x: 831, startPoint y: 228, endPoint x: 833, endPoint y: 145, distance: 83.2
click at [833, 145] on div at bounding box center [853, 243] width 206 height 457
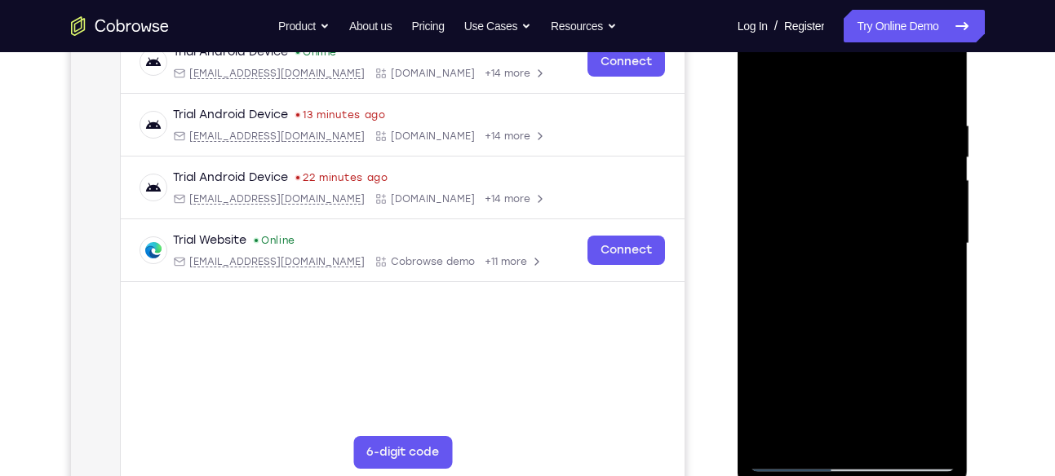
click at [937, 137] on div at bounding box center [853, 243] width 206 height 457
drag, startPoint x: 861, startPoint y: 154, endPoint x: 850, endPoint y: 248, distance: 94.5
click at [850, 248] on div at bounding box center [853, 243] width 206 height 457
click at [938, 188] on div at bounding box center [853, 243] width 206 height 457
click at [939, 217] on div at bounding box center [853, 243] width 206 height 457
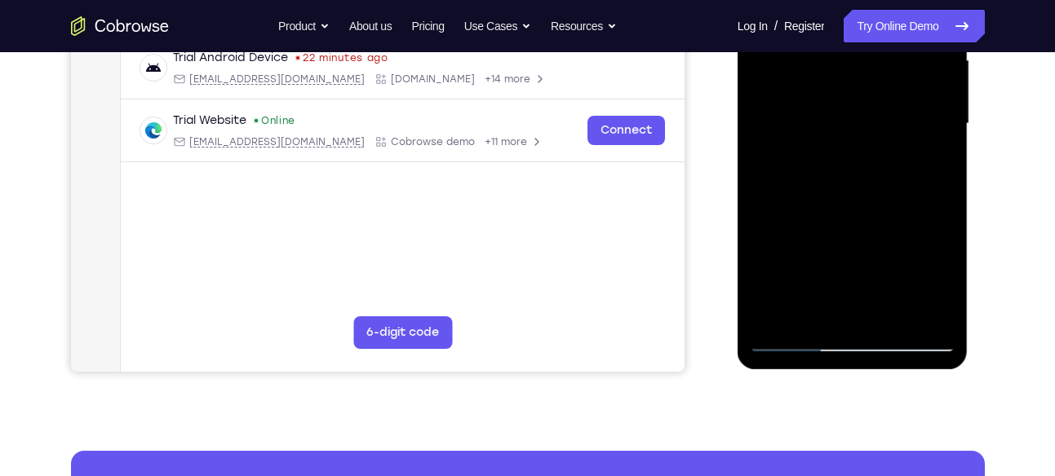
scroll to position [392, 0]
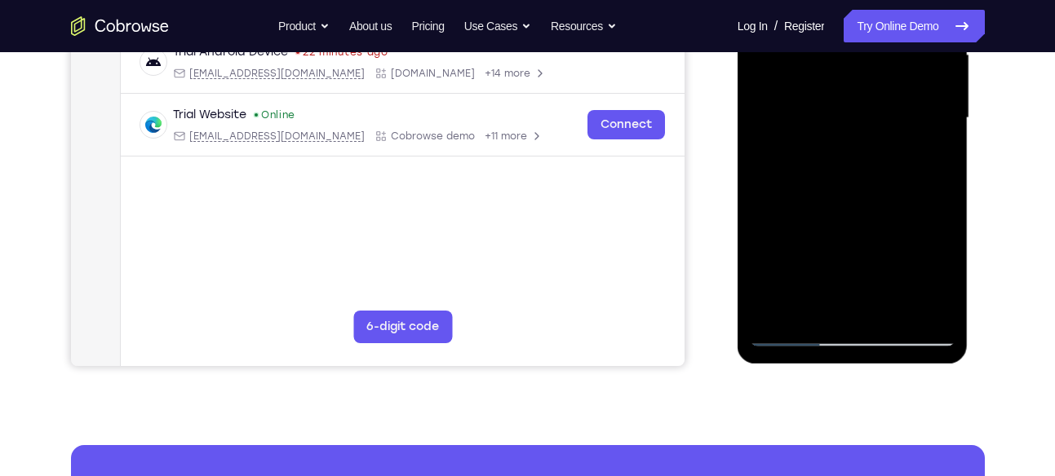
click at [895, 317] on div at bounding box center [853, 118] width 206 height 457
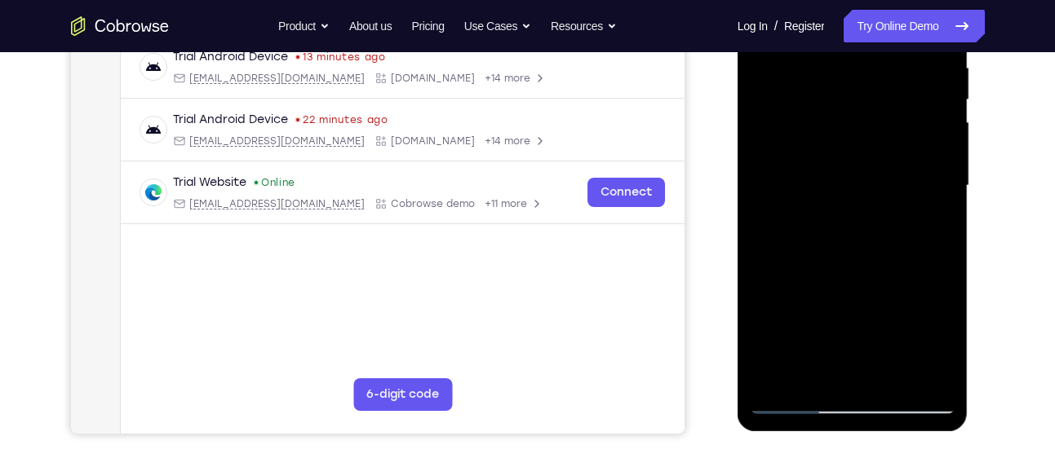
scroll to position [322, 0]
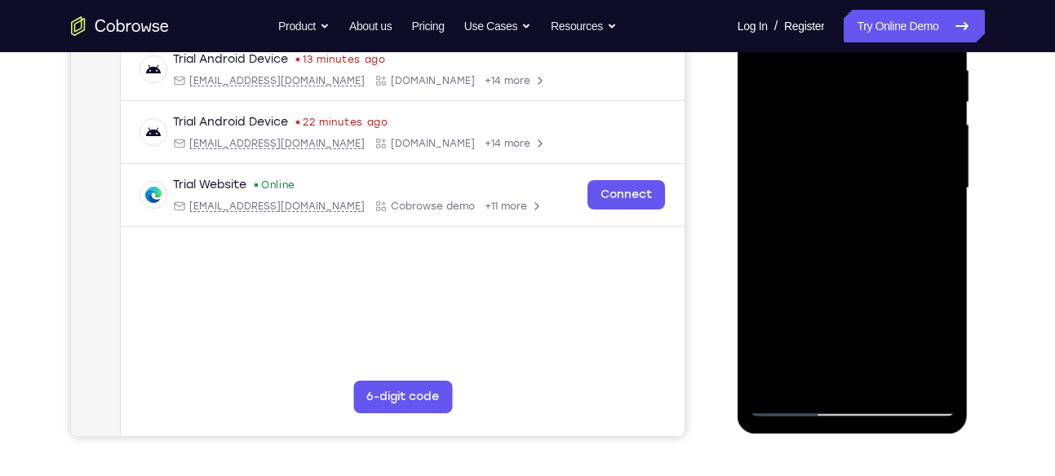
click at [840, 184] on div at bounding box center [853, 188] width 206 height 457
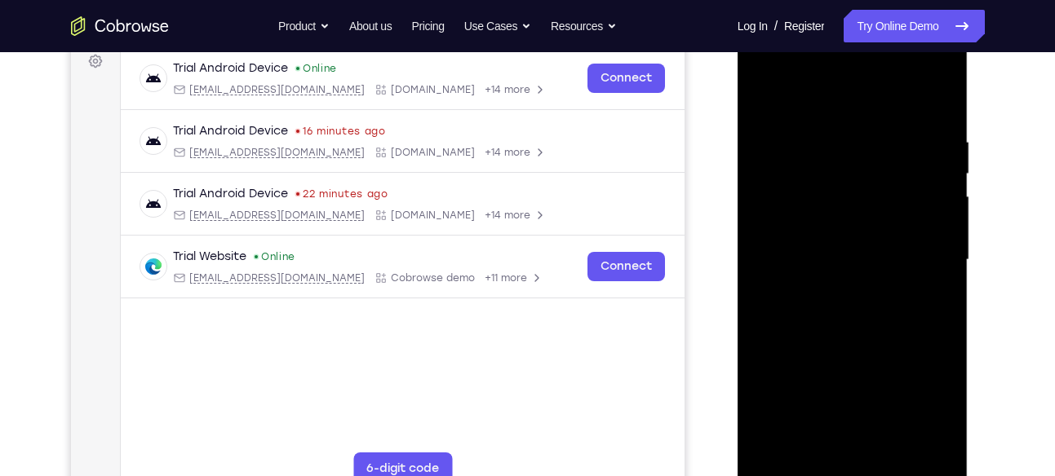
scroll to position [250, 0]
click at [764, 96] on div at bounding box center [853, 261] width 206 height 457
click at [851, 255] on div at bounding box center [853, 261] width 206 height 457
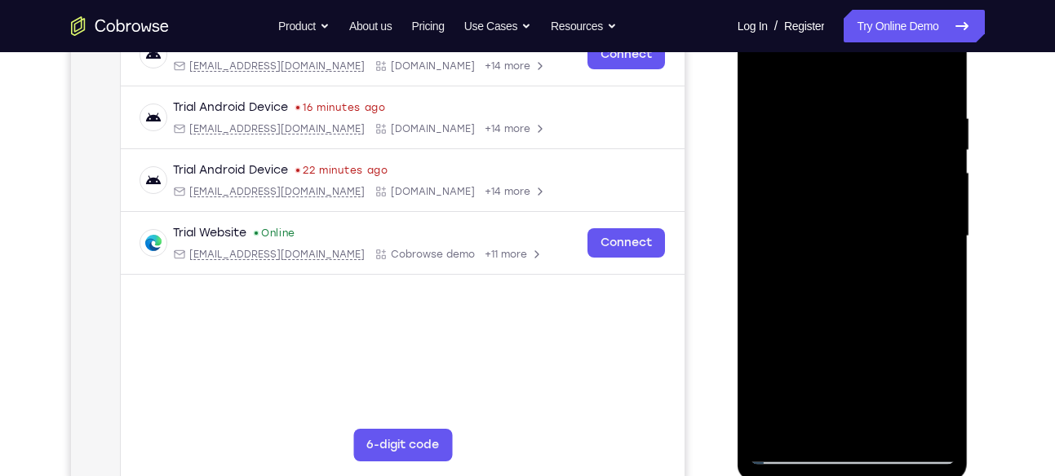
scroll to position [272, 0]
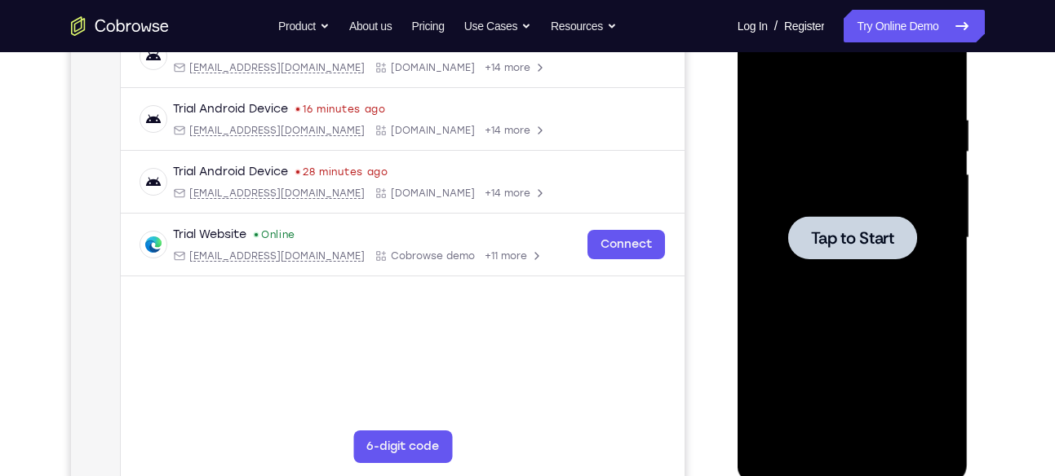
click at [859, 232] on span "Tap to Start" at bounding box center [852, 238] width 83 height 16
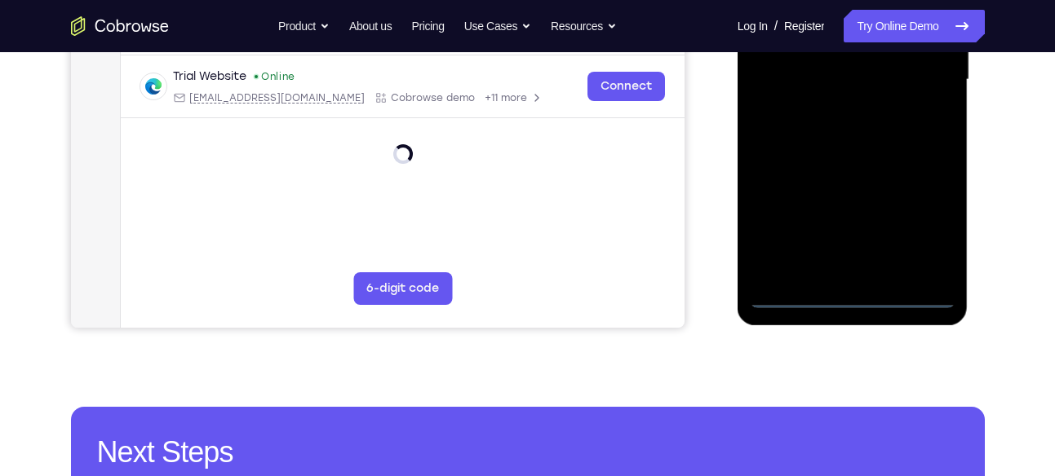
scroll to position [432, 0]
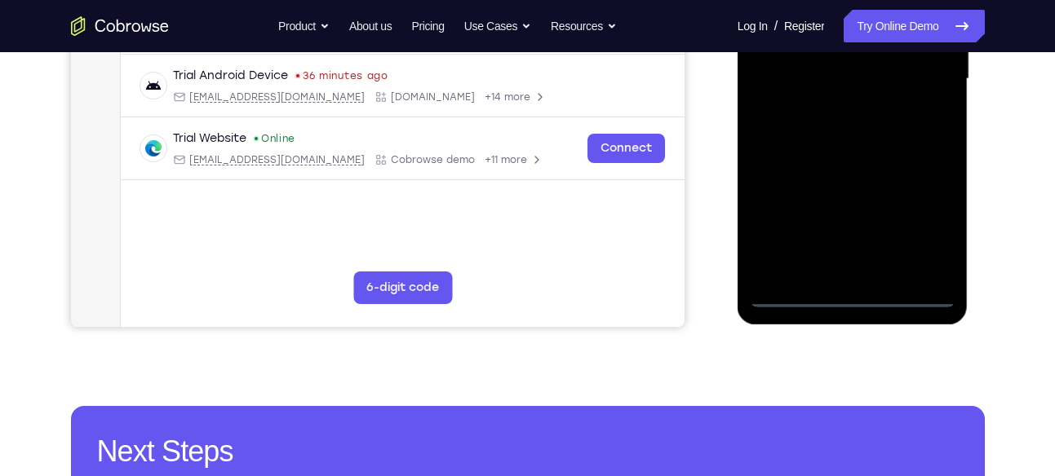
click at [857, 294] on div at bounding box center [853, 79] width 206 height 457
click at [924, 232] on div at bounding box center [853, 79] width 206 height 457
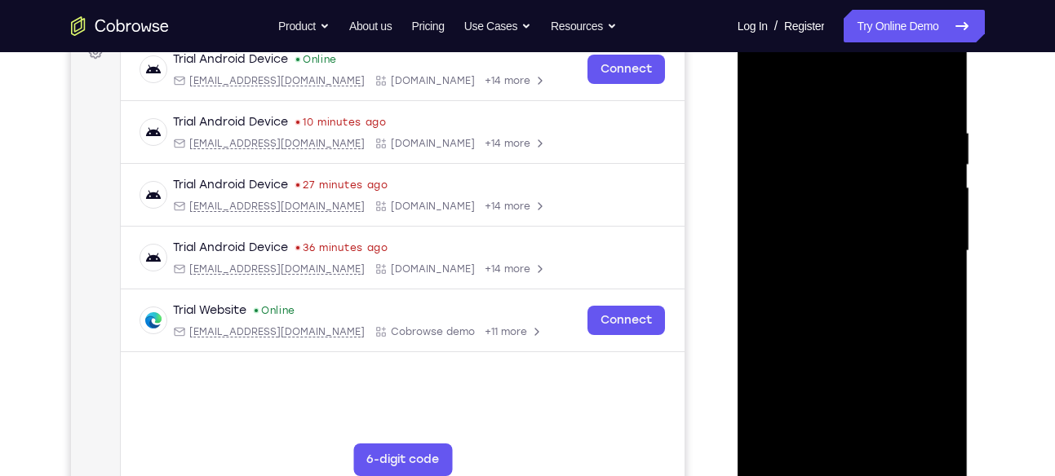
scroll to position [259, 0]
click at [815, 98] on div at bounding box center [853, 252] width 206 height 457
click at [932, 257] on div at bounding box center [853, 252] width 206 height 457
click at [839, 281] on div at bounding box center [853, 252] width 206 height 457
click at [840, 233] on div at bounding box center [853, 252] width 206 height 457
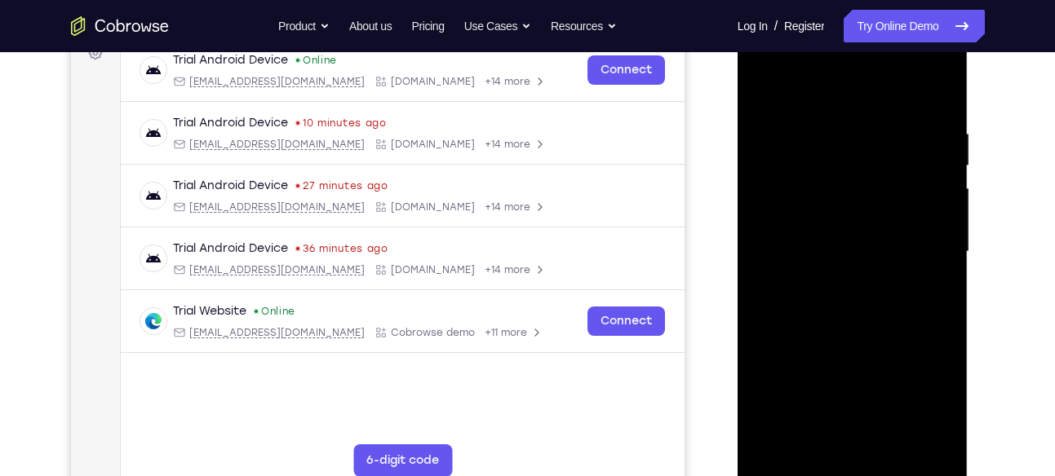
click at [844, 250] on div at bounding box center [853, 252] width 206 height 457
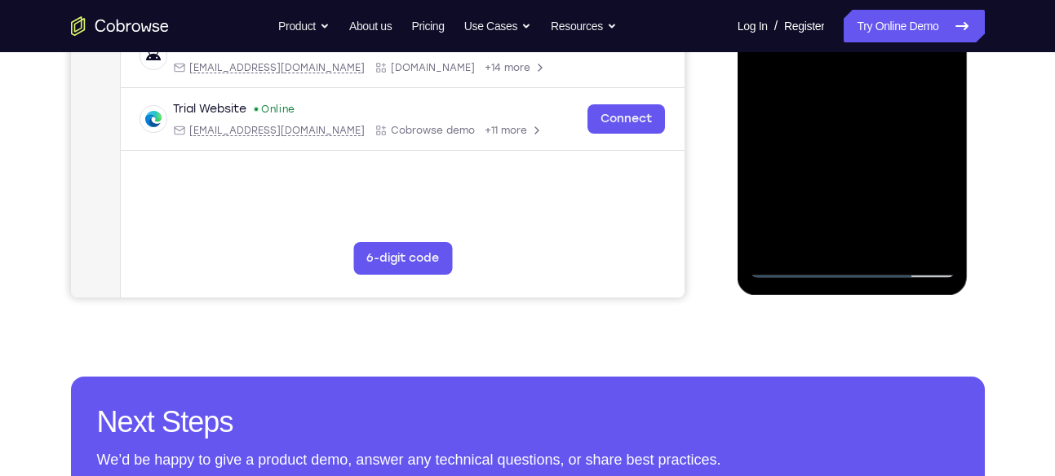
scroll to position [462, 0]
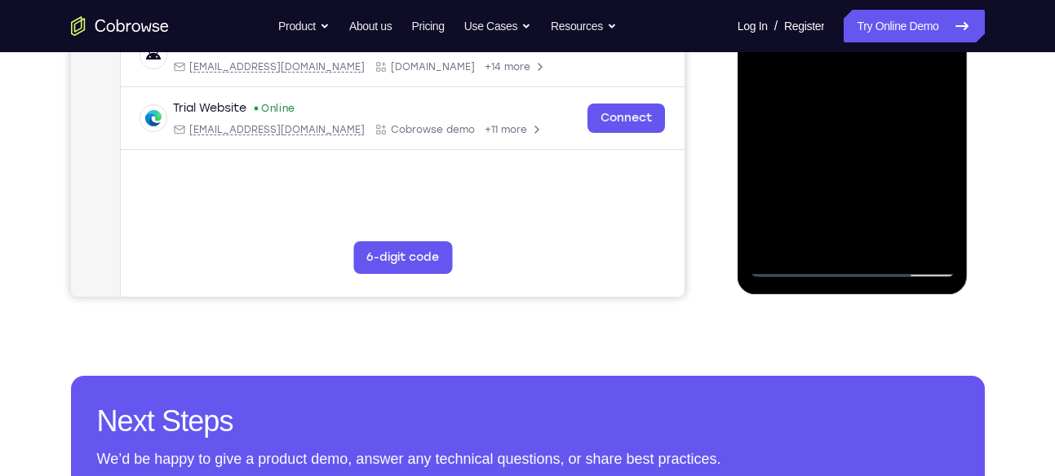
click at [863, 114] on div at bounding box center [853, 49] width 206 height 457
click at [943, 239] on div at bounding box center [853, 49] width 206 height 457
click at [888, 243] on div at bounding box center [853, 49] width 206 height 457
click at [844, 136] on div at bounding box center [853, 49] width 206 height 457
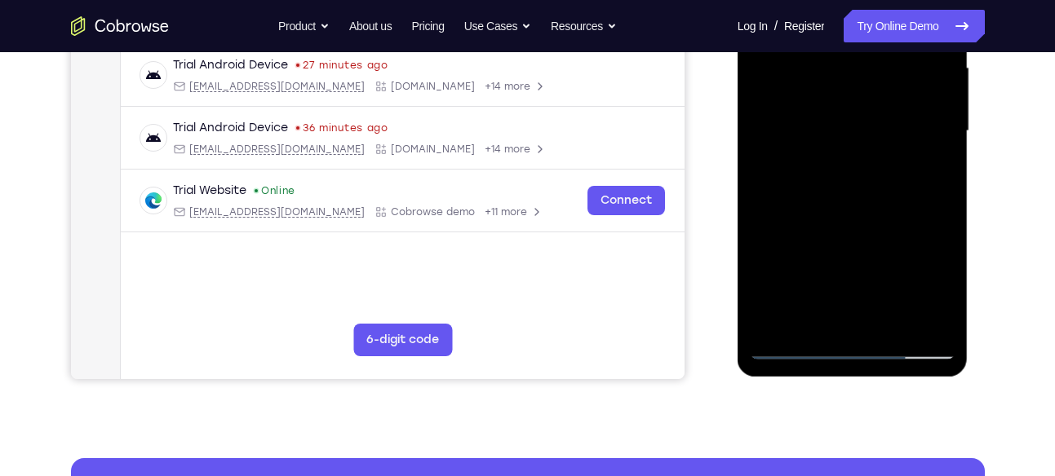
scroll to position [379, 0]
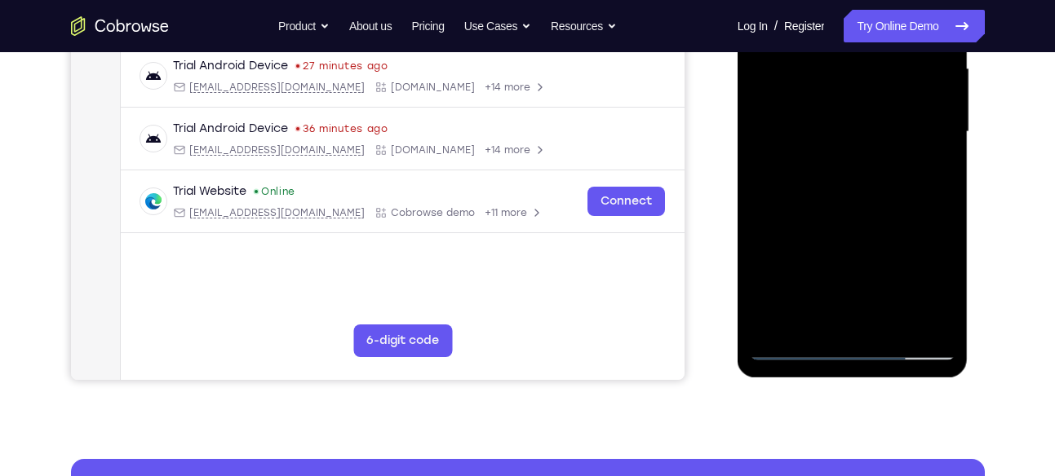
click at [881, 126] on div at bounding box center [853, 132] width 206 height 457
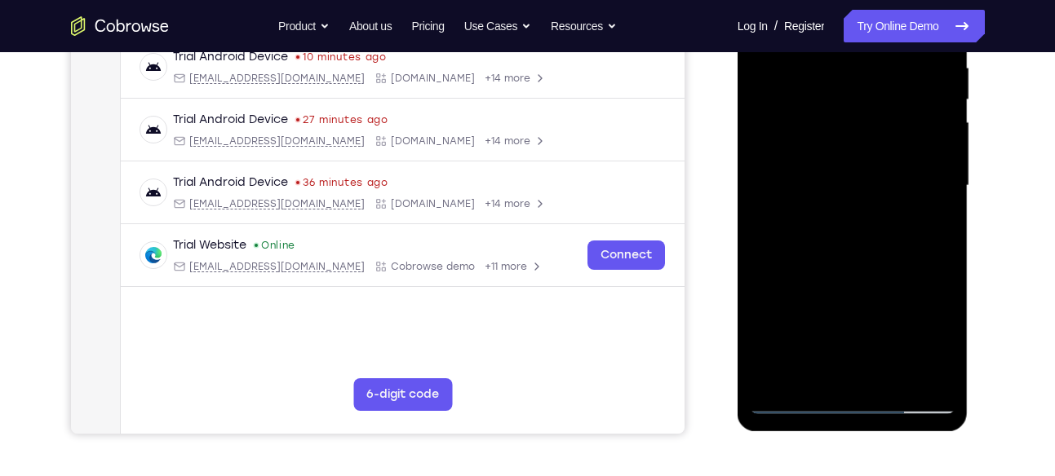
scroll to position [400, 0]
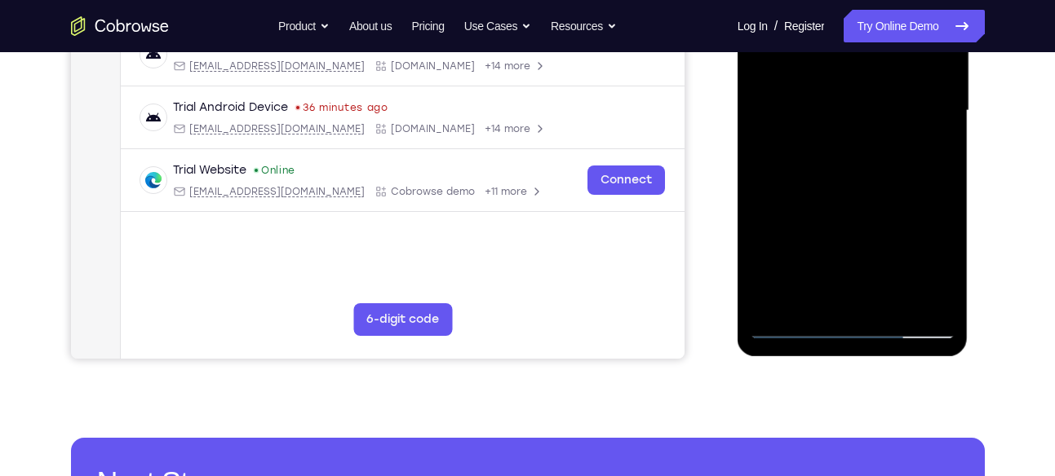
drag, startPoint x: 907, startPoint y: 134, endPoint x: 878, endPoint y: 256, distance: 125.8
click at [878, 256] on div at bounding box center [853, 111] width 206 height 457
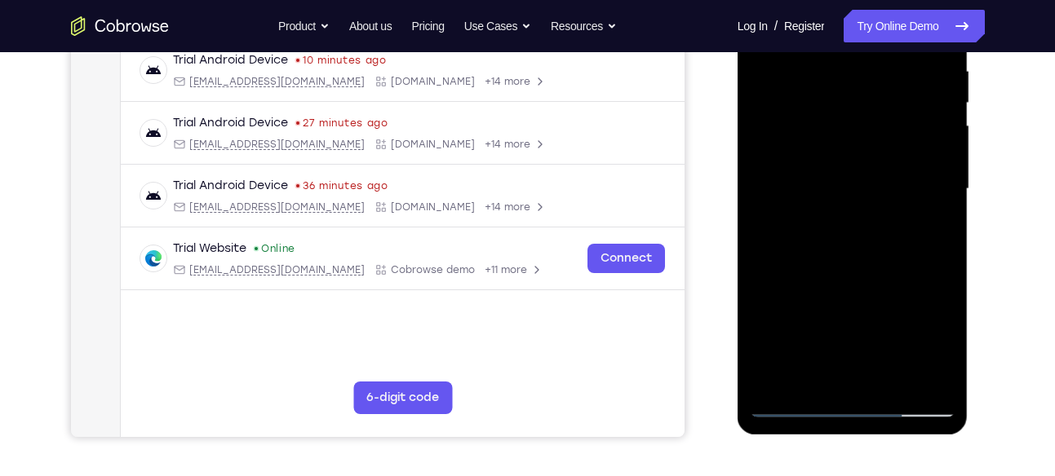
scroll to position [321, 0]
drag, startPoint x: 888, startPoint y: 230, endPoint x: 893, endPoint y: 95, distance: 135.5
click at [893, 95] on div at bounding box center [853, 190] width 206 height 457
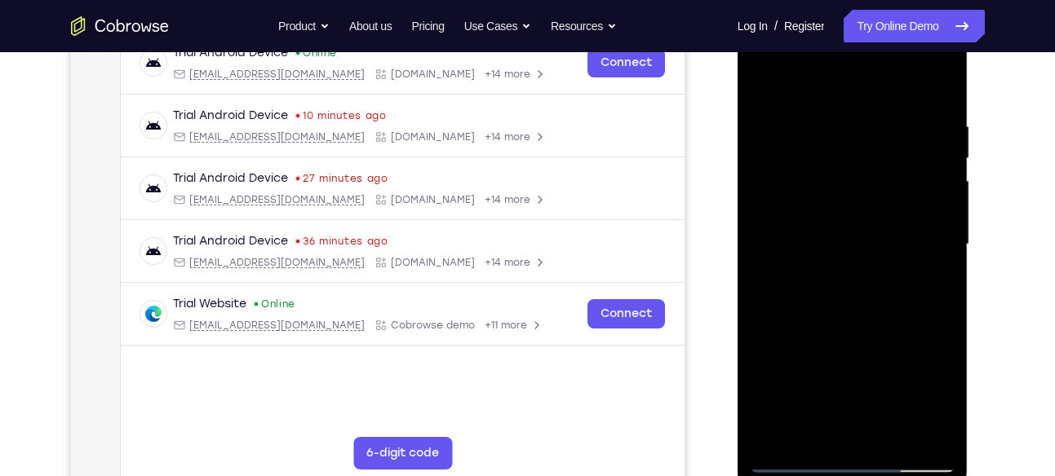
scroll to position [264, 0]
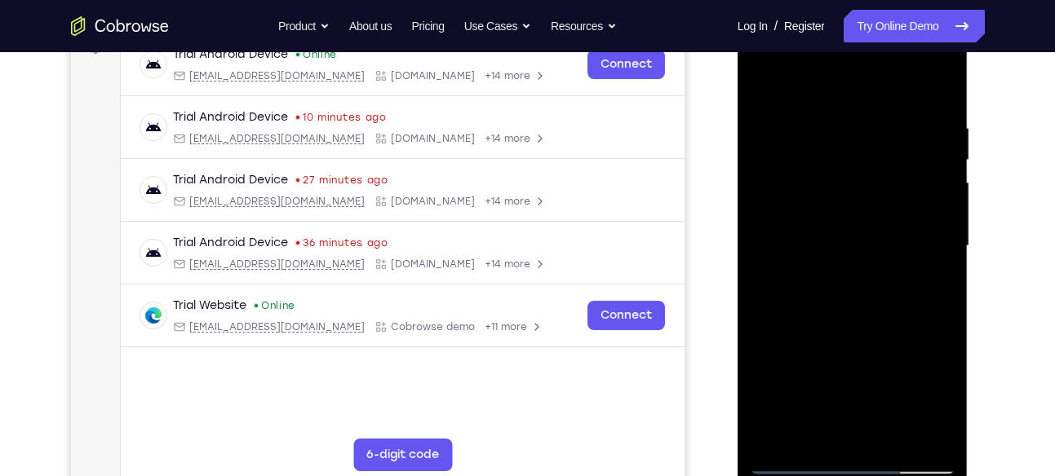
drag, startPoint x: 777, startPoint y: 91, endPoint x: 790, endPoint y: 50, distance: 43.6
click at [790, 50] on div at bounding box center [853, 246] width 206 height 457
click at [763, 83] on div at bounding box center [853, 246] width 206 height 457
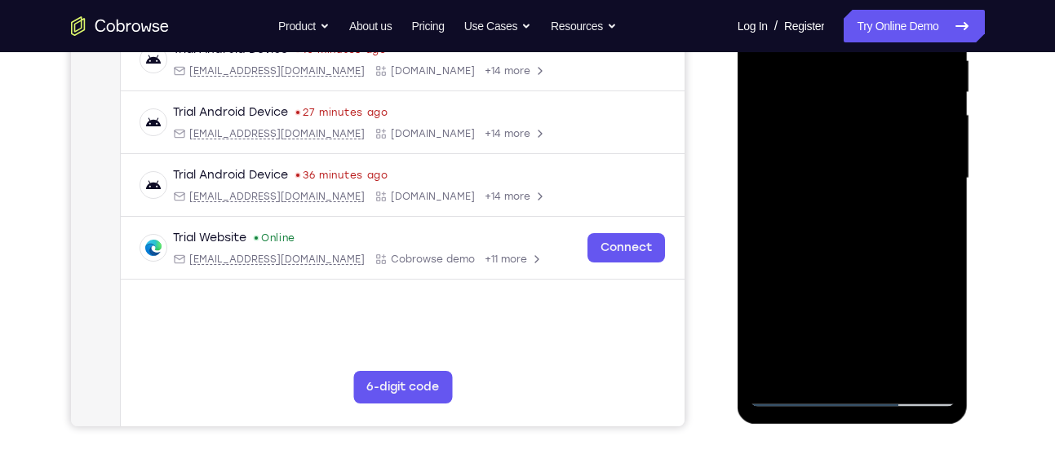
scroll to position [334, 0]
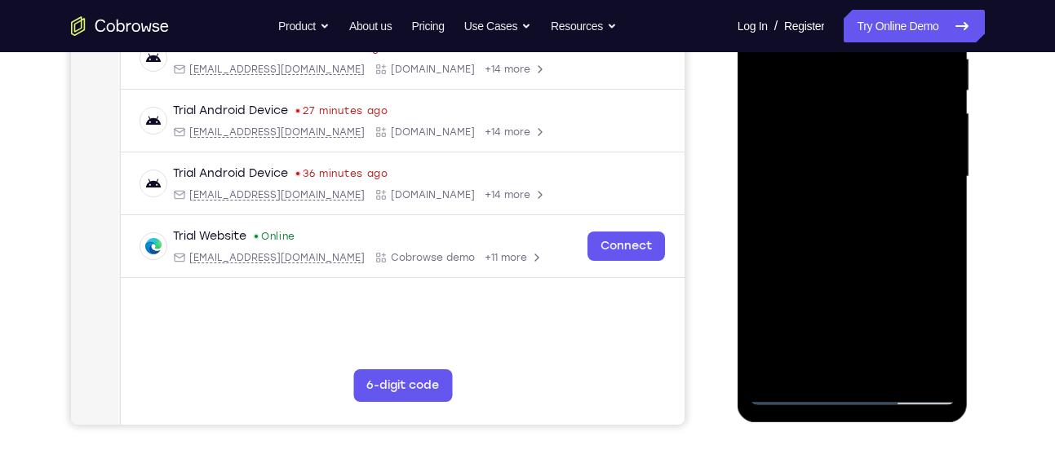
click at [825, 205] on div at bounding box center [853, 177] width 206 height 457
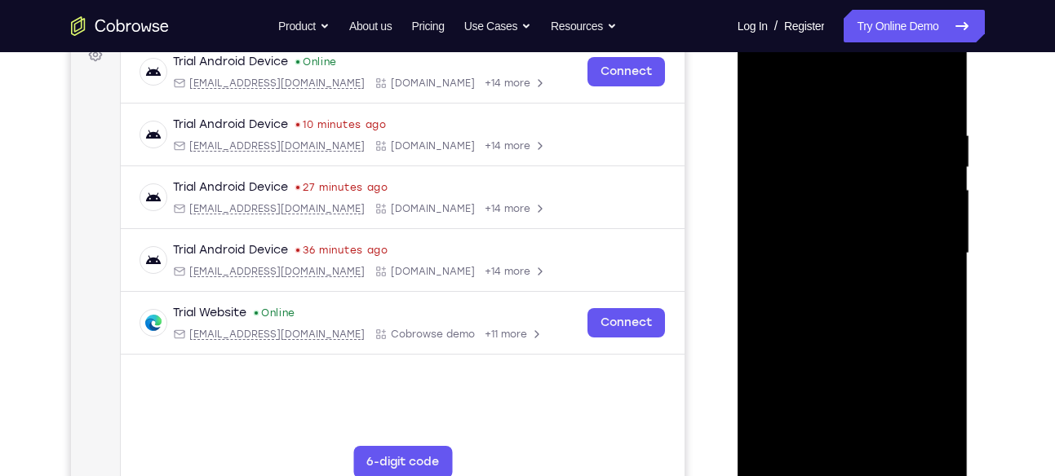
scroll to position [255, 0]
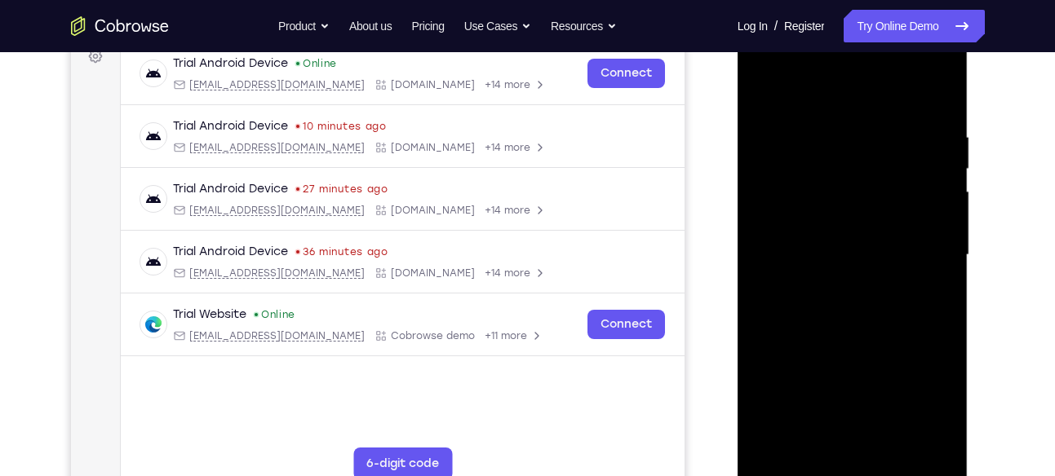
click at [763, 92] on div at bounding box center [853, 255] width 206 height 457
click at [812, 127] on div at bounding box center [853, 255] width 206 height 457
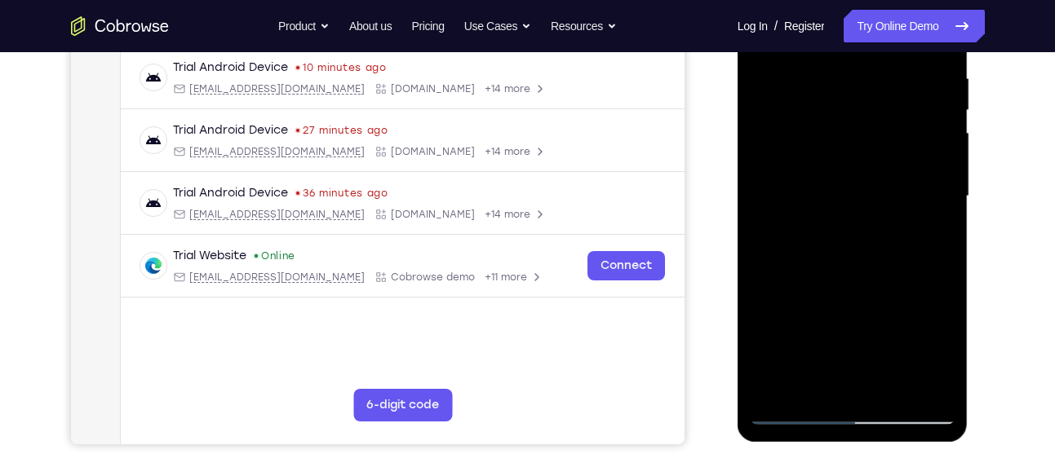
scroll to position [315, 0]
click at [919, 201] on div at bounding box center [853, 195] width 206 height 457
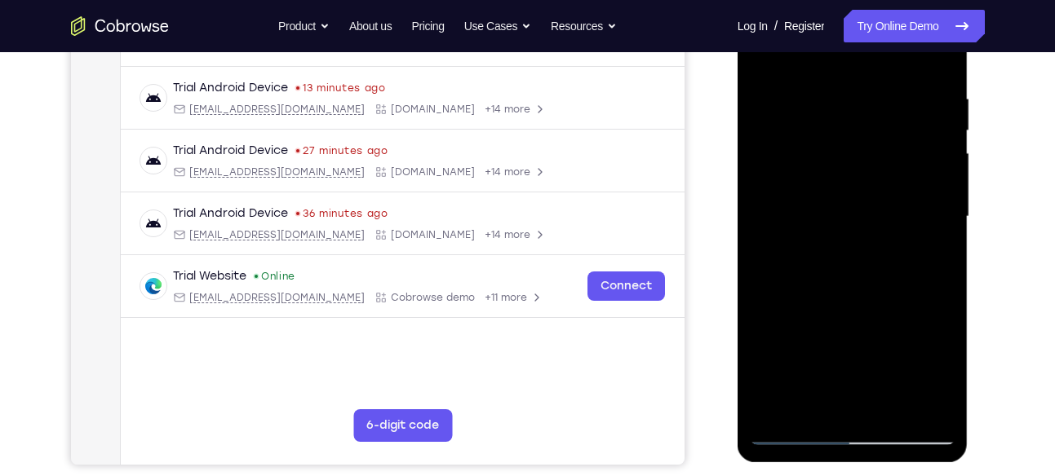
scroll to position [291, 0]
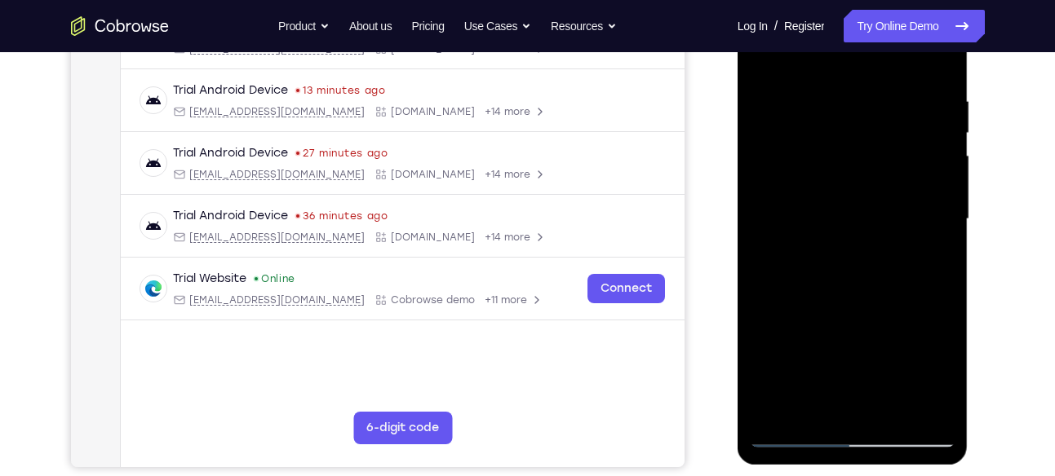
click at [929, 193] on div at bounding box center [853, 219] width 206 height 457
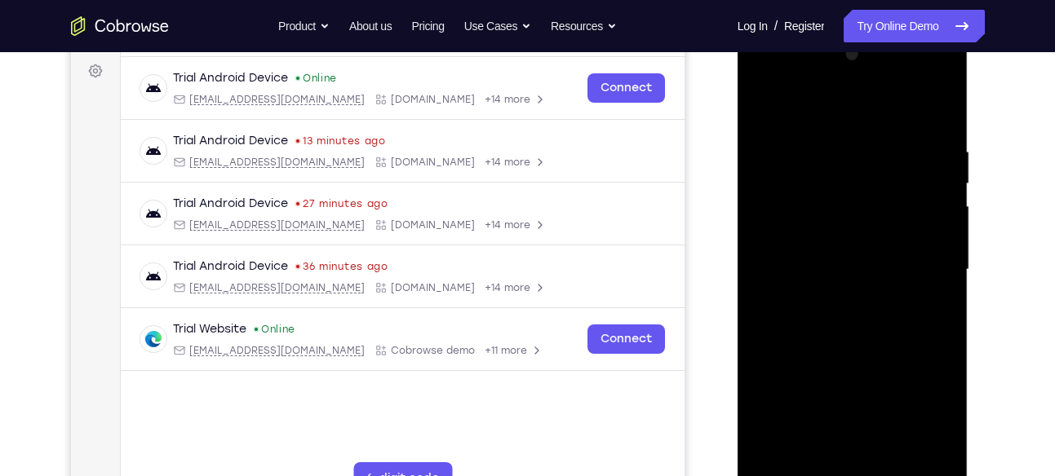
click at [937, 212] on div at bounding box center [853, 270] width 206 height 457
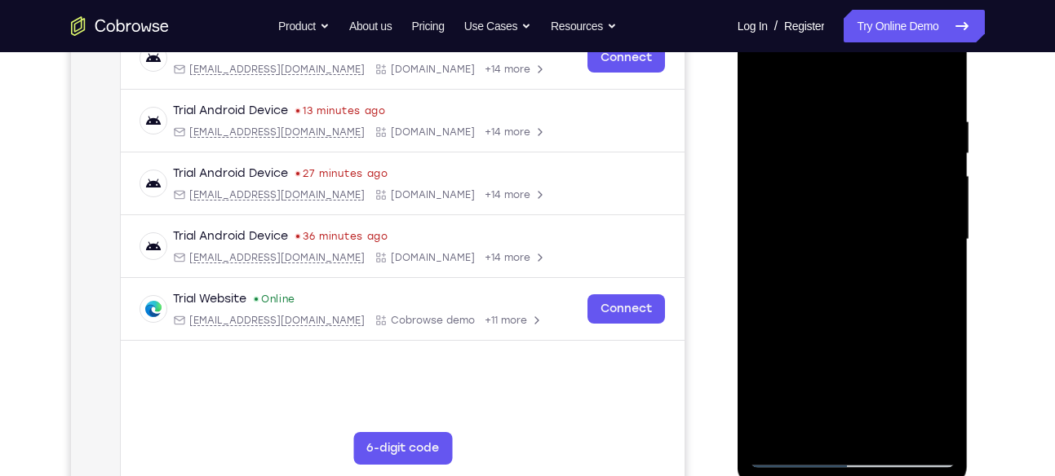
click at [937, 212] on div at bounding box center [853, 239] width 206 height 457
drag, startPoint x: 937, startPoint y: 182, endPoint x: 836, endPoint y: 226, distance: 109.6
click at [836, 226] on div at bounding box center [853, 239] width 206 height 457
click at [941, 86] on div at bounding box center [853, 239] width 206 height 457
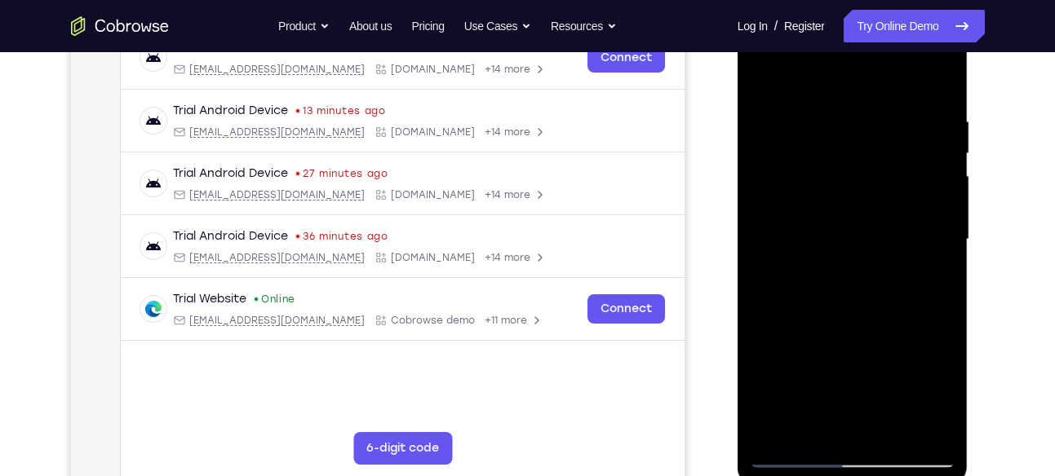
drag, startPoint x: 884, startPoint y: 151, endPoint x: 778, endPoint y: 295, distance: 179.2
click at [839, 370] on div at bounding box center [853, 239] width 206 height 457
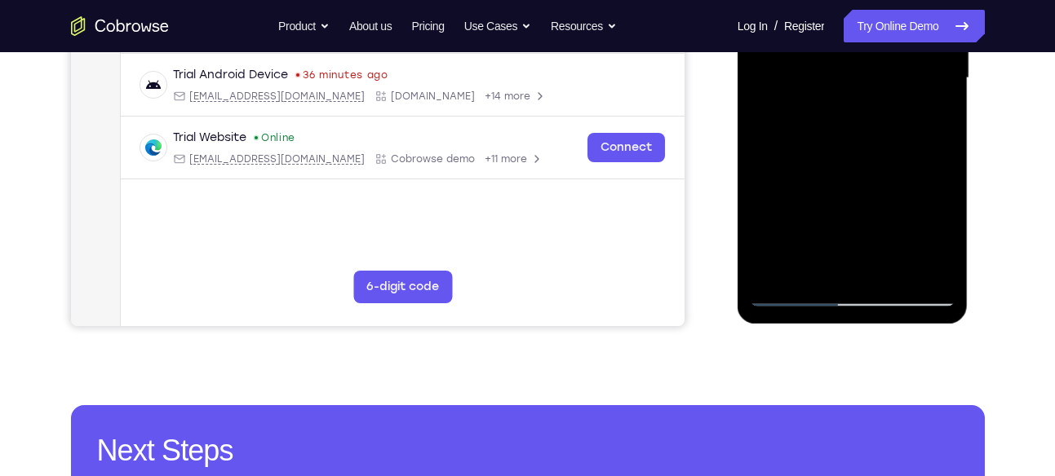
scroll to position [451, 0]
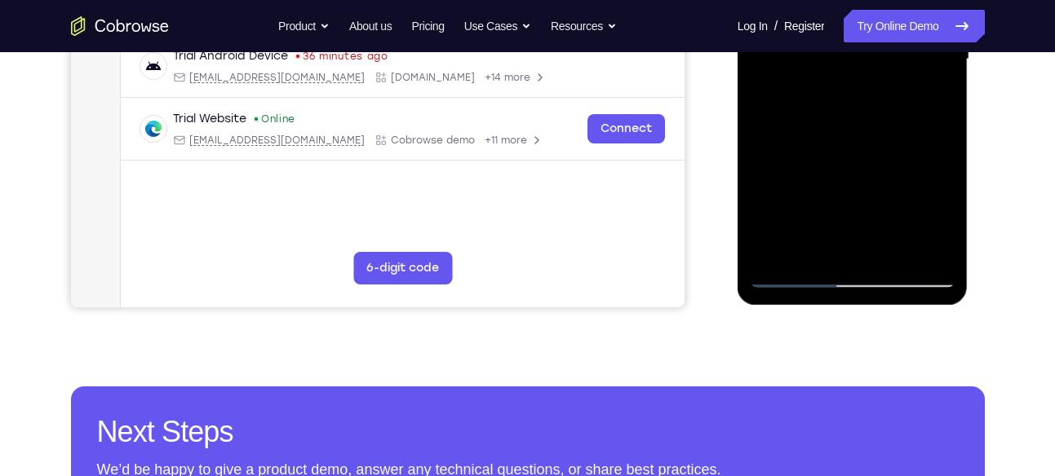
click at [886, 247] on div at bounding box center [853, 59] width 206 height 457
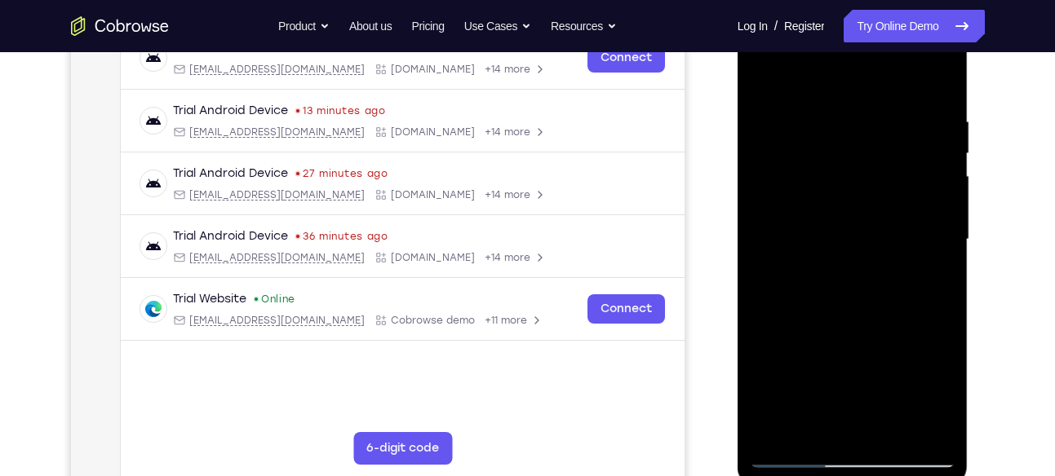
scroll to position [268, 0]
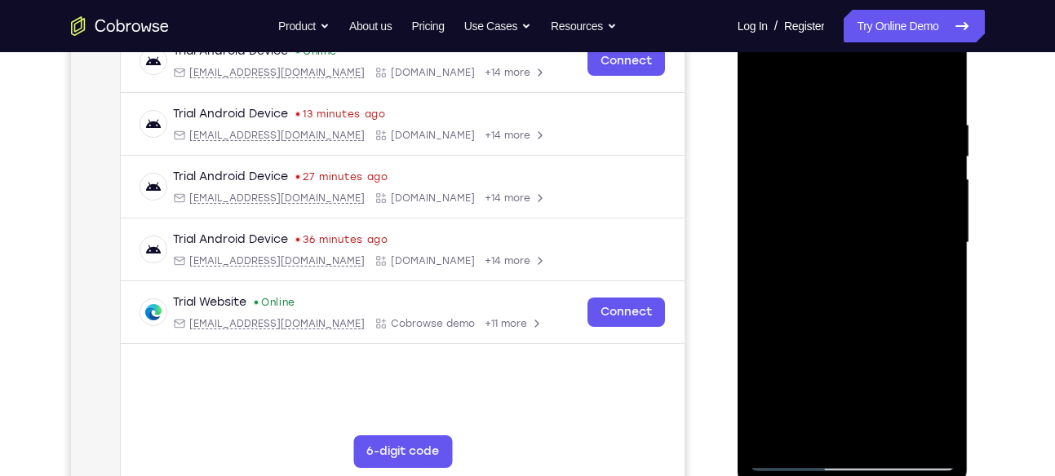
click at [763, 77] on div at bounding box center [853, 243] width 206 height 457
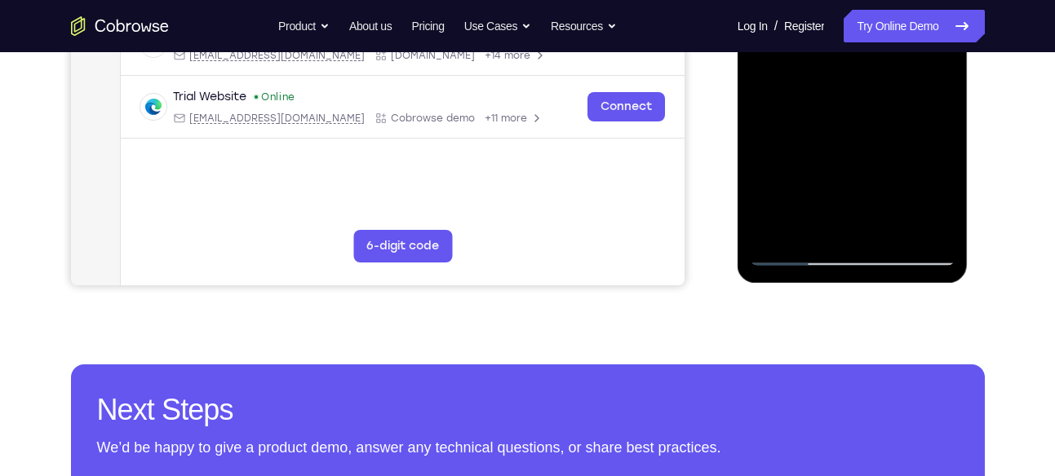
scroll to position [469, 0]
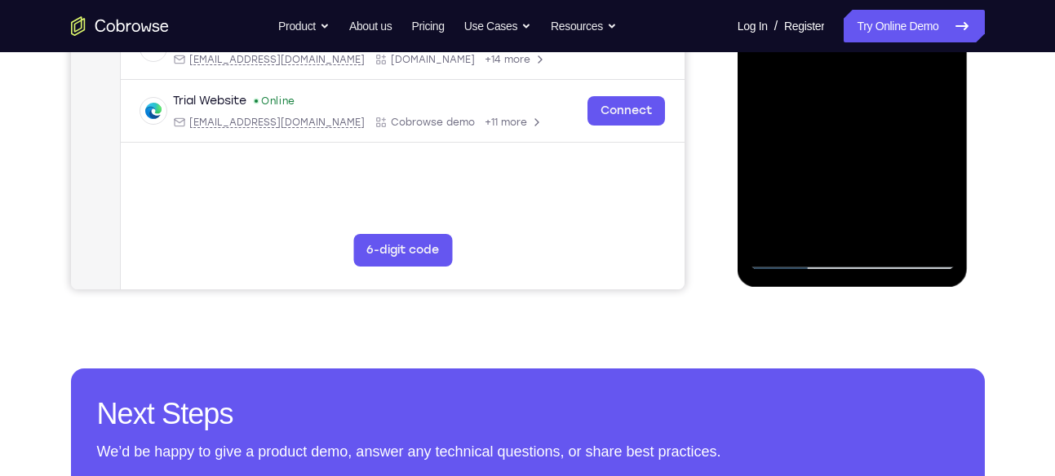
click at [892, 232] on div at bounding box center [853, 41] width 206 height 457
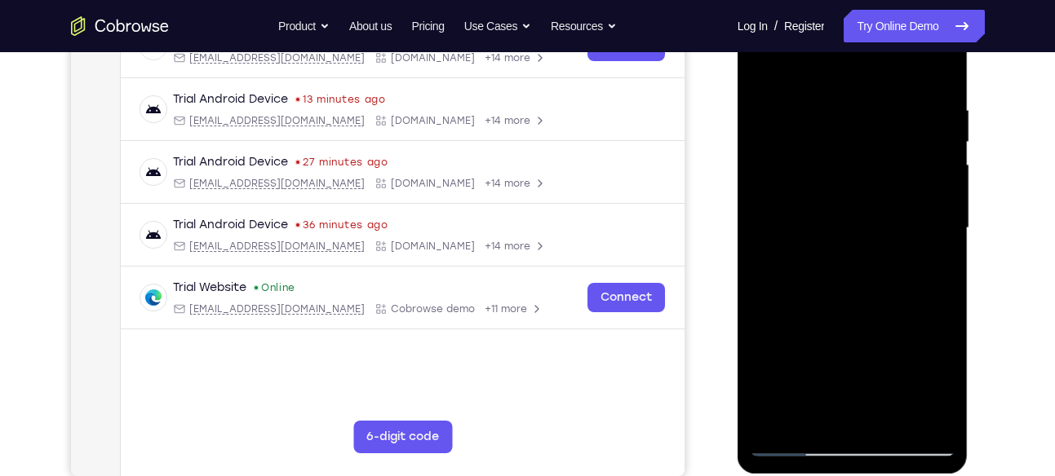
scroll to position [281, 0]
click at [843, 216] on div at bounding box center [853, 229] width 206 height 457
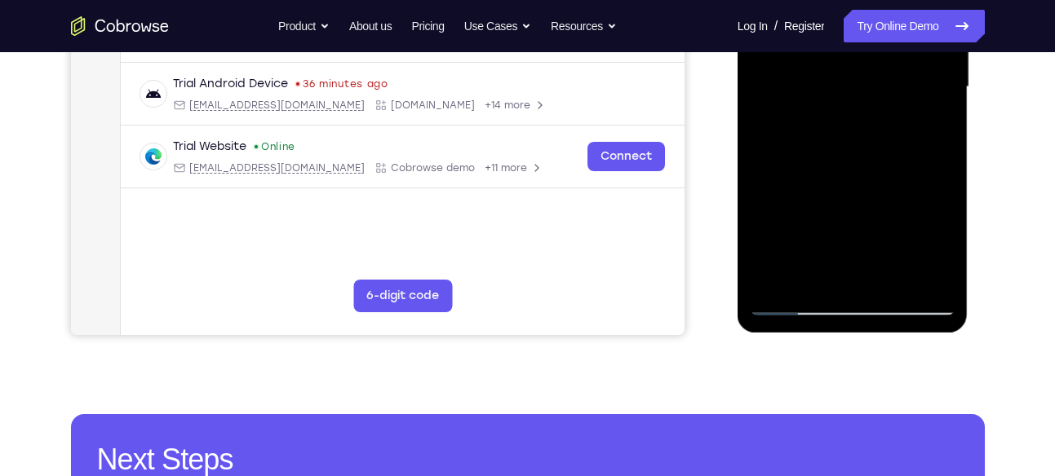
scroll to position [425, 0]
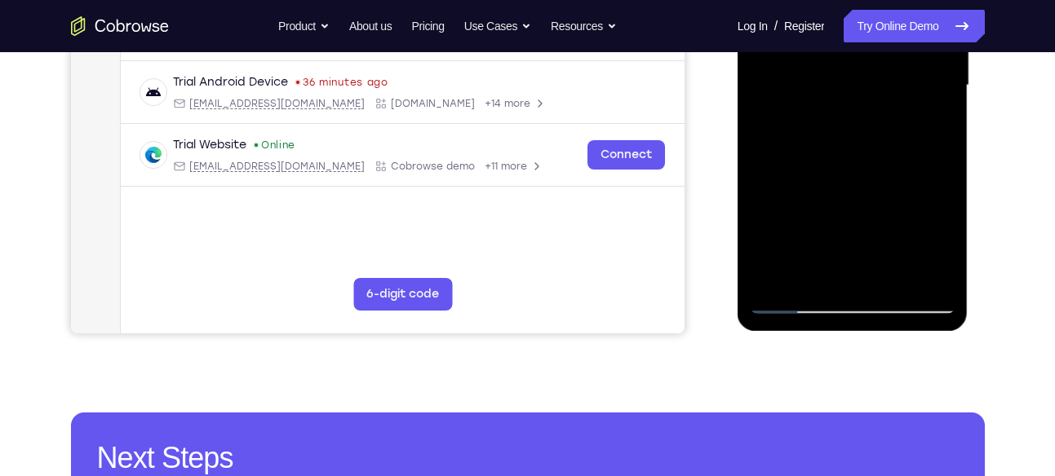
click at [804, 268] on div at bounding box center [853, 85] width 206 height 457
click at [816, 277] on div at bounding box center [853, 85] width 206 height 457
click at [828, 226] on div at bounding box center [853, 85] width 206 height 457
click at [927, 115] on div at bounding box center [853, 85] width 206 height 457
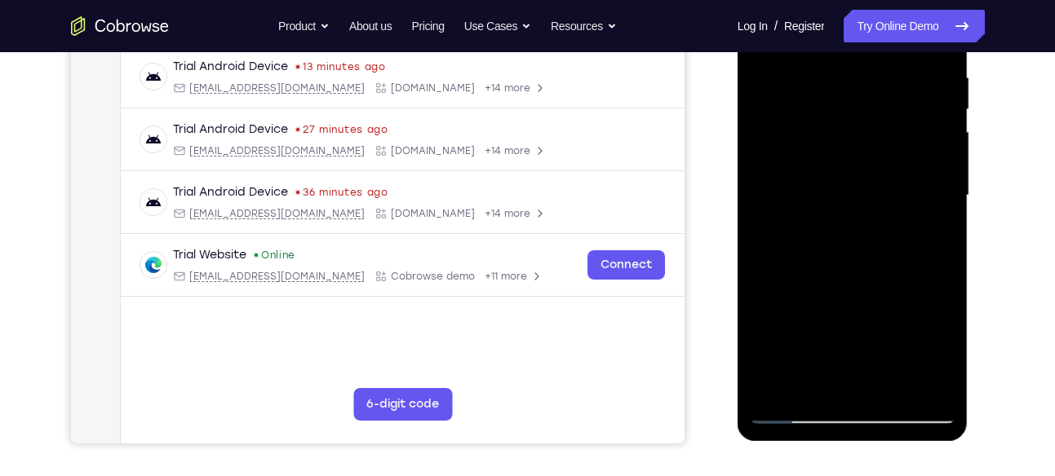
scroll to position [314, 0]
drag, startPoint x: 855, startPoint y: 100, endPoint x: 843, endPoint y: 241, distance: 140.8
click at [843, 241] on div at bounding box center [853, 196] width 206 height 457
drag, startPoint x: 875, startPoint y: 108, endPoint x: 843, endPoint y: 228, distance: 124.3
click at [843, 228] on div at bounding box center [853, 196] width 206 height 457
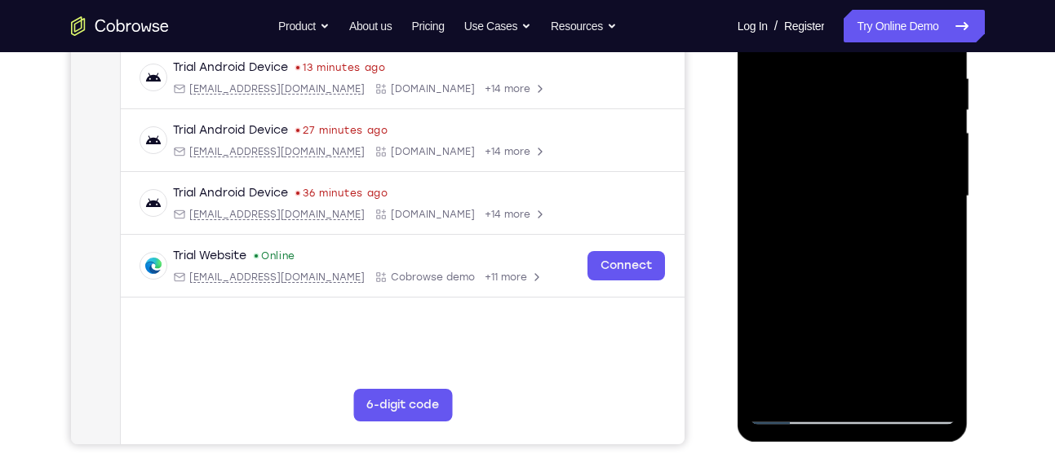
click at [902, 123] on div at bounding box center [853, 196] width 206 height 457
click at [877, 140] on div at bounding box center [853, 196] width 206 height 457
click at [845, 214] on div at bounding box center [853, 196] width 206 height 457
click at [837, 203] on div at bounding box center [853, 196] width 206 height 457
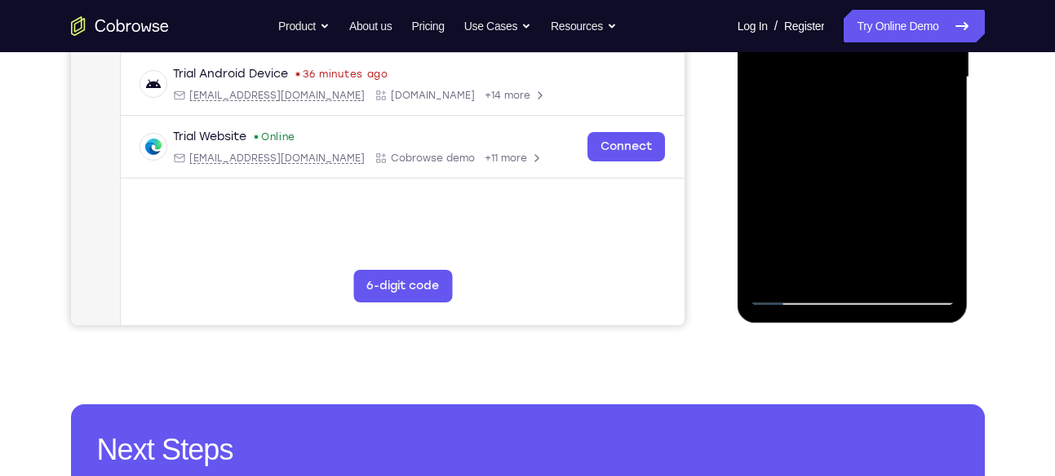
scroll to position [444, 0]
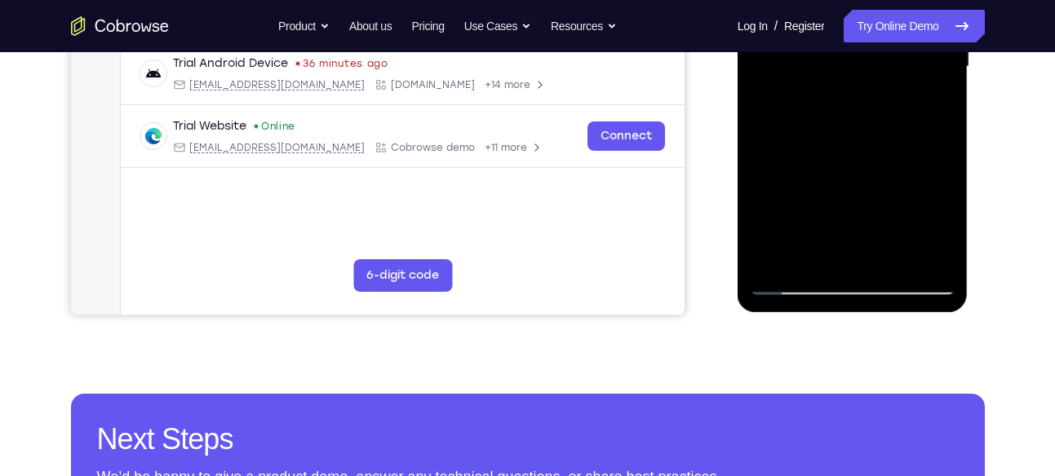
drag, startPoint x: 861, startPoint y: 92, endPoint x: 866, endPoint y: 60, distance: 32.2
click at [866, 60] on div at bounding box center [853, 66] width 206 height 457
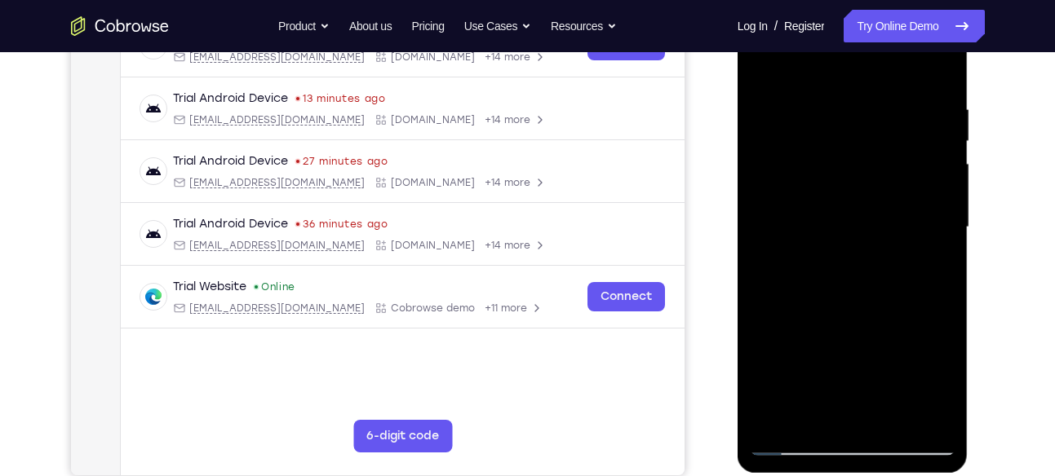
scroll to position [274, 0]
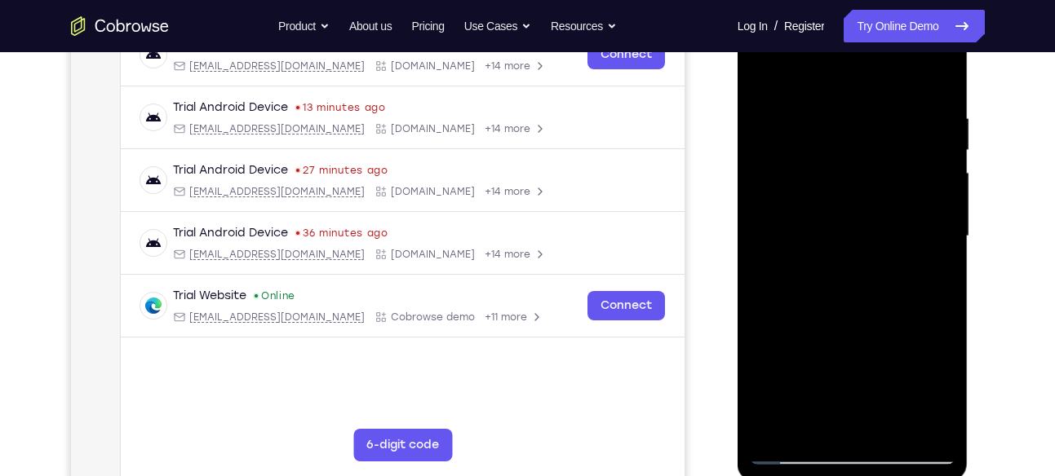
click at [759, 75] on div at bounding box center [853, 236] width 206 height 457
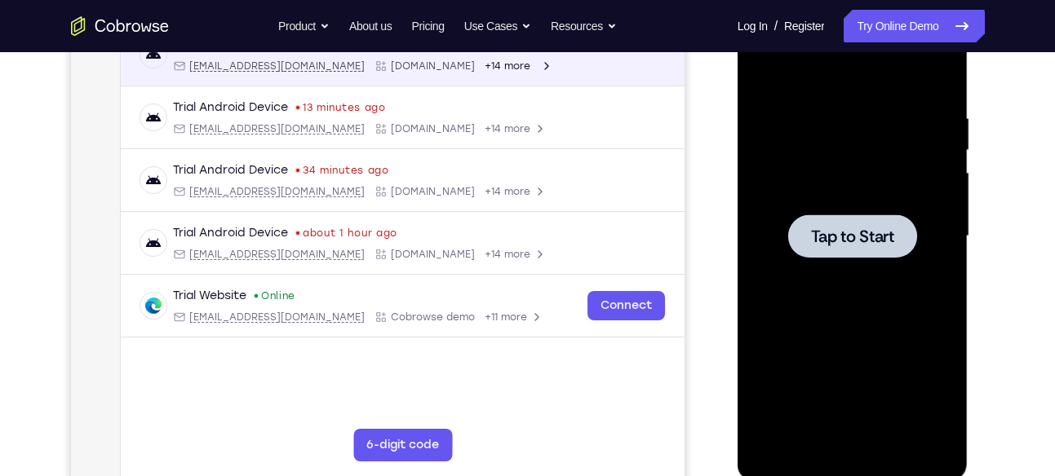
click at [823, 229] on span "Tap to Start" at bounding box center [852, 236] width 83 height 16
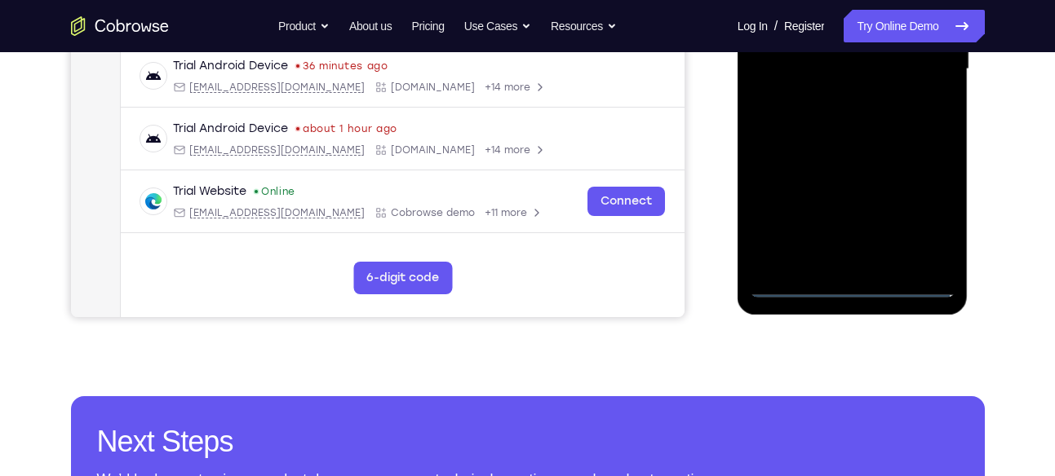
scroll to position [442, 0]
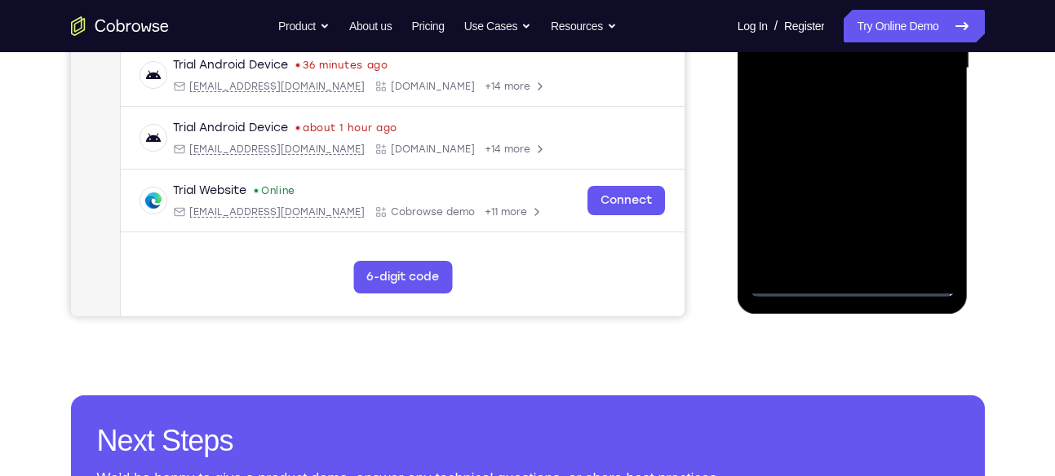
click at [851, 286] on div at bounding box center [853, 68] width 206 height 457
click at [923, 224] on div at bounding box center [853, 68] width 206 height 457
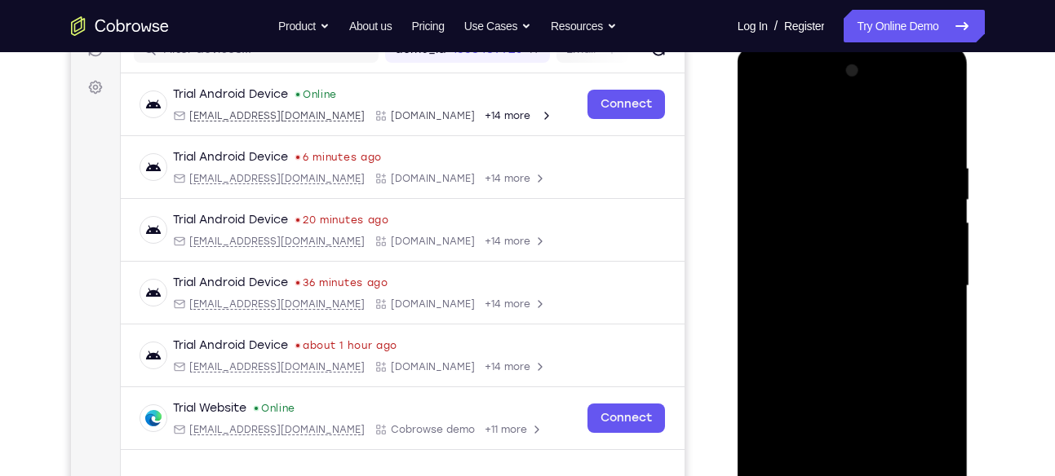
scroll to position [224, 0]
click at [848, 131] on div at bounding box center [853, 287] width 206 height 457
click at [919, 279] on div at bounding box center [853, 287] width 206 height 457
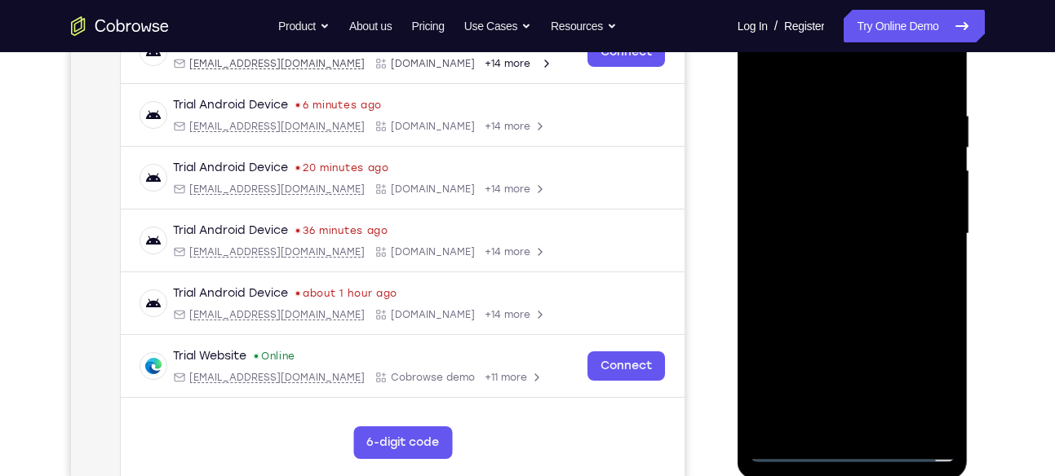
click at [837, 265] on div at bounding box center [853, 234] width 206 height 457
click at [835, 216] on div at bounding box center [853, 234] width 206 height 457
click at [832, 232] on div at bounding box center [853, 234] width 206 height 457
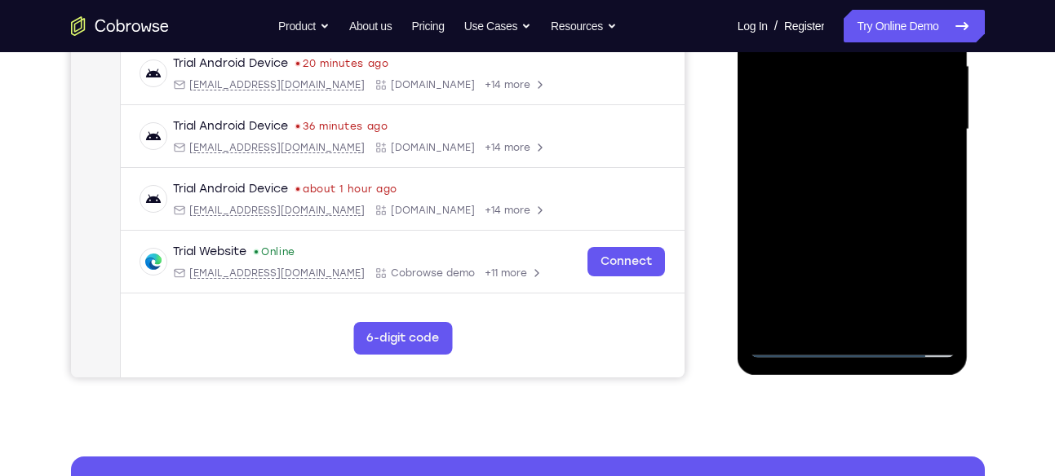
scroll to position [386, 0]
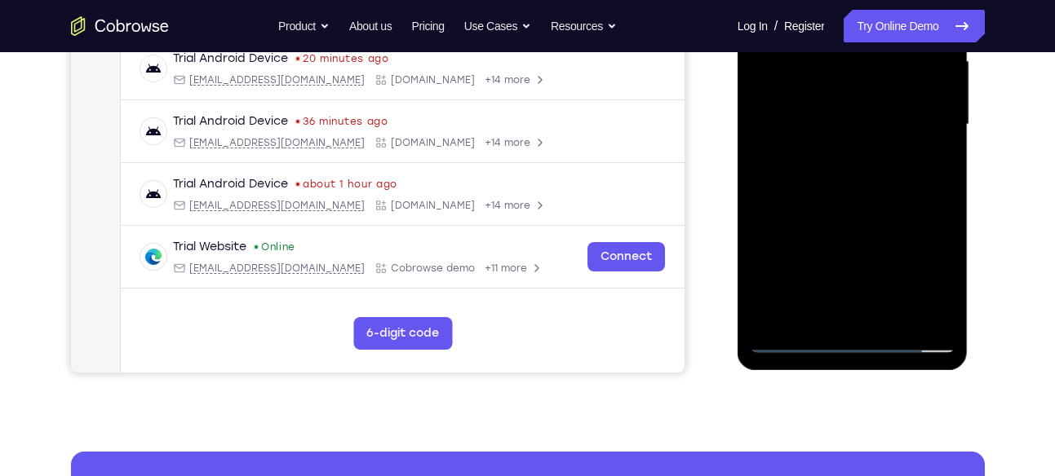
click at [854, 197] on div at bounding box center [853, 124] width 206 height 457
click at [950, 320] on div at bounding box center [853, 124] width 206 height 457
click at [946, 298] on div at bounding box center [853, 124] width 206 height 457
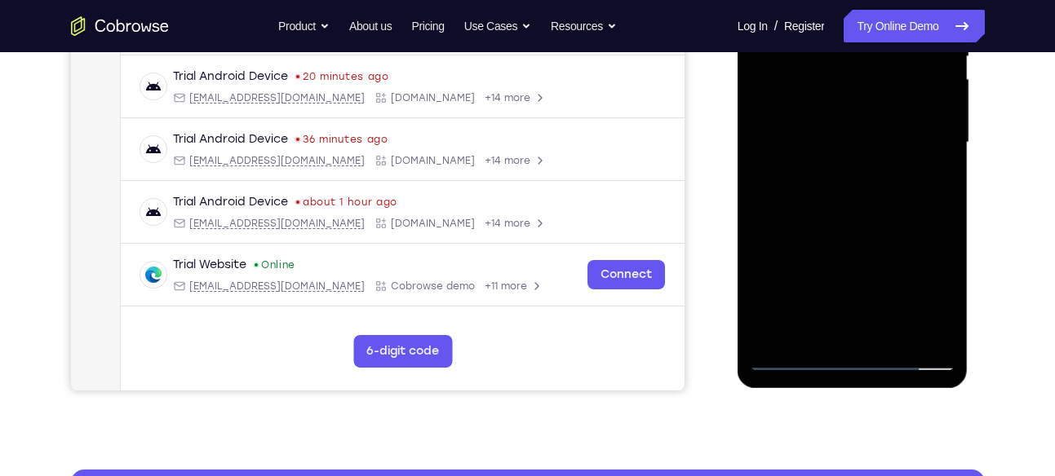
scroll to position [382, 0]
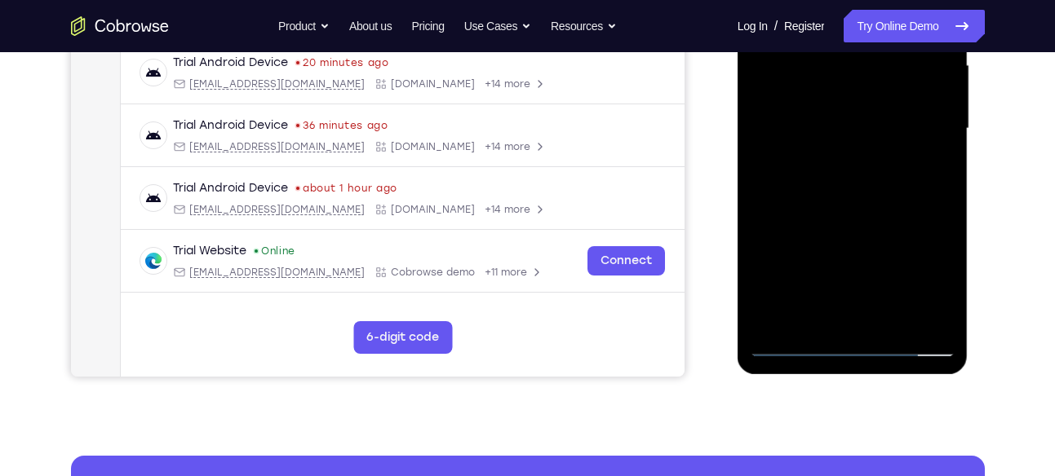
click at [892, 316] on div at bounding box center [853, 128] width 206 height 457
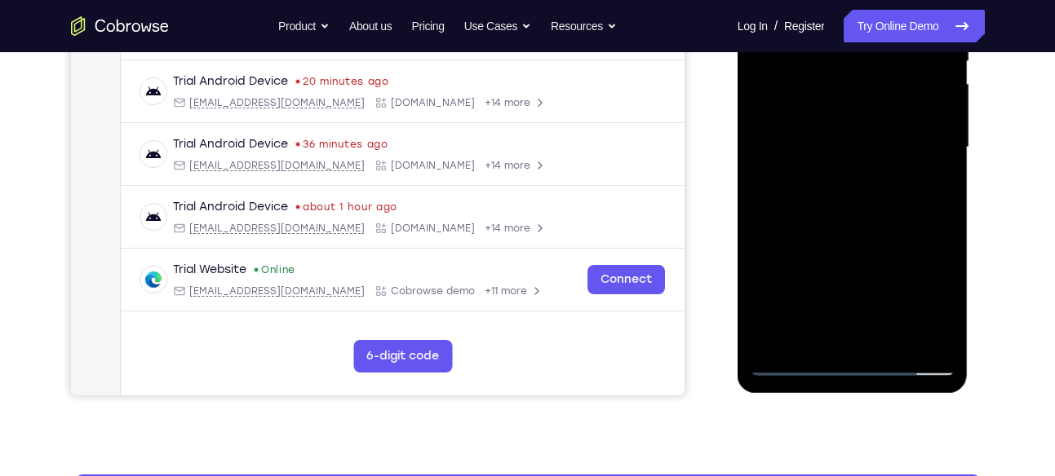
scroll to position [370, 0]
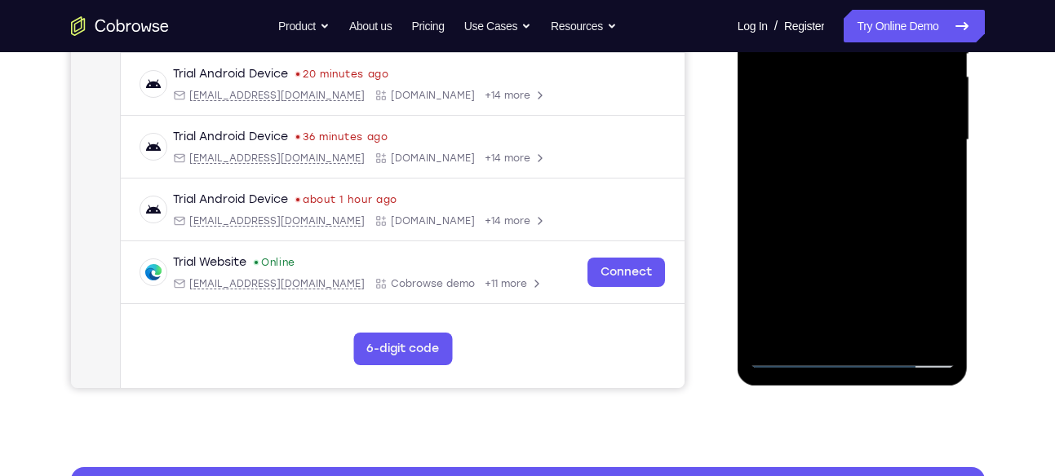
click at [858, 221] on div at bounding box center [853, 140] width 206 height 457
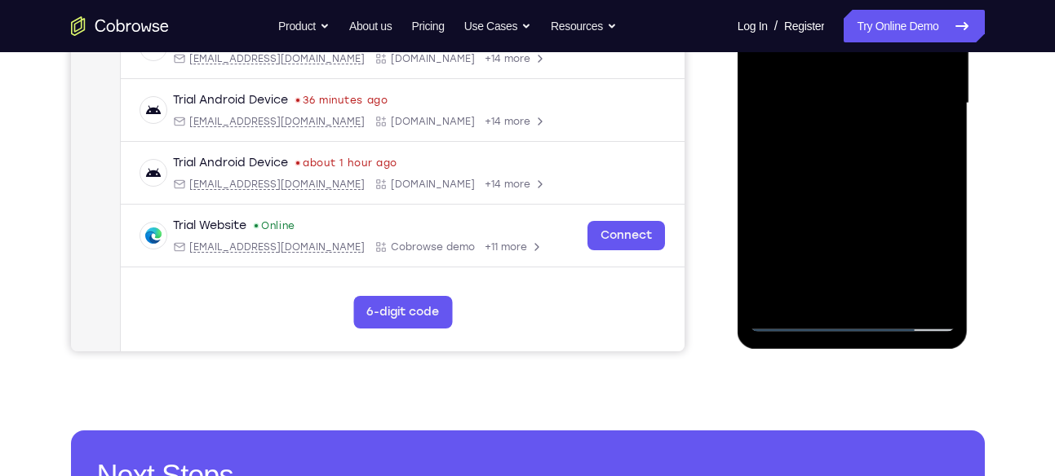
scroll to position [443, 0]
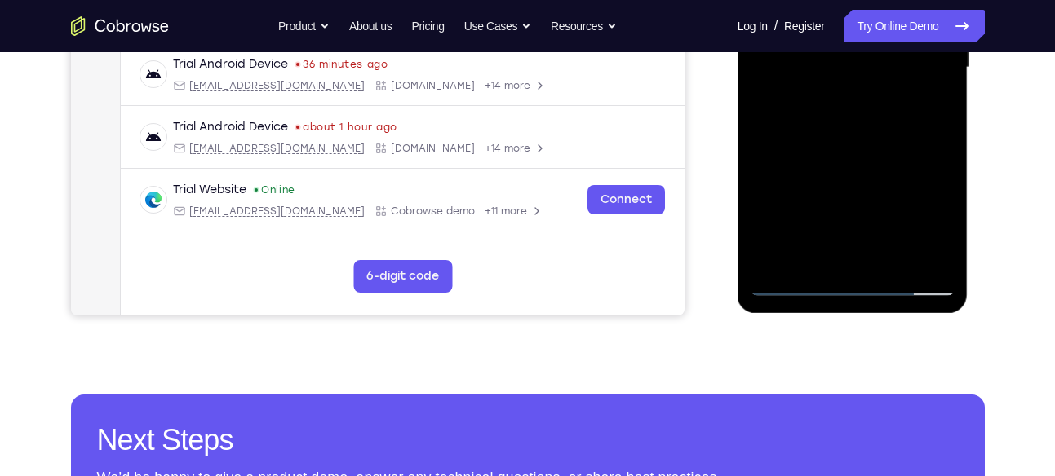
click at [796, 283] on div at bounding box center [853, 67] width 206 height 457
drag, startPoint x: 824, startPoint y: 175, endPoint x: 827, endPoint y: 66, distance: 109.4
click at [827, 66] on div at bounding box center [853, 67] width 206 height 457
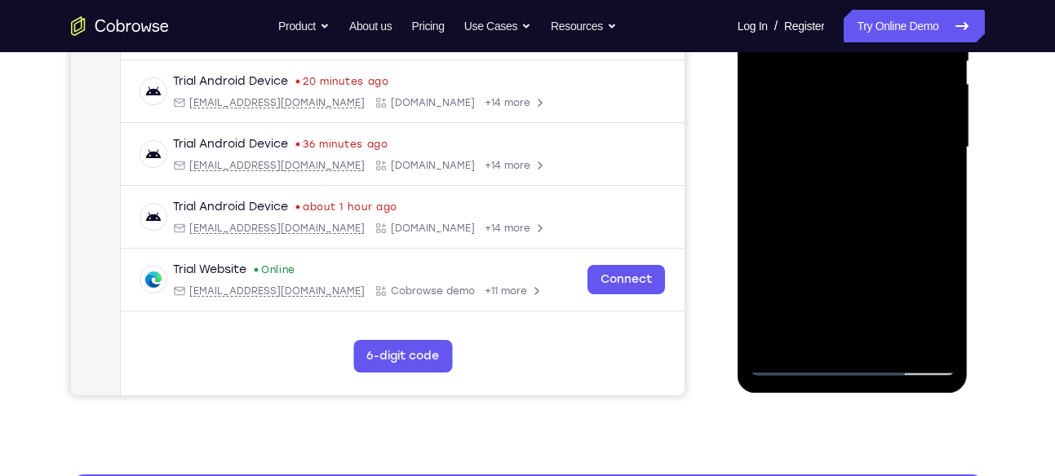
scroll to position [359, 0]
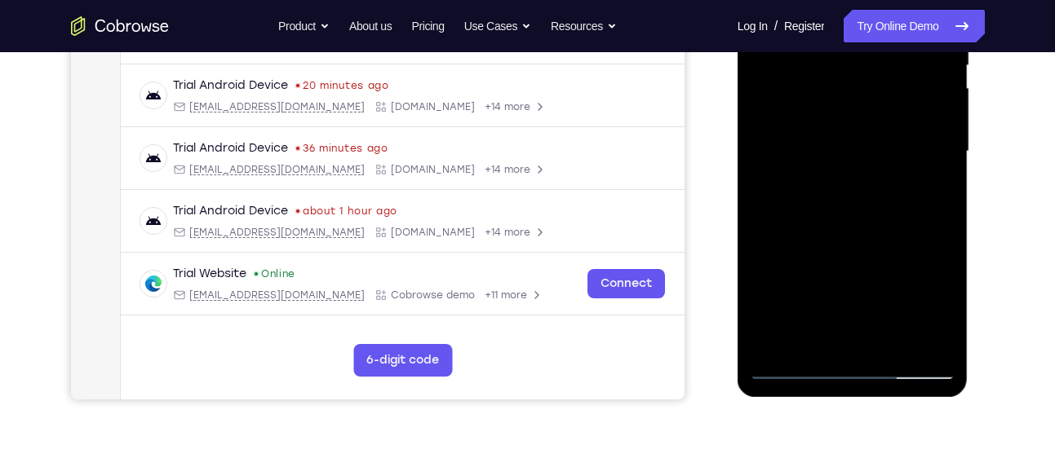
drag, startPoint x: 826, startPoint y: 278, endPoint x: 831, endPoint y: 196, distance: 82.6
click at [831, 196] on div at bounding box center [853, 151] width 206 height 457
click at [943, 186] on div at bounding box center [853, 151] width 206 height 457
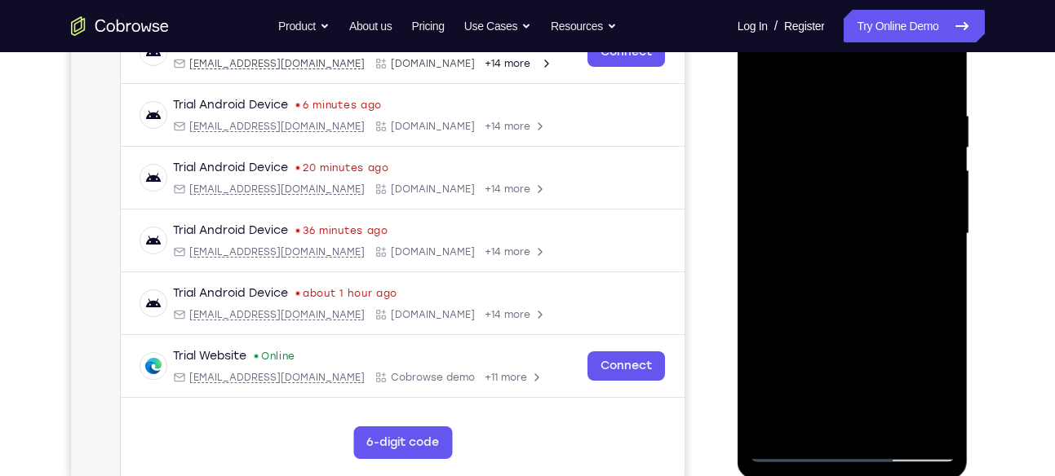
scroll to position [275, 0]
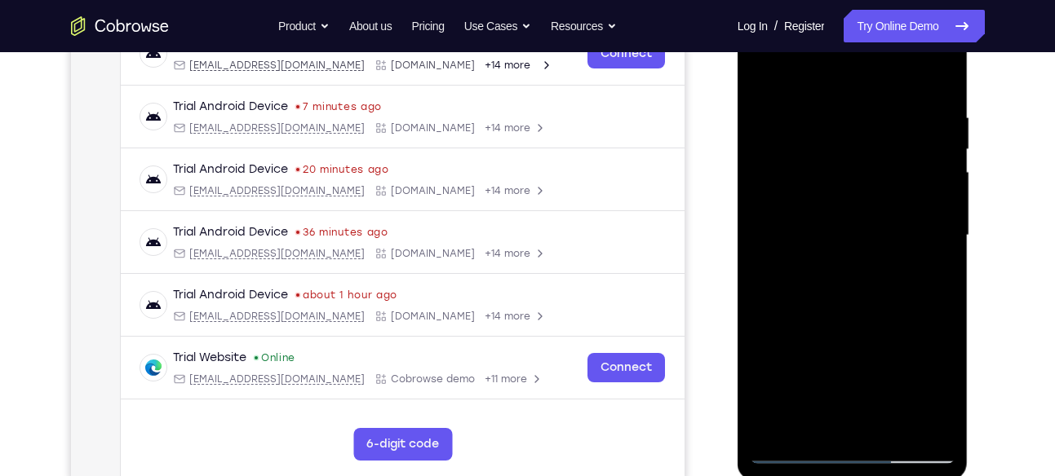
click at [941, 259] on div at bounding box center [853, 235] width 206 height 457
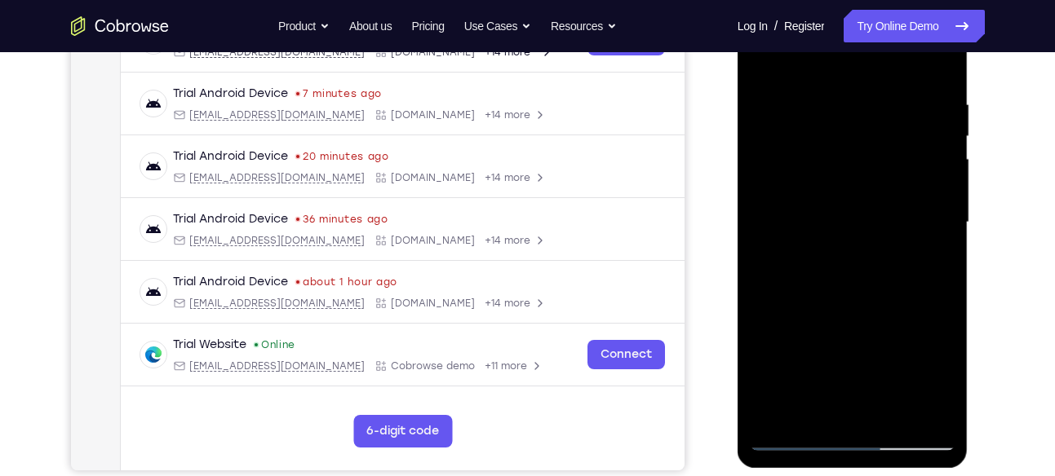
scroll to position [294, 0]
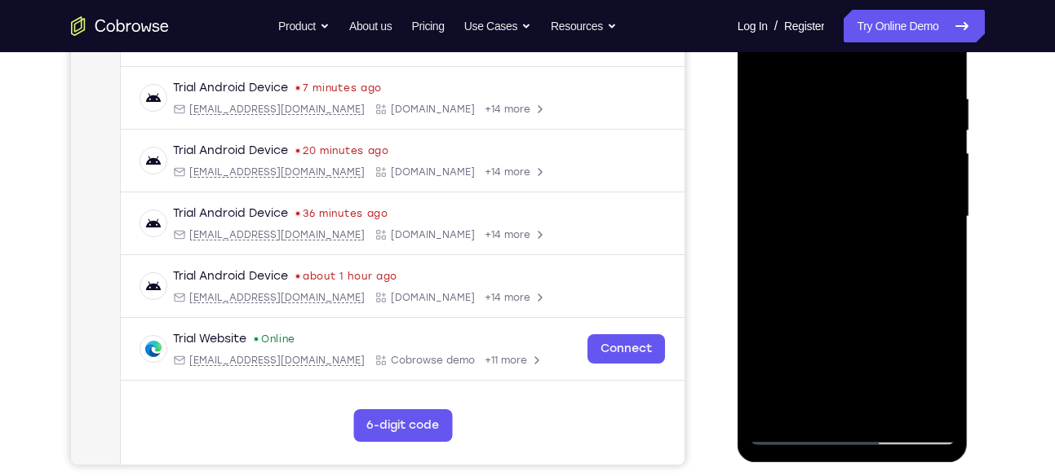
click at [945, 245] on div at bounding box center [853, 217] width 206 height 457
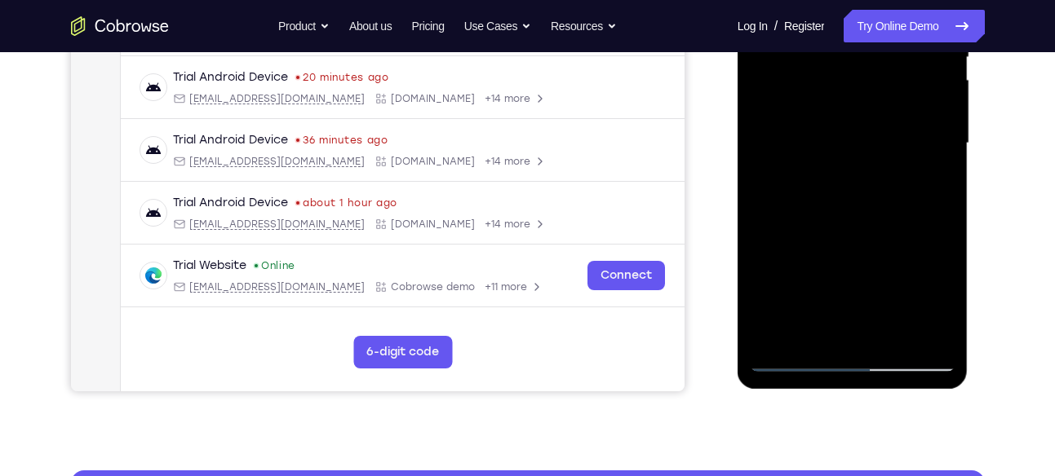
scroll to position [368, 0]
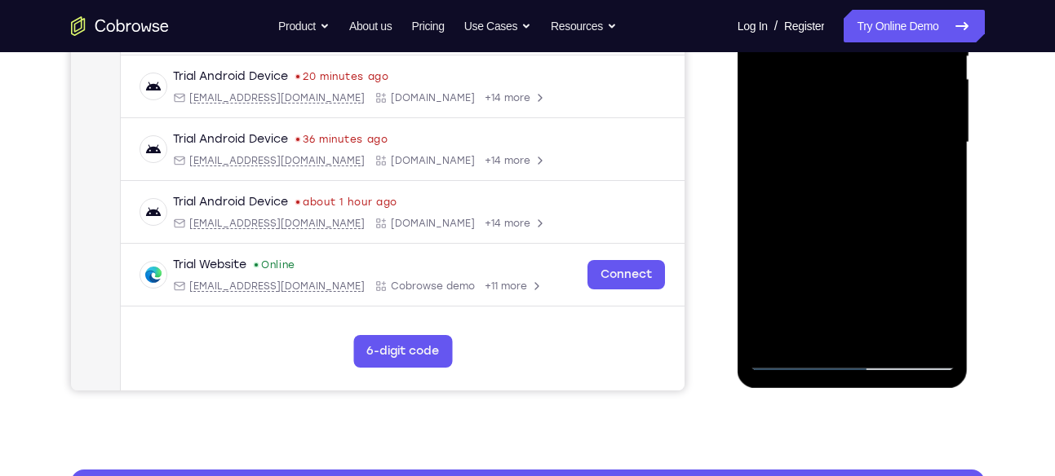
drag, startPoint x: 919, startPoint y: 198, endPoint x: 866, endPoint y: 236, distance: 65.0
click at [907, 351] on div at bounding box center [853, 142] width 206 height 457
click at [941, 126] on div at bounding box center [853, 142] width 206 height 457
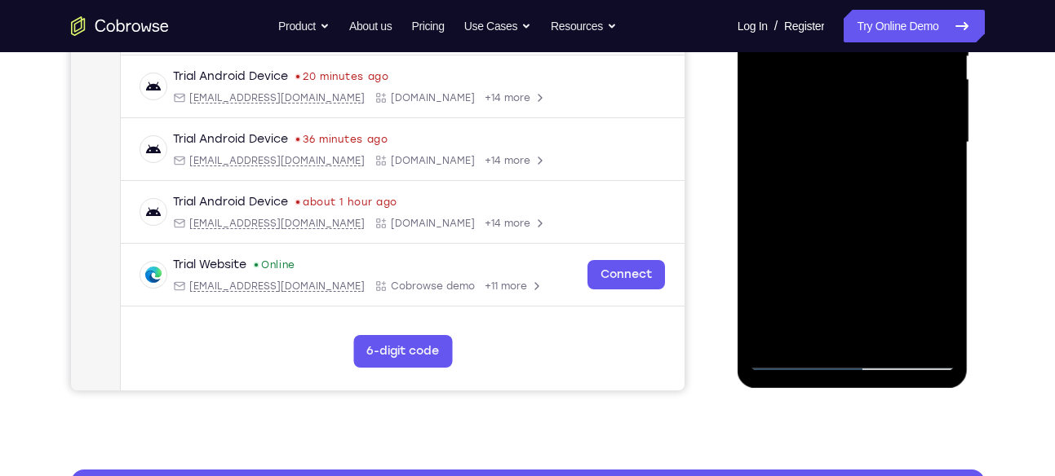
click at [941, 126] on div at bounding box center [853, 142] width 206 height 457
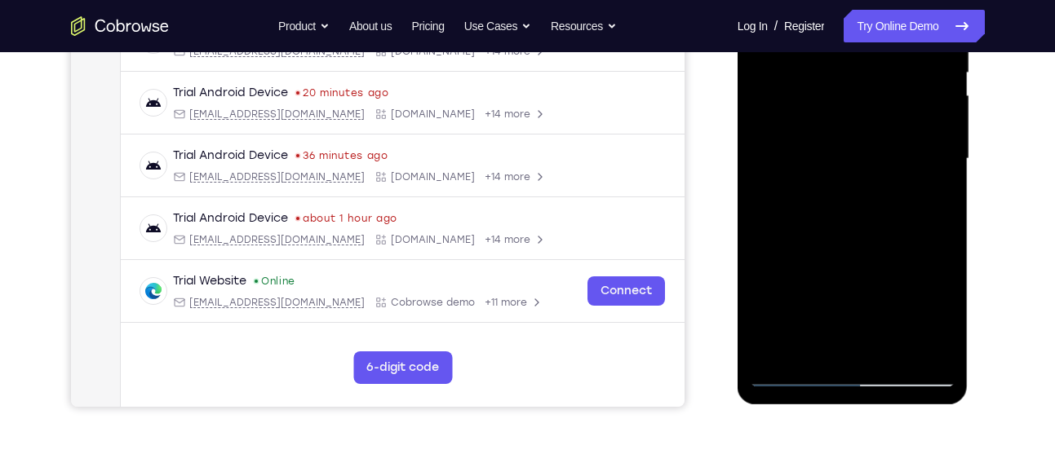
scroll to position [340, 0]
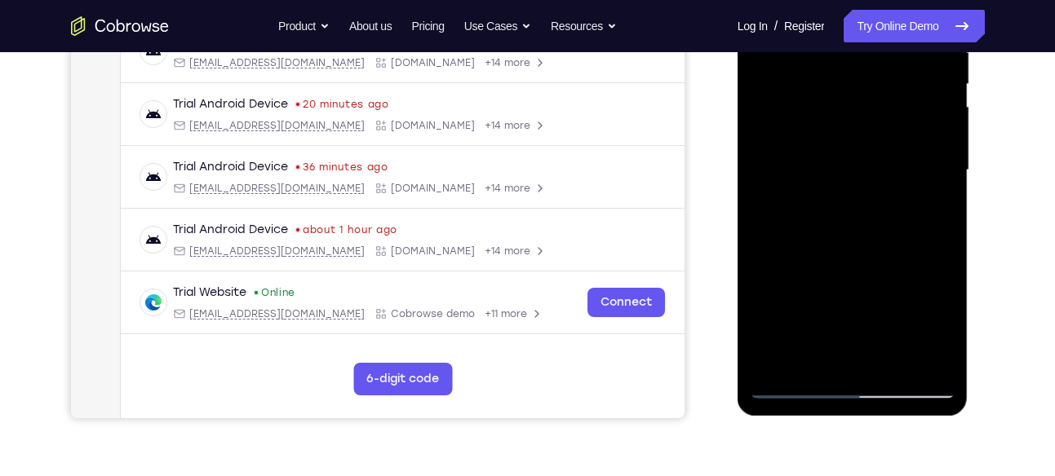
click at [940, 132] on div at bounding box center [853, 170] width 206 height 457
click at [942, 145] on div at bounding box center [853, 170] width 206 height 457
click at [942, 208] on div at bounding box center [853, 170] width 206 height 457
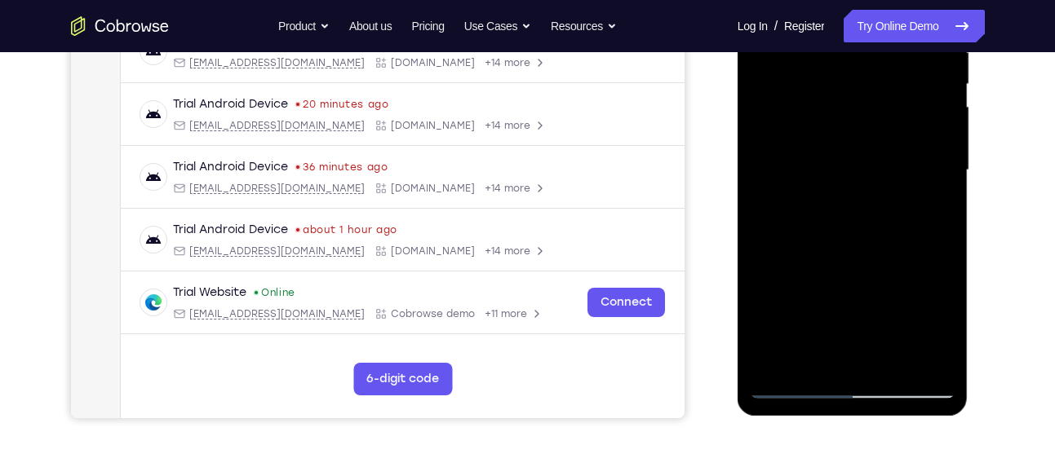
click at [942, 208] on div at bounding box center [853, 170] width 206 height 457
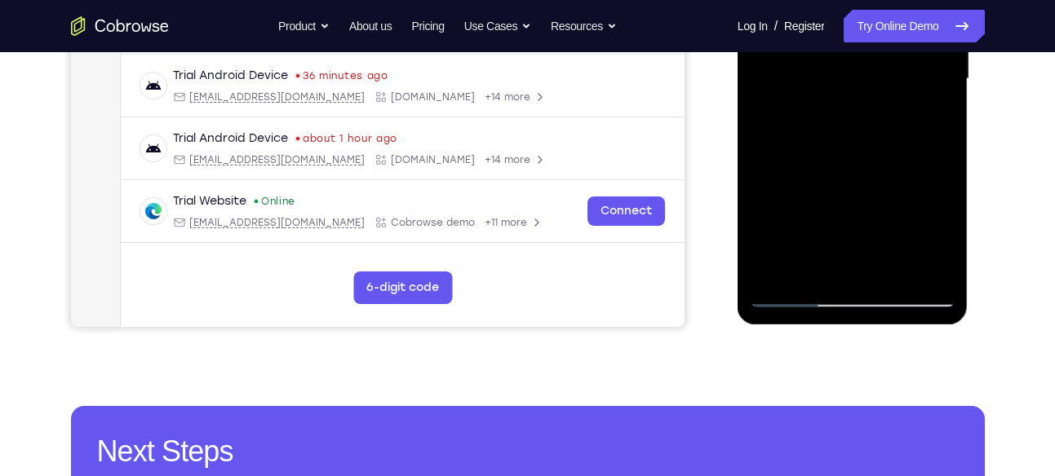
scroll to position [437, 0]
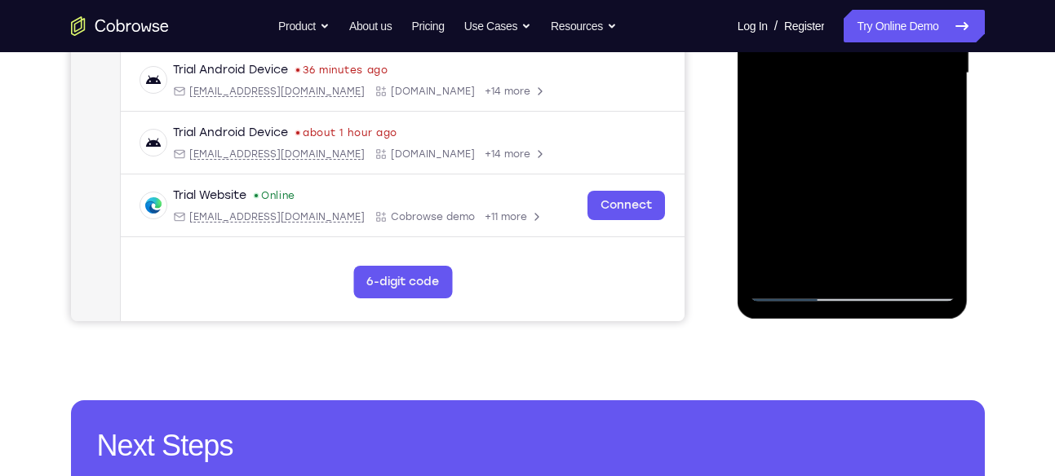
click at [888, 266] on div at bounding box center [853, 73] width 206 height 457
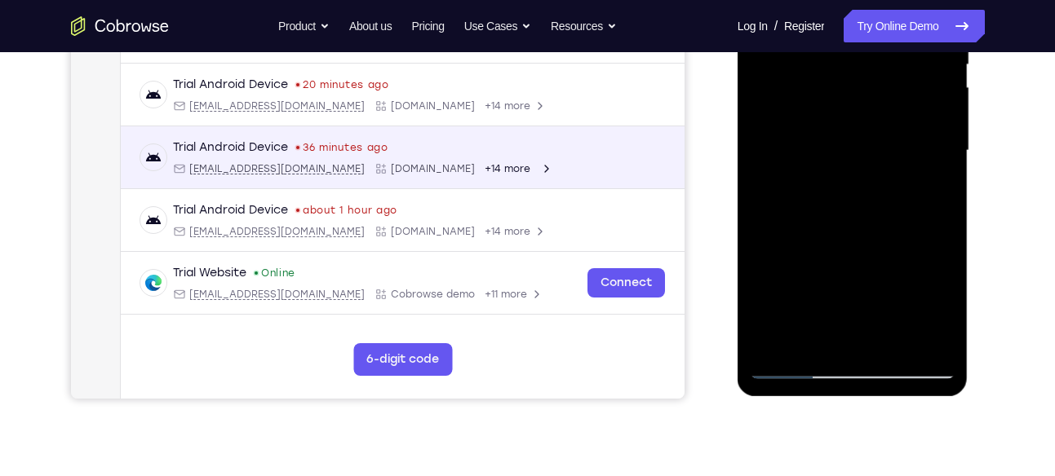
scroll to position [361, 0]
